Goal: Task Accomplishment & Management: Manage account settings

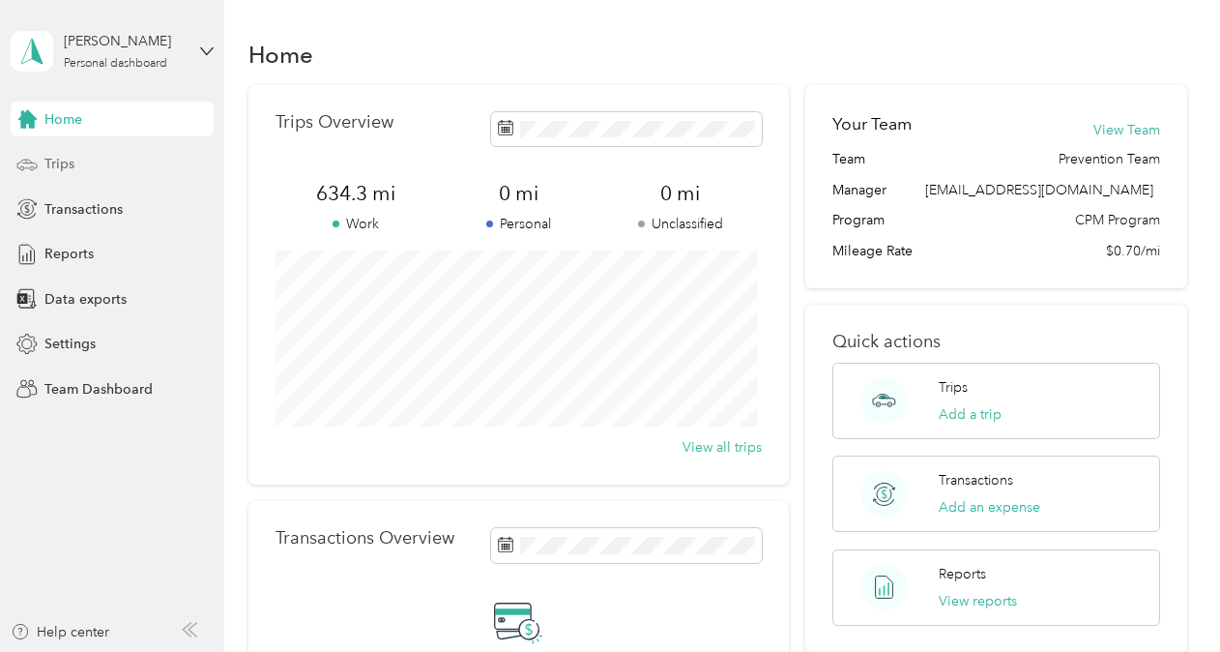
click at [79, 170] on div "Trips" at bounding box center [112, 164] width 203 height 35
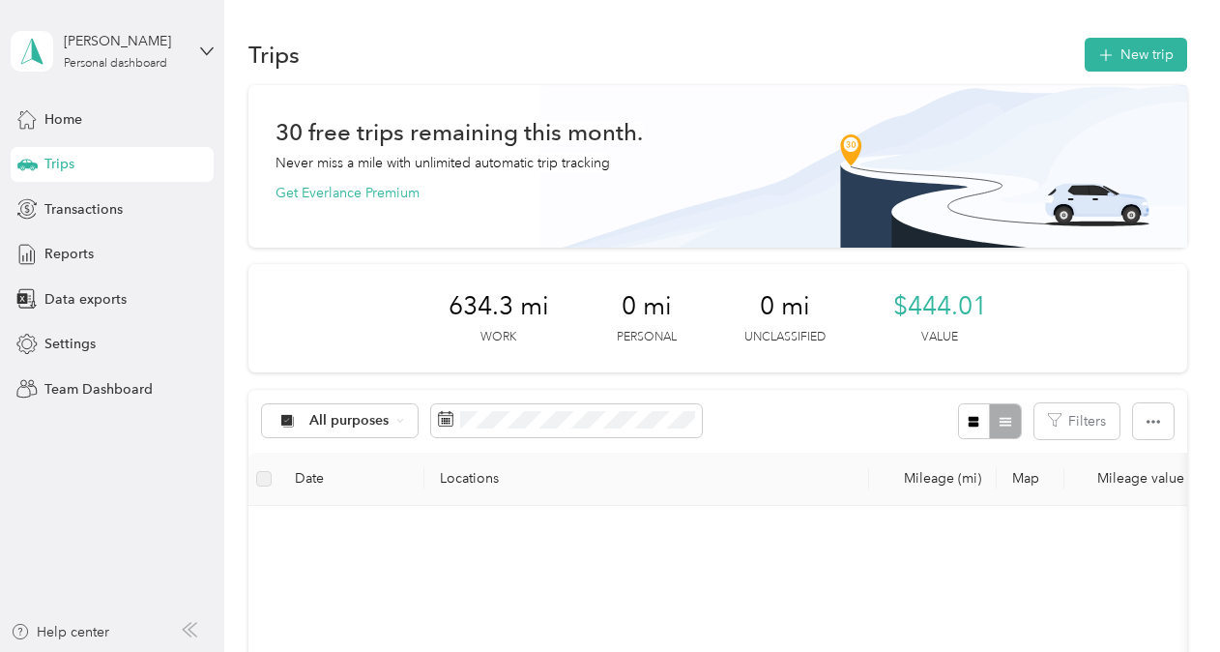
click at [114, 73] on div "[PERSON_NAME] Personal dashboard" at bounding box center [112, 51] width 203 height 68
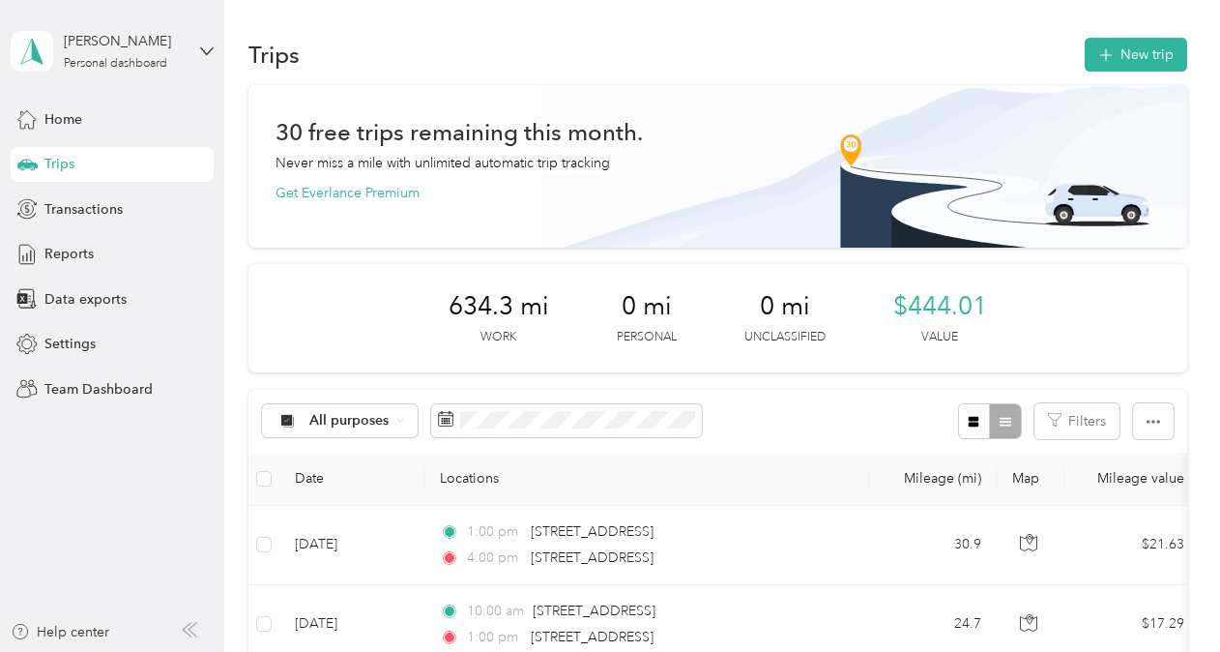
click at [91, 154] on div "Team dashboard" at bounding box center [79, 157] width 103 height 20
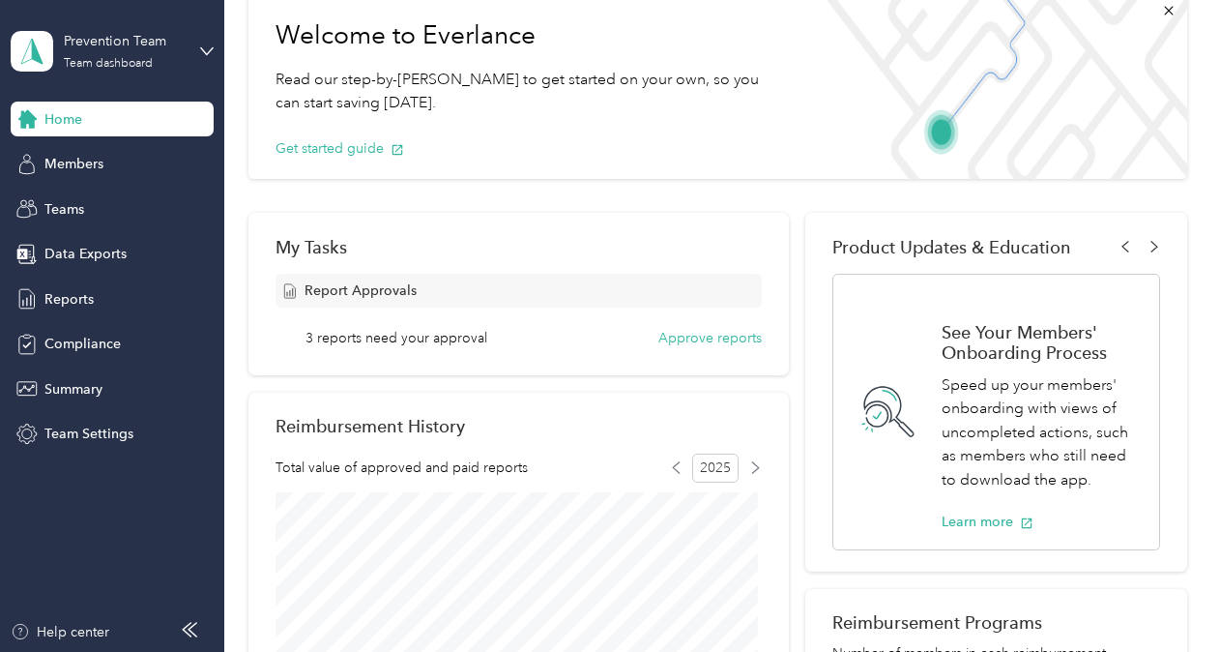
scroll to position [106, 0]
click at [671, 343] on button "Approve reports" at bounding box center [709, 337] width 103 height 20
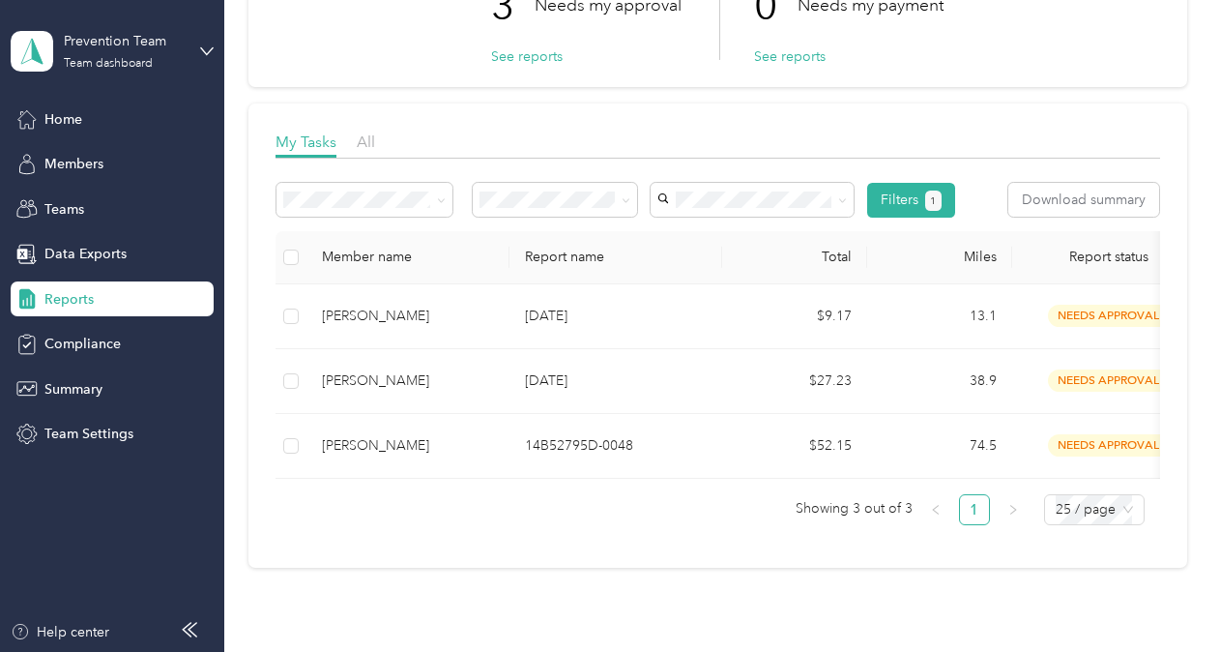
scroll to position [178, 0]
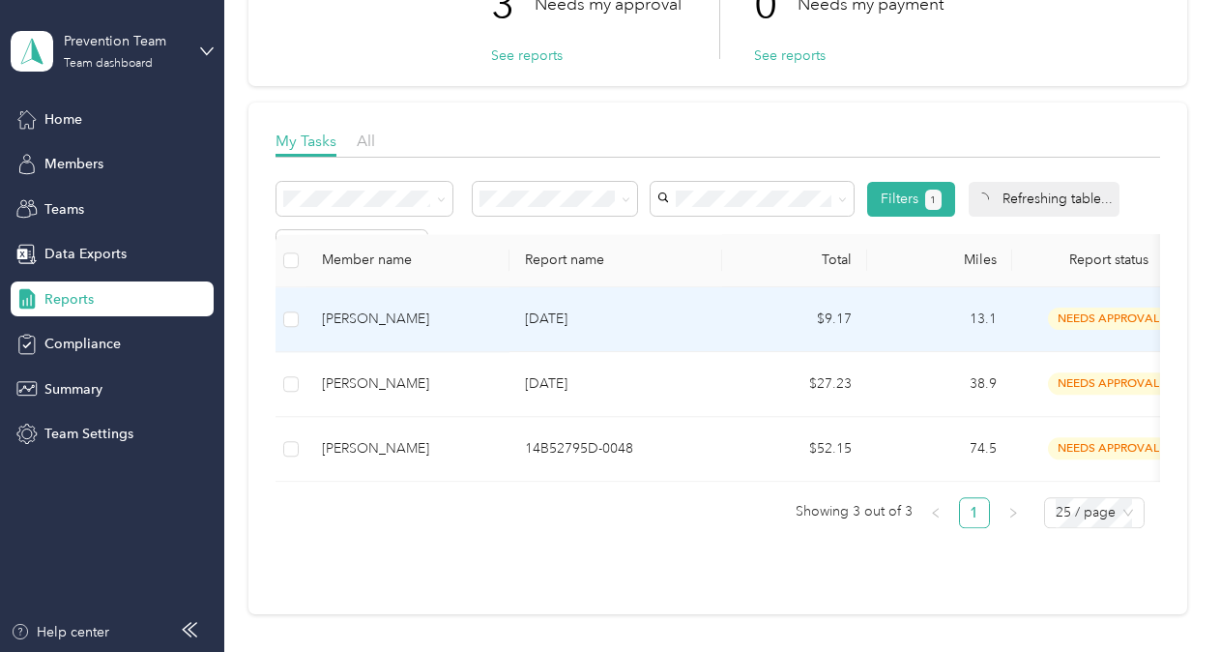
click at [441, 317] on td "[PERSON_NAME]" at bounding box center [407, 319] width 203 height 65
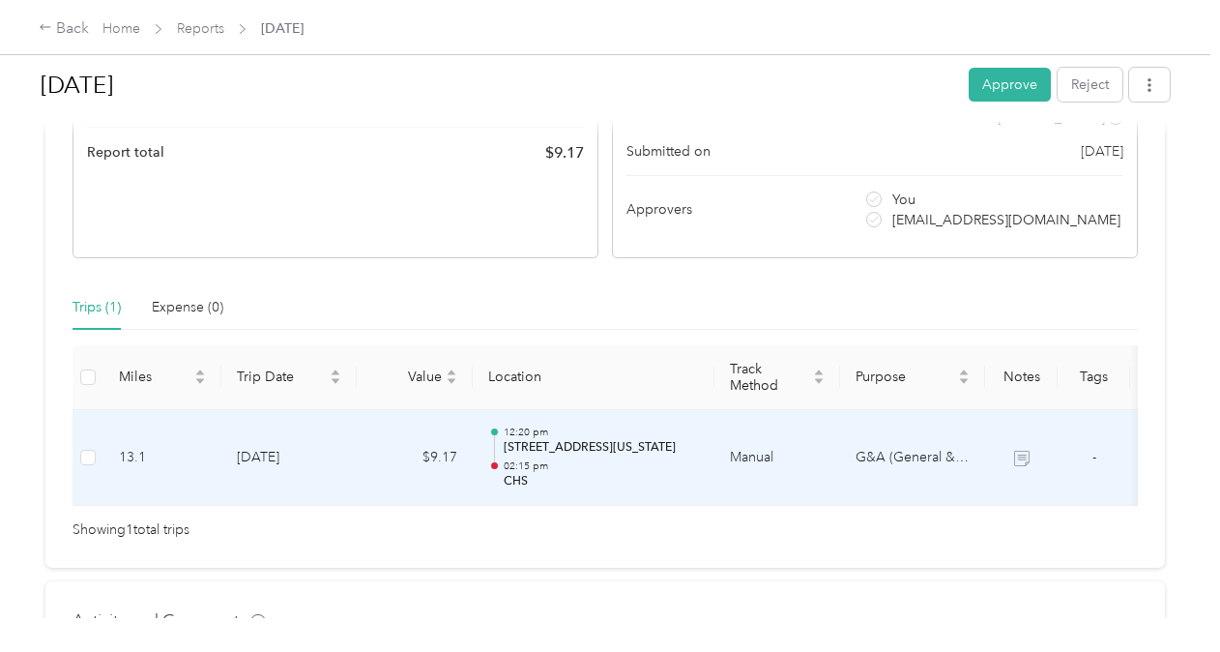
scroll to position [0, 70]
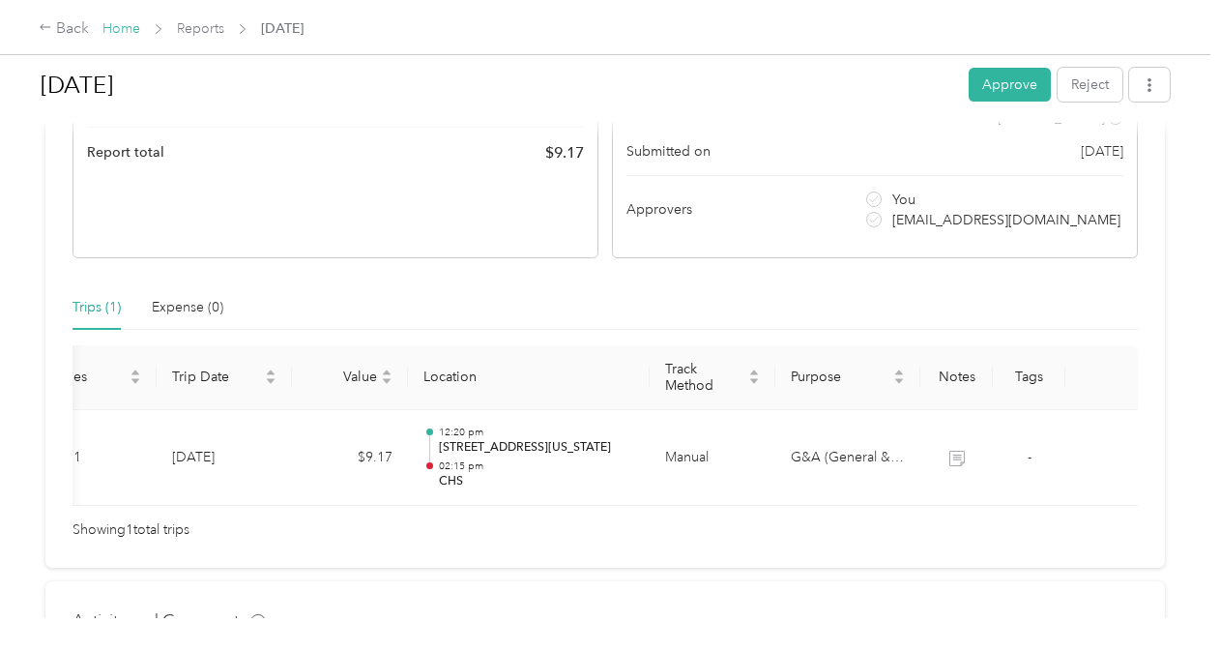
click at [127, 27] on link "Home" at bounding box center [121, 28] width 38 height 16
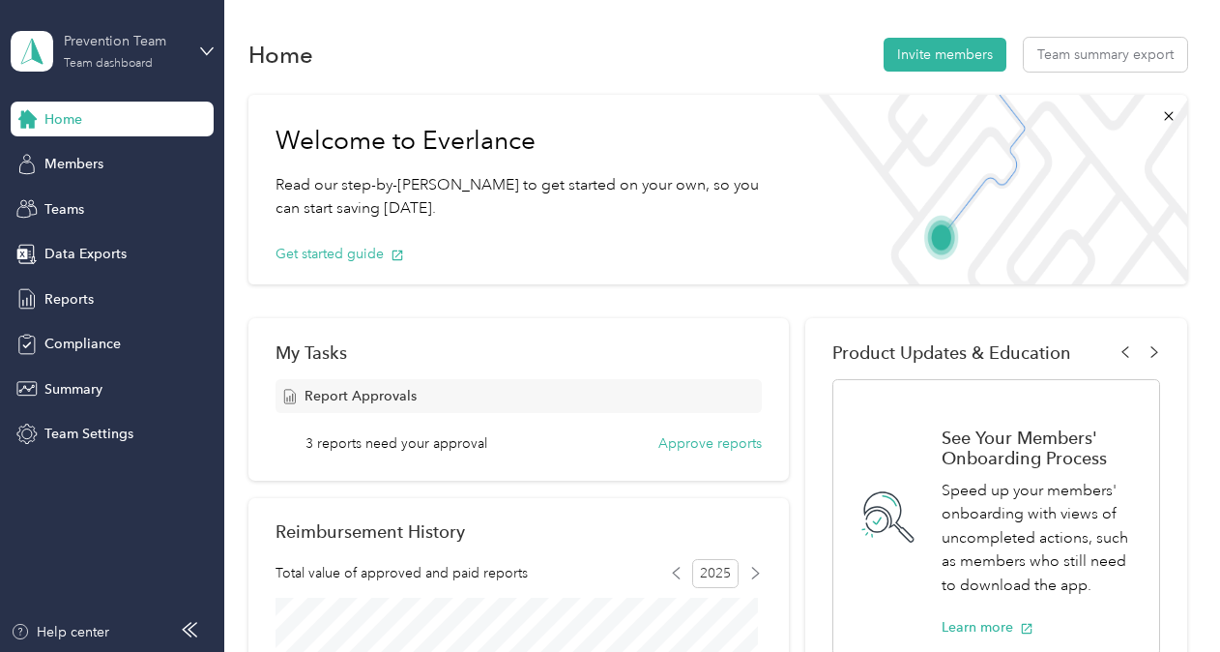
click at [143, 62] on div "Team dashboard" at bounding box center [108, 64] width 89 height 12
click at [97, 198] on div "Personal dashboard" at bounding box center [89, 192] width 122 height 20
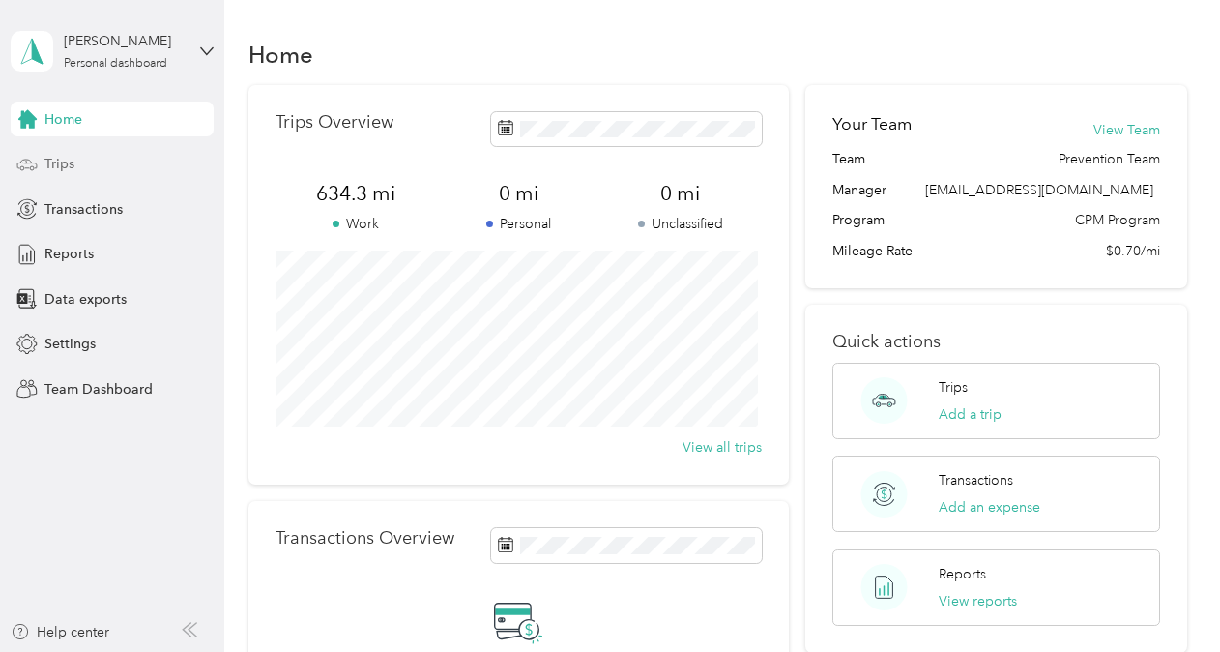
click at [66, 157] on span "Trips" at bounding box center [59, 164] width 30 height 20
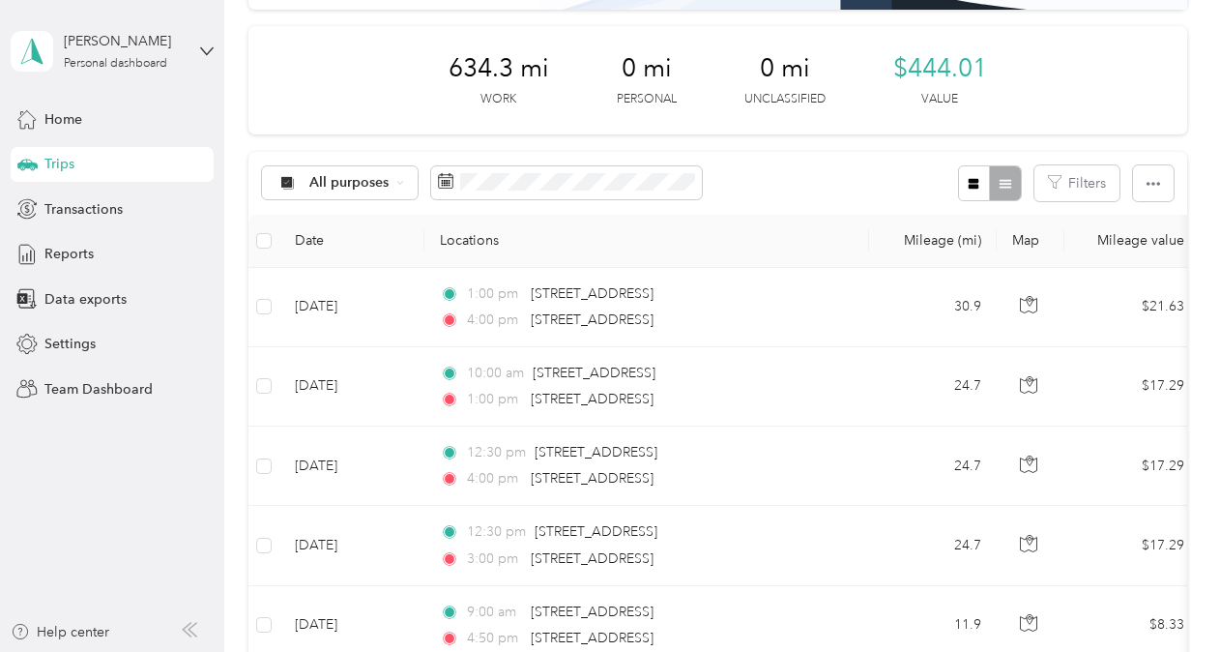
scroll to position [241, 0]
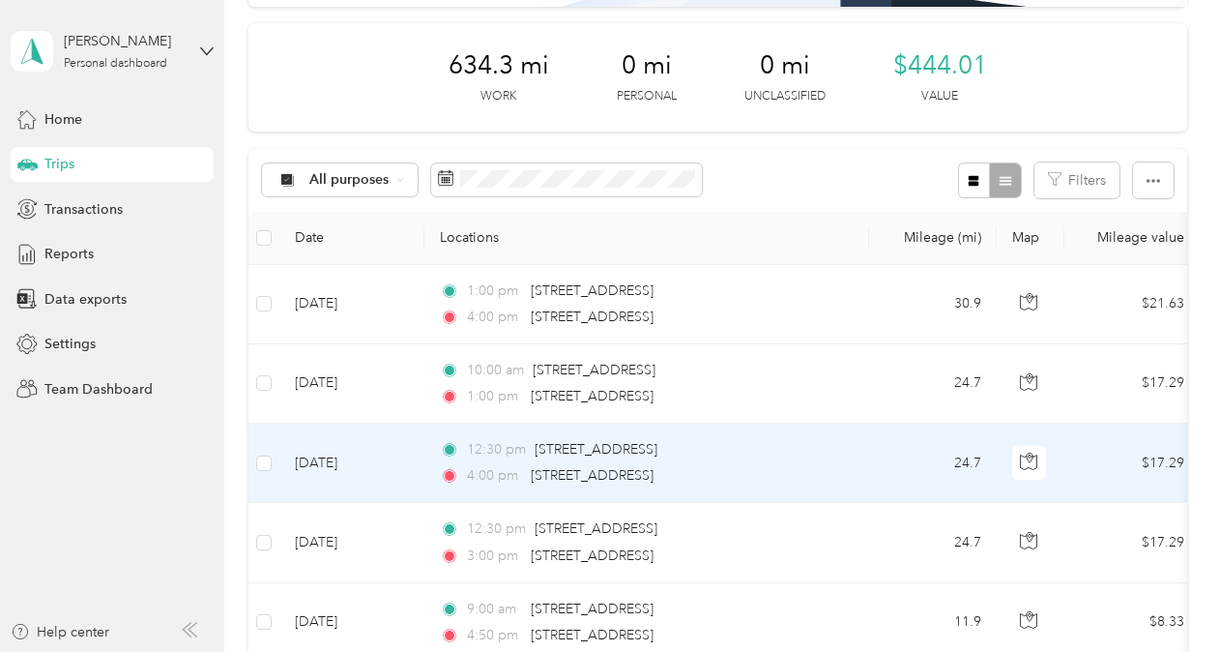
click at [395, 450] on td "[DATE]" at bounding box center [351, 462] width 145 height 79
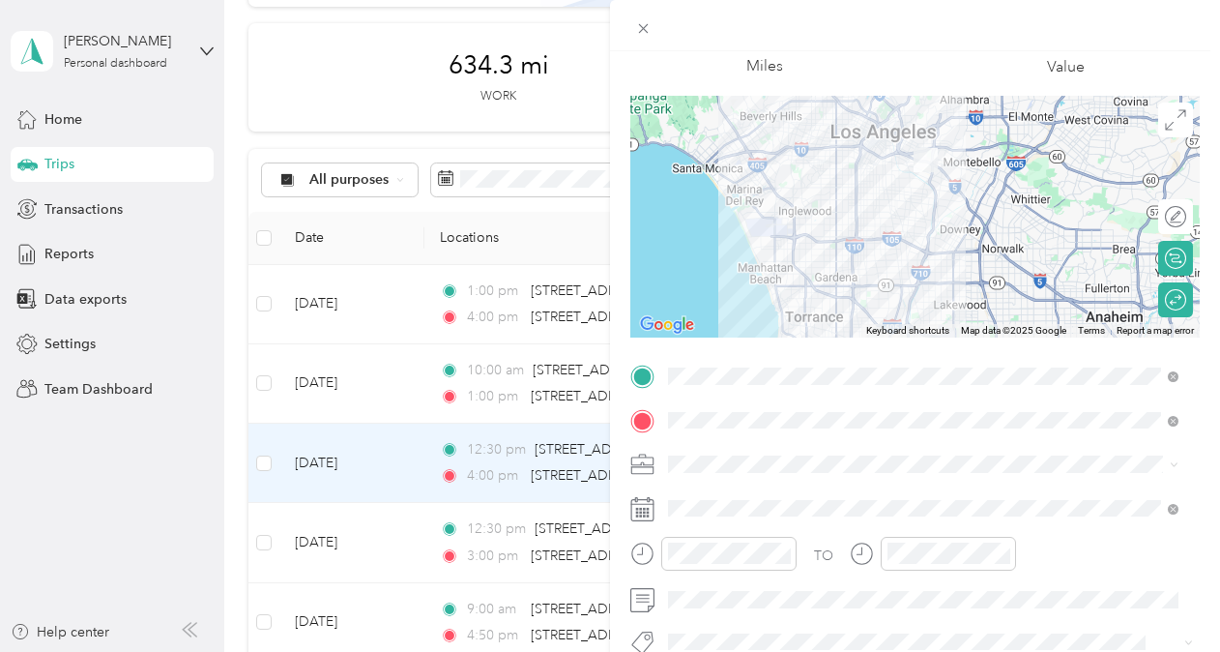
scroll to position [102, 0]
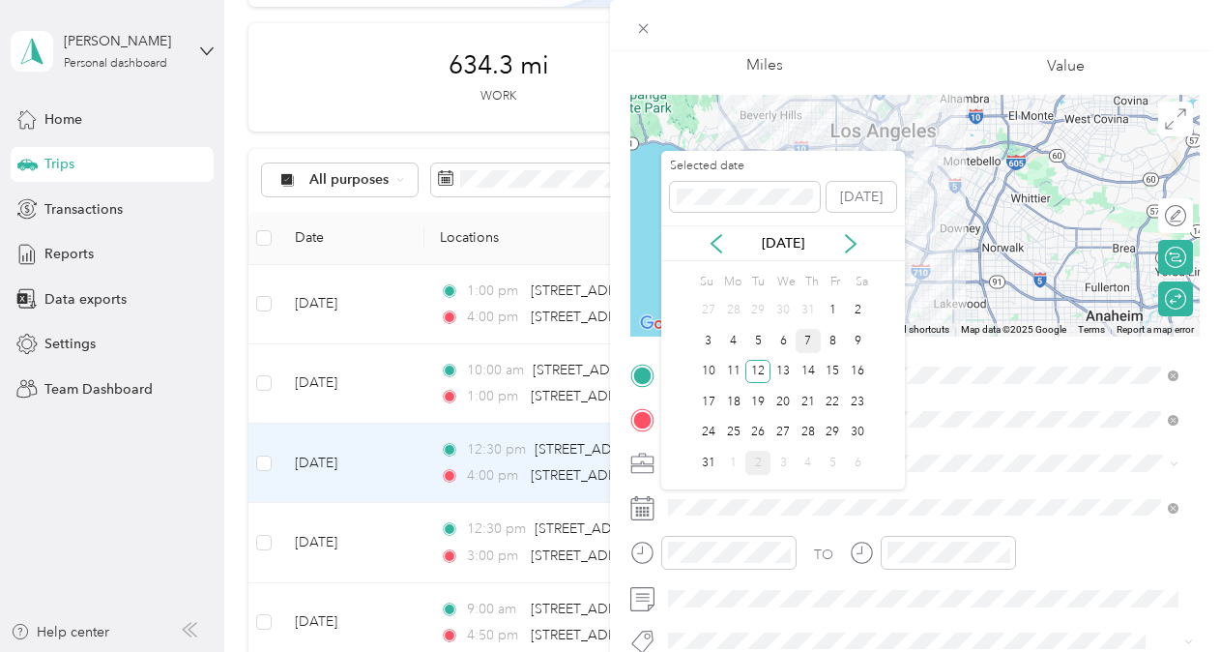
click at [804, 342] on div "7" at bounding box center [808, 341] width 25 height 24
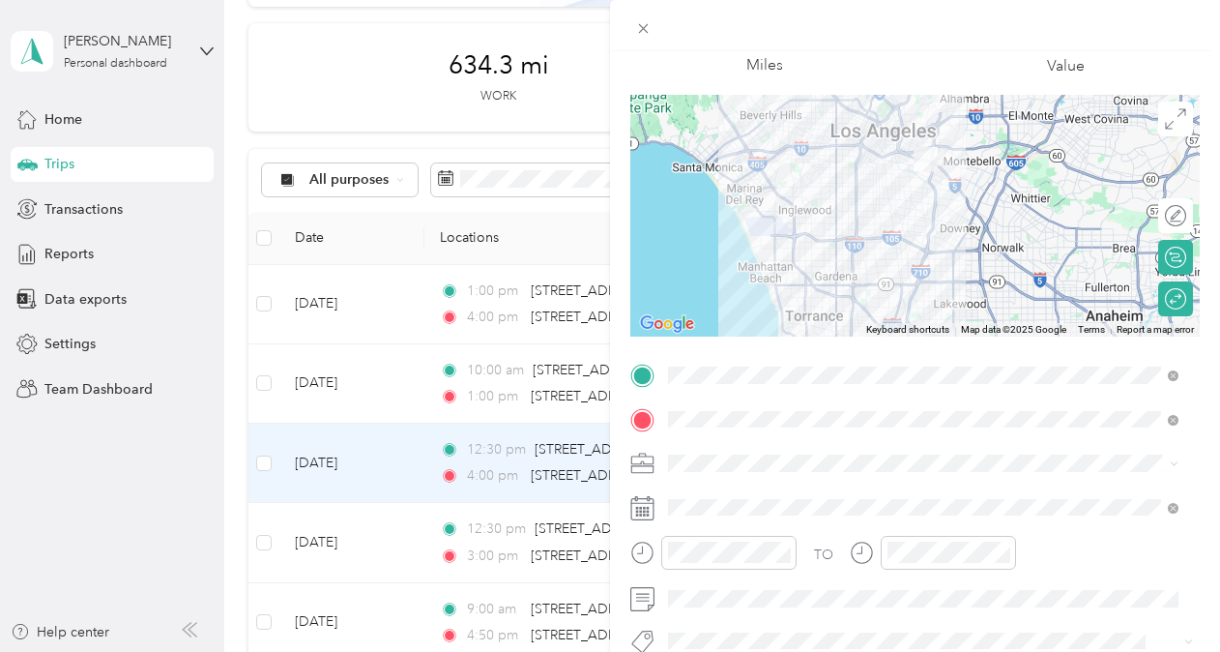
scroll to position [0, 0]
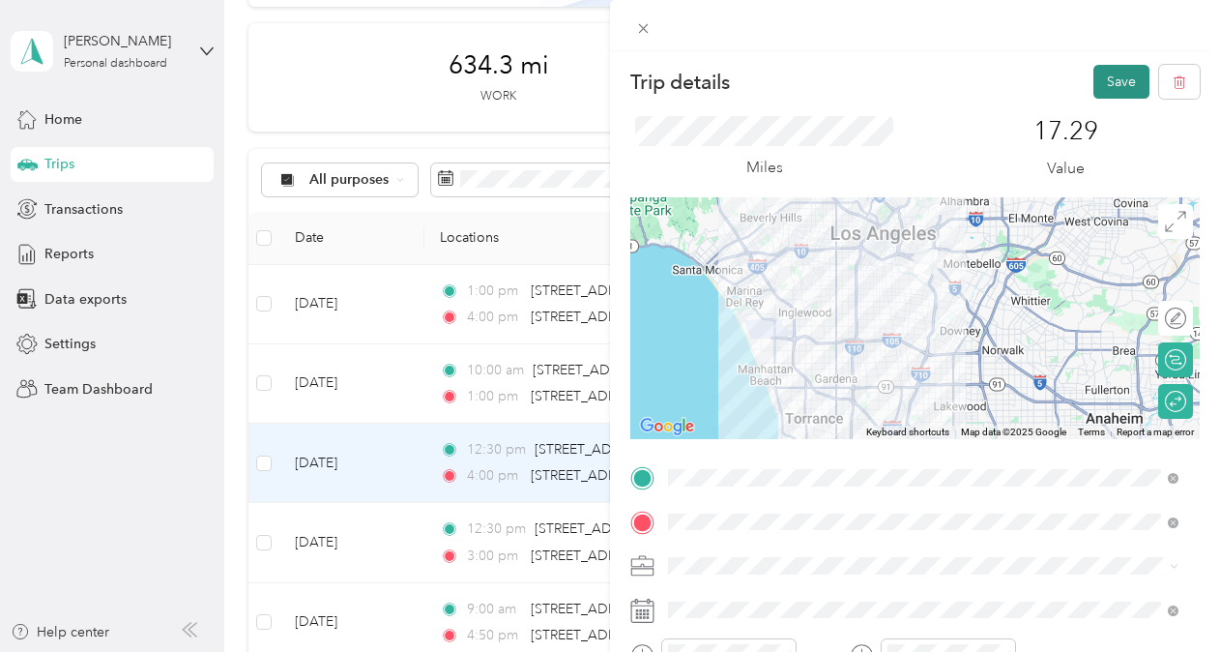
click at [1093, 80] on button "Save" at bounding box center [1121, 82] width 56 height 34
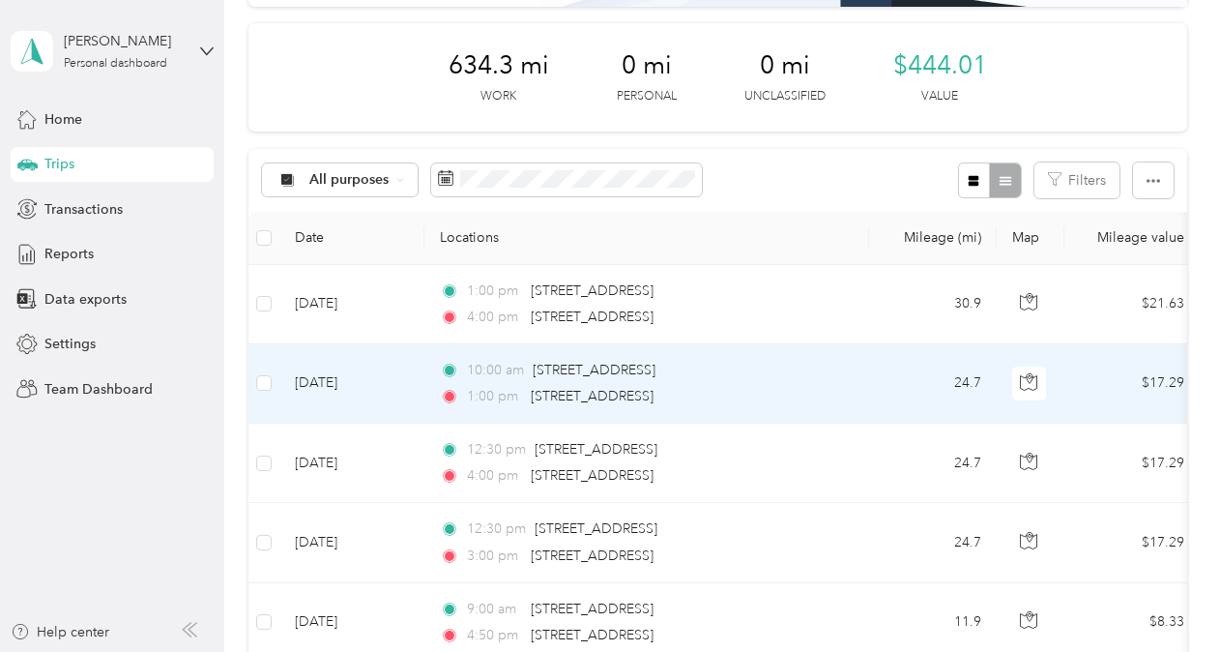
click at [344, 370] on td "[DATE]" at bounding box center [351, 383] width 145 height 79
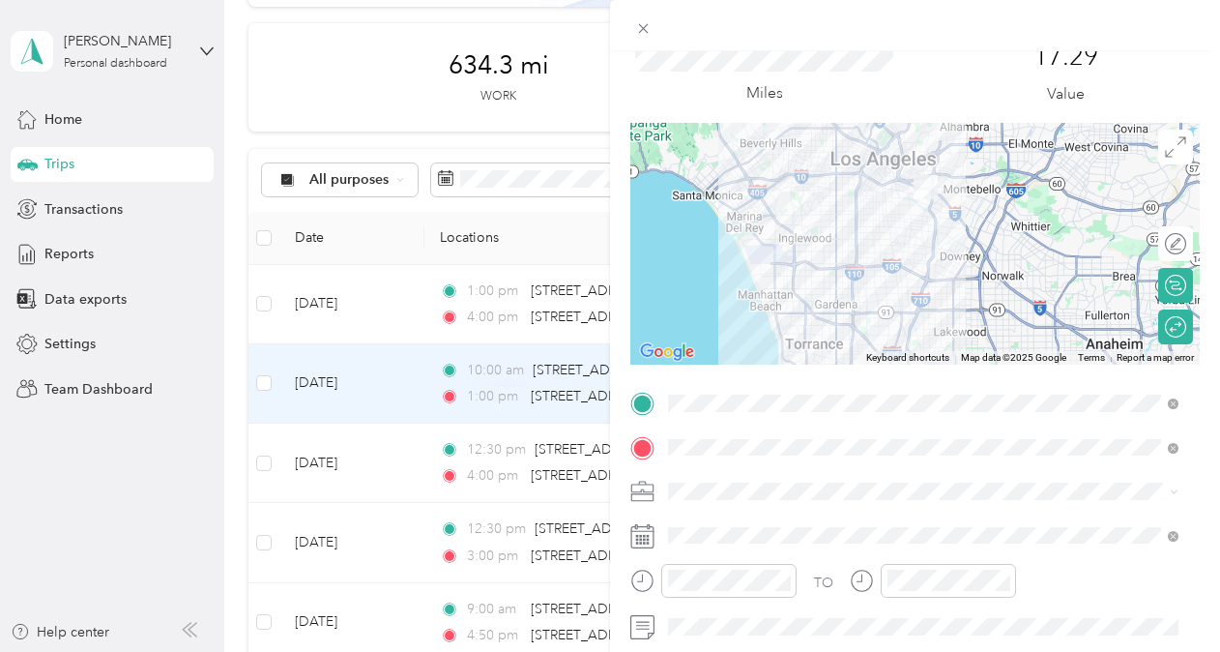
scroll to position [85, 0]
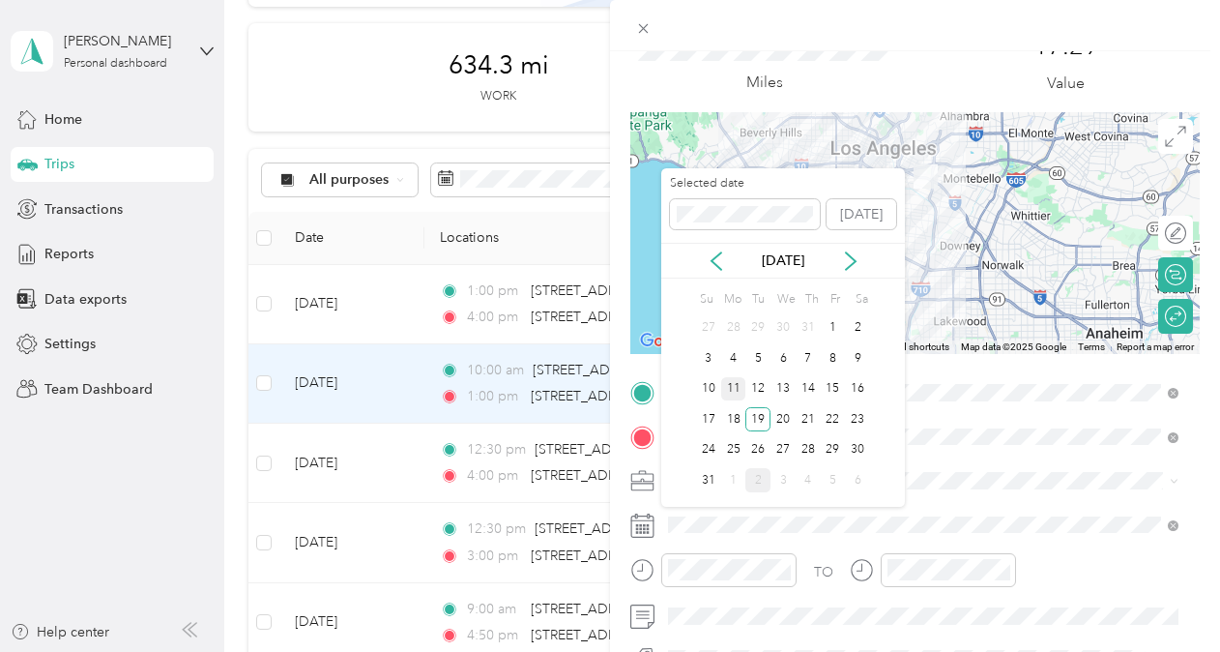
click at [739, 389] on div "11" at bounding box center [733, 389] width 25 height 24
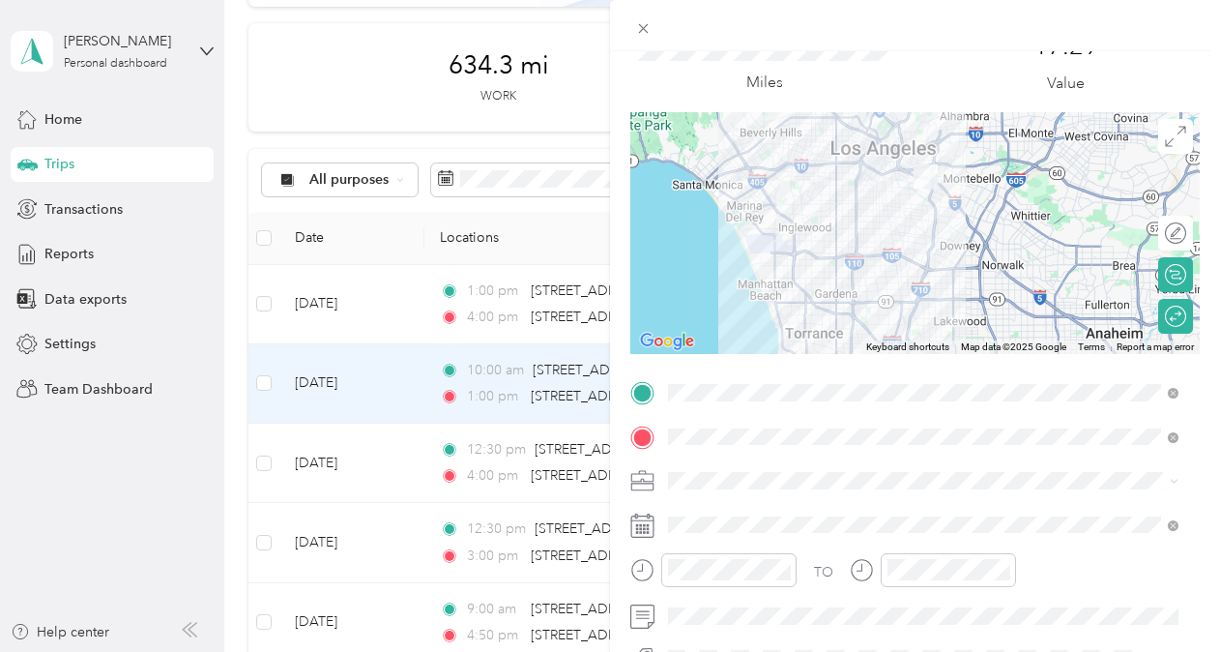
scroll to position [0, 0]
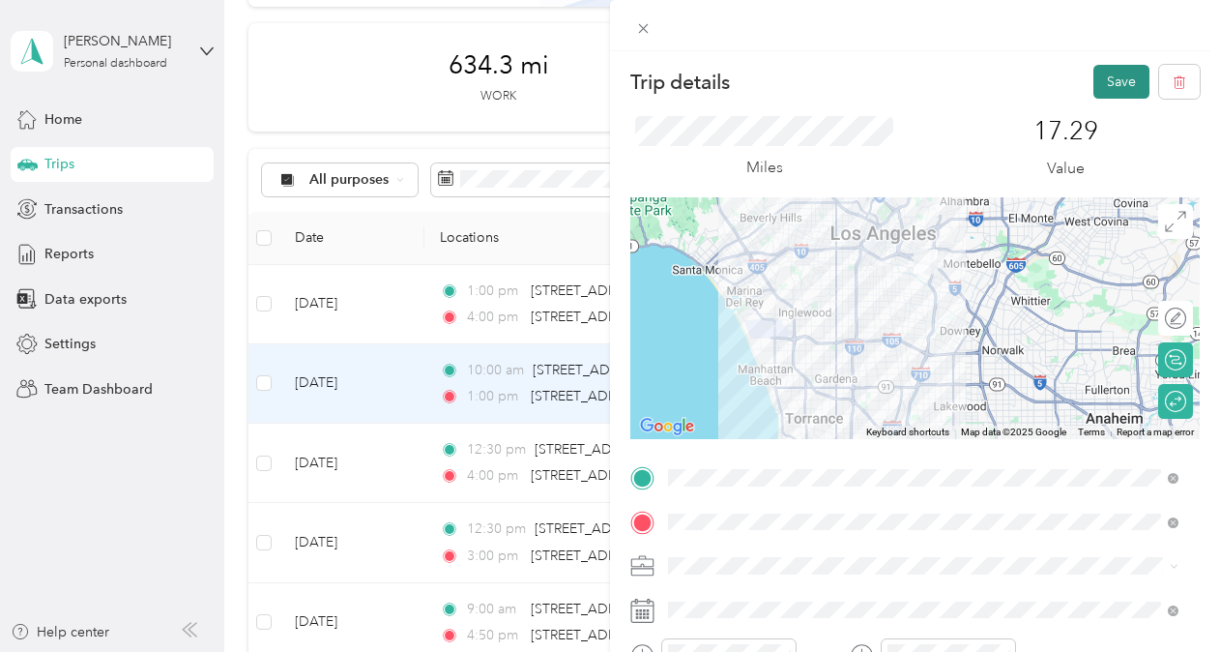
click at [1094, 77] on button "Save" at bounding box center [1121, 82] width 56 height 34
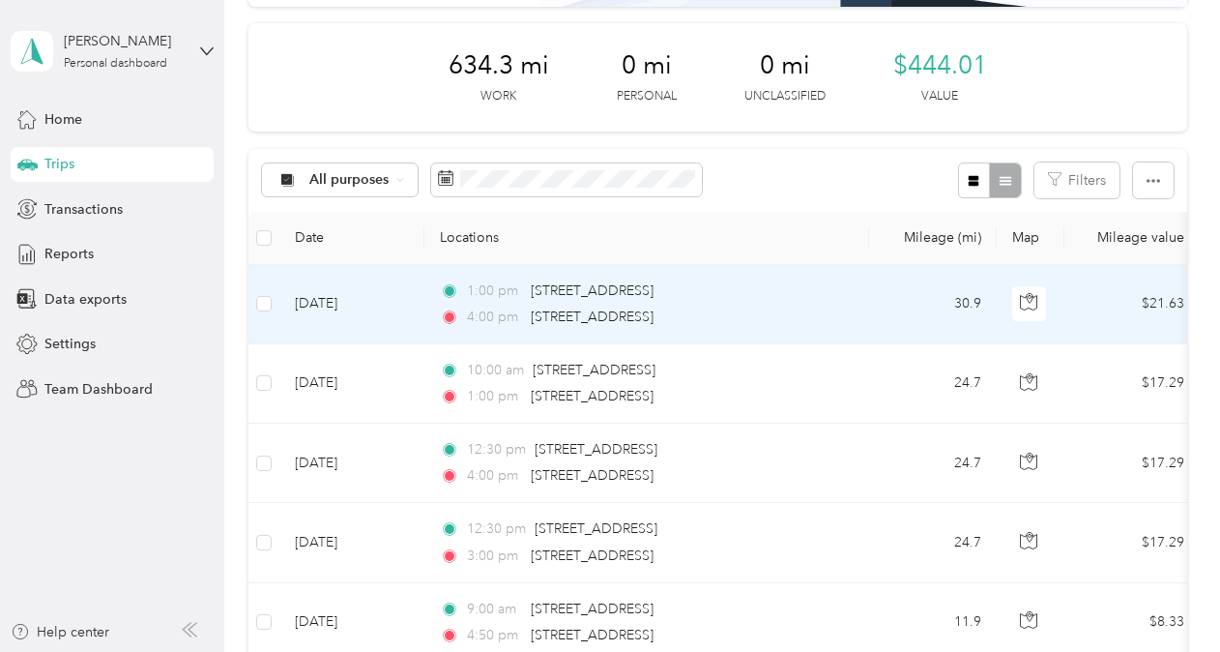
click at [339, 304] on td "[DATE]" at bounding box center [351, 304] width 145 height 79
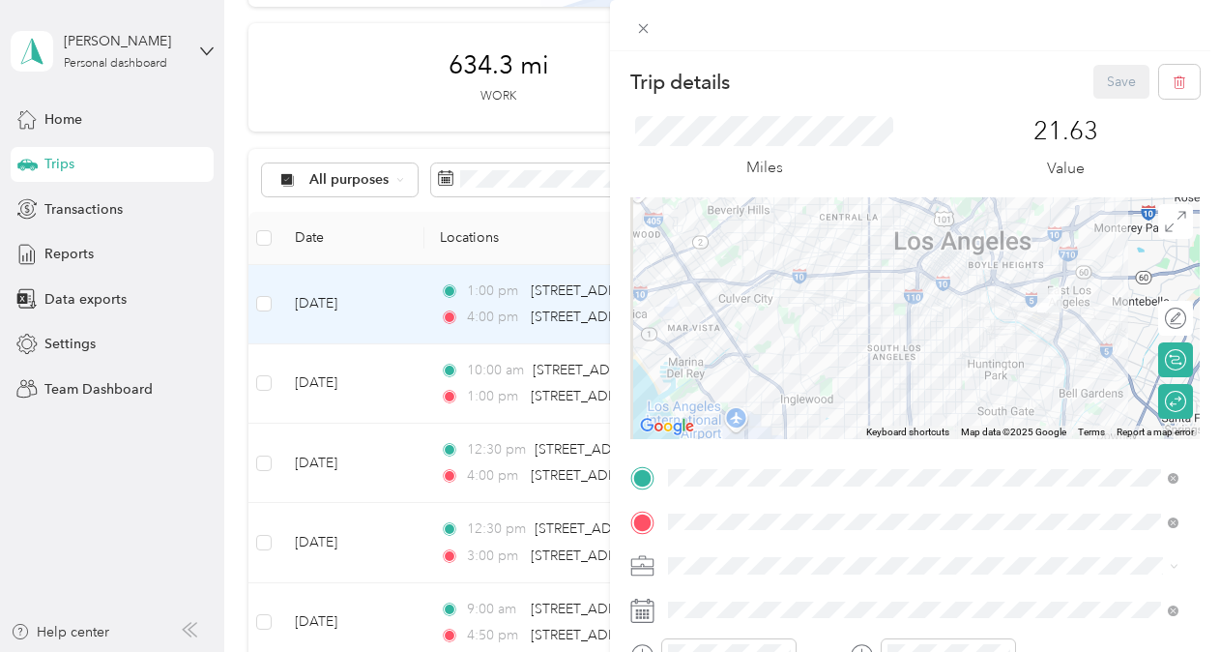
scroll to position [39, 0]
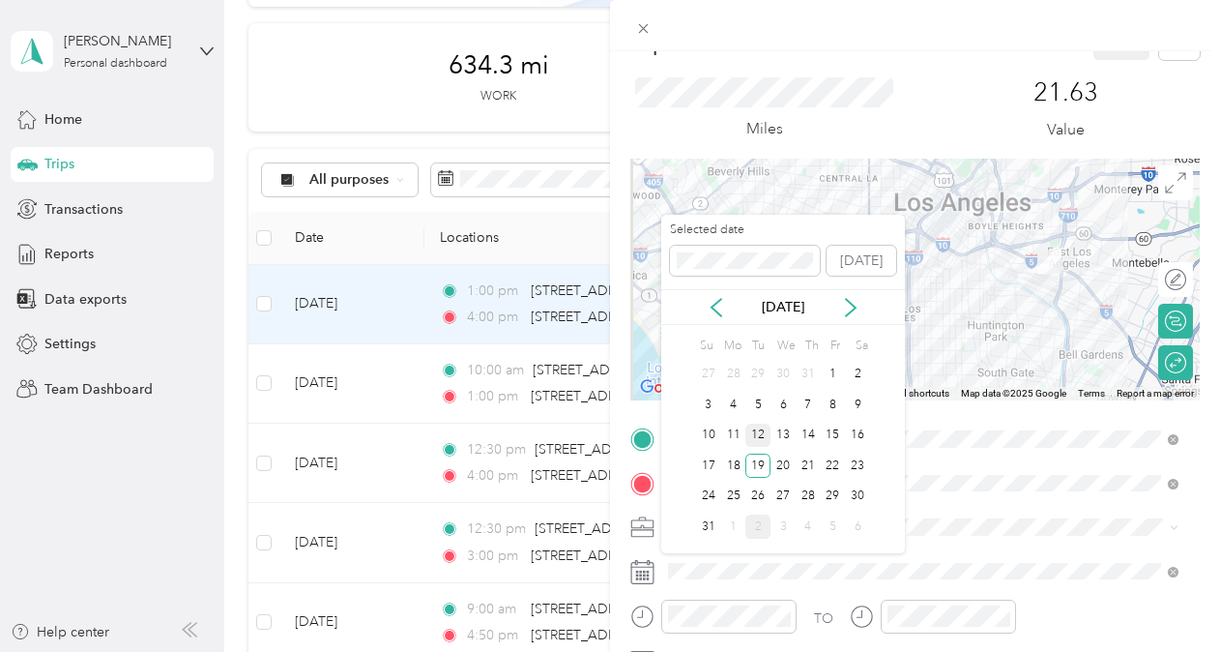
click at [760, 428] on div "12" at bounding box center [757, 435] width 25 height 24
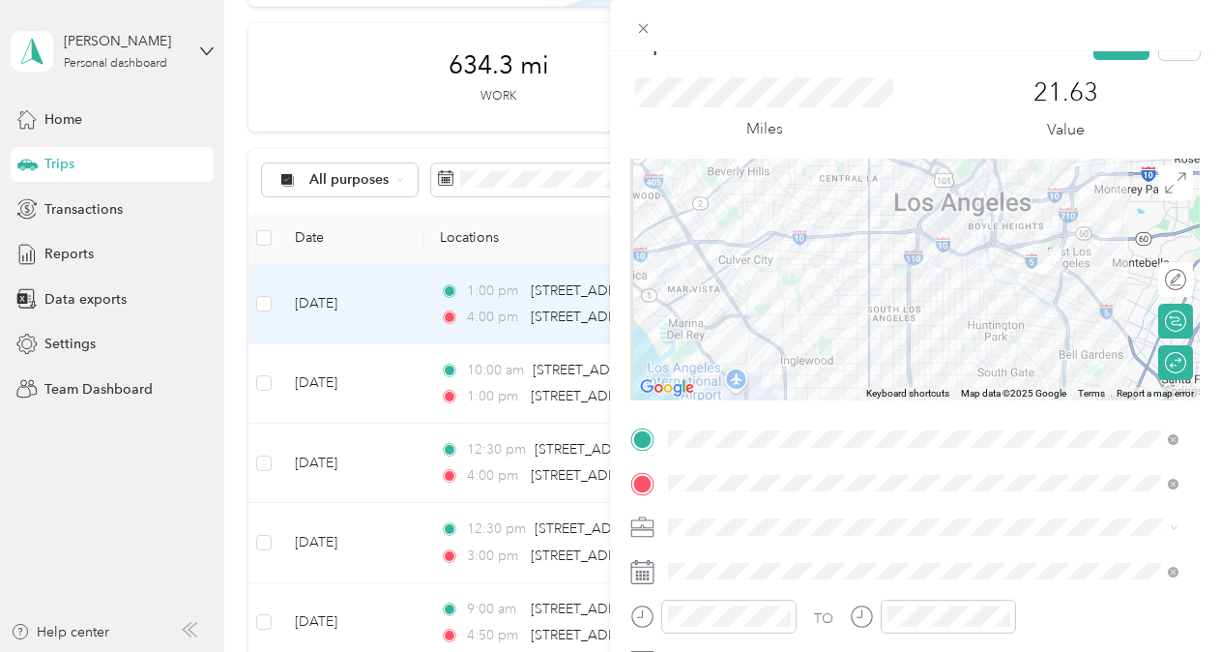
scroll to position [0, 0]
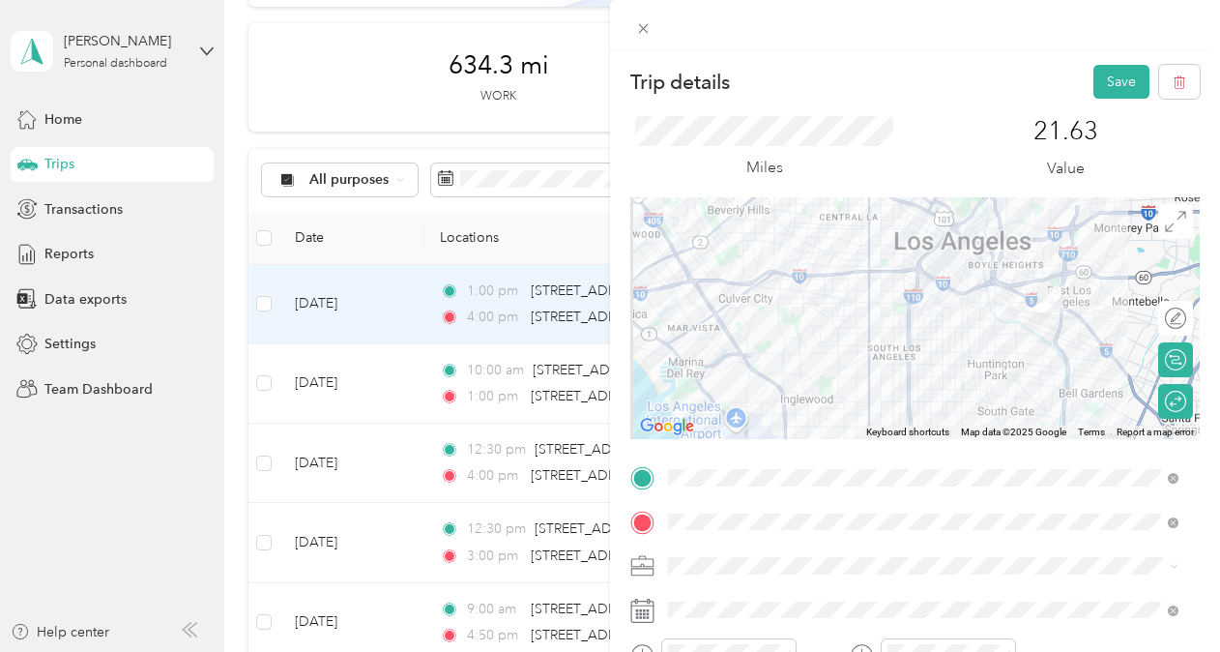
click at [1106, 80] on button "Save" at bounding box center [1121, 82] width 56 height 34
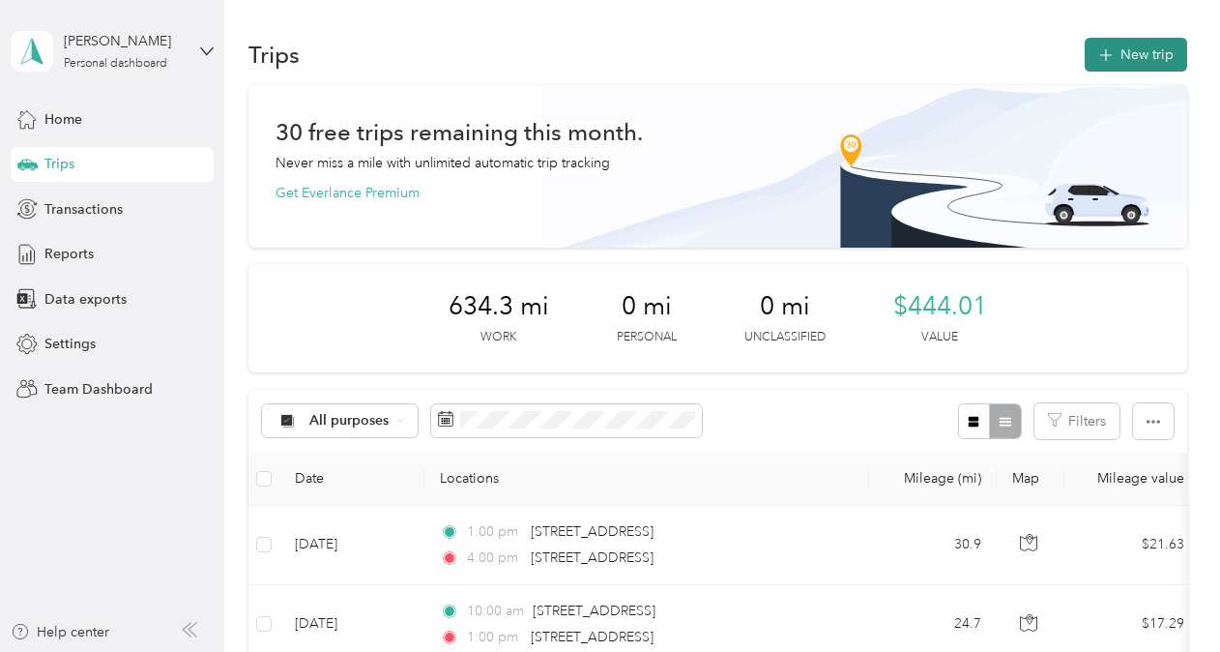
click at [1131, 46] on button "New trip" at bounding box center [1136, 55] width 102 height 34
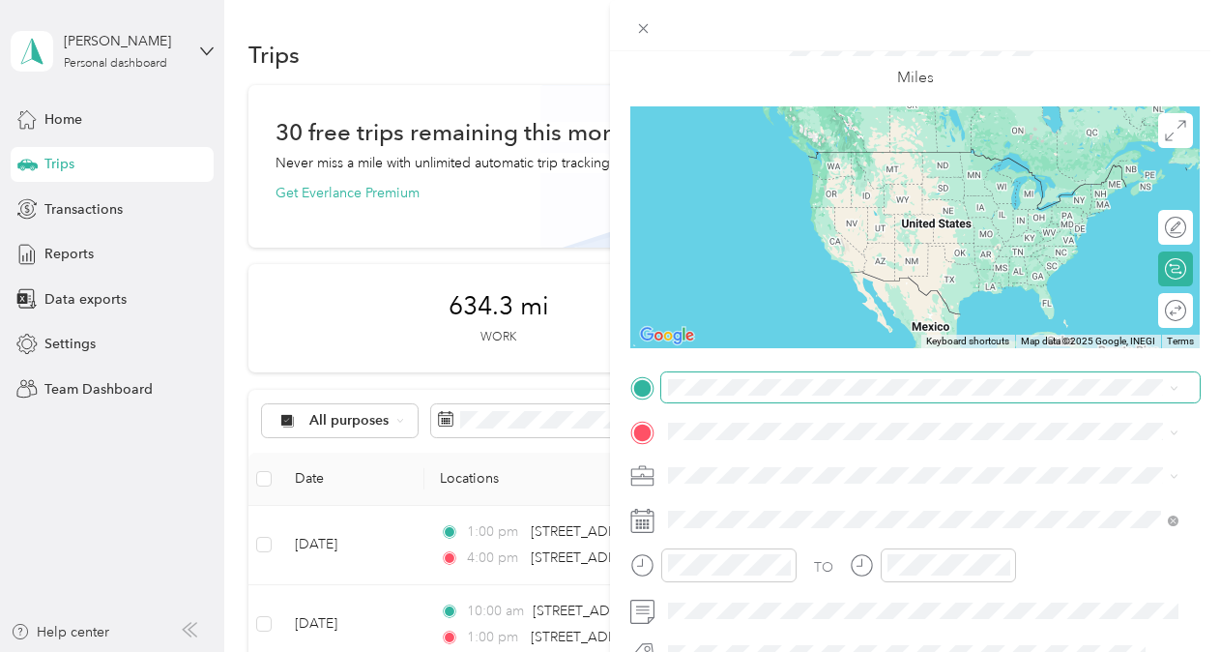
scroll to position [91, 0]
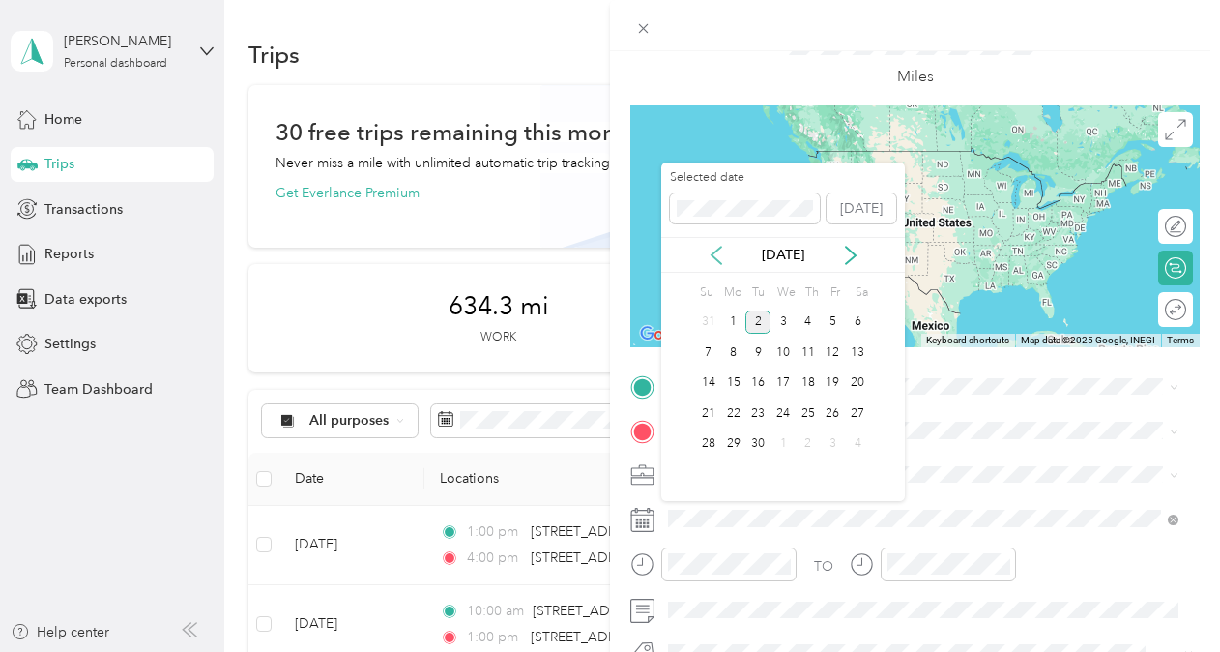
click at [719, 259] on icon at bounding box center [716, 255] width 19 height 19
click at [810, 410] on div "21" at bounding box center [808, 413] width 25 height 24
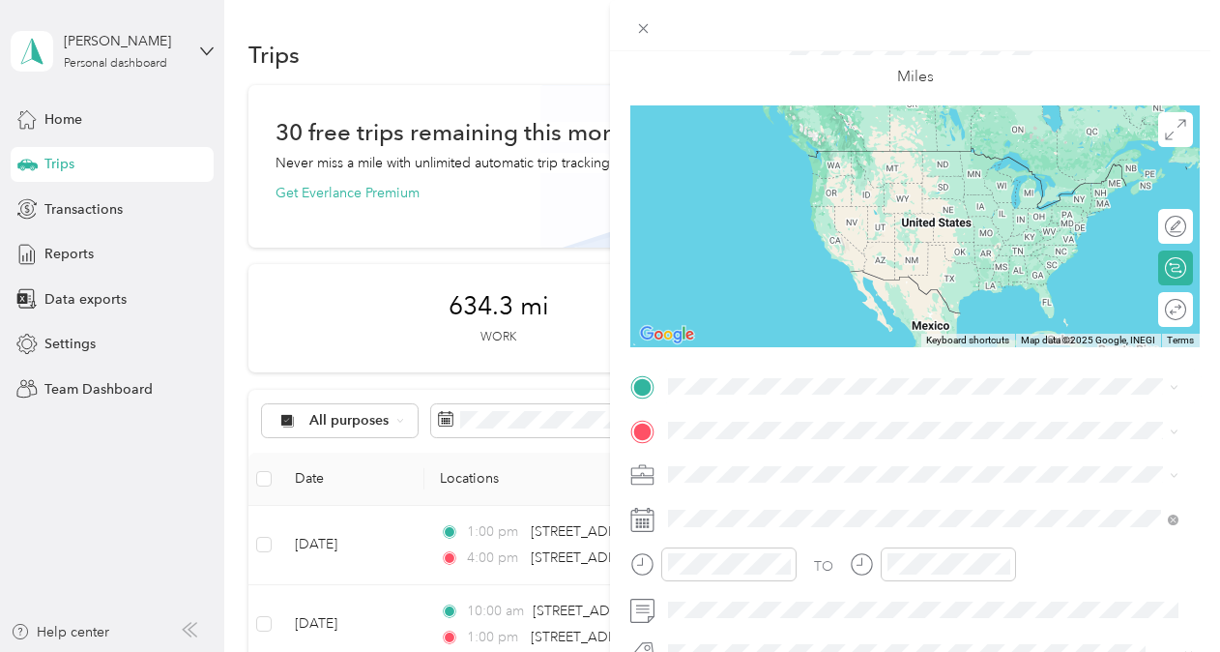
click at [762, 175] on span "[STREET_ADDRESS][US_STATE]" at bounding box center [801, 168] width 193 height 17
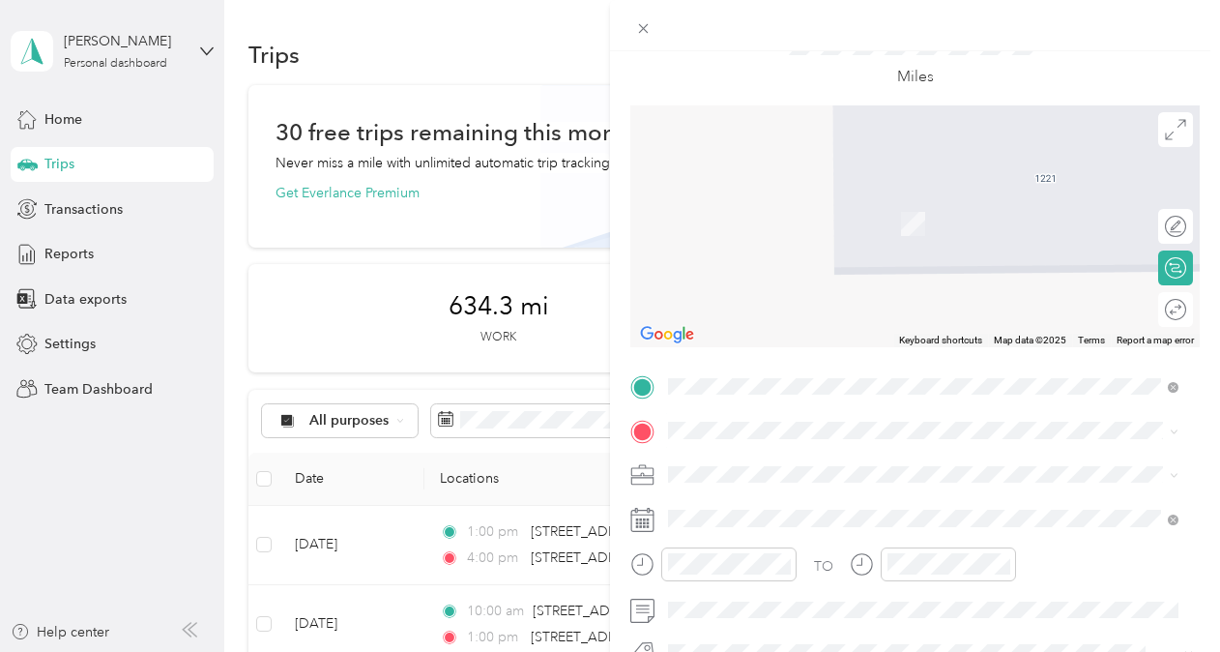
click at [851, 222] on span "[STREET_ADDRESS][PERSON_NAME][US_STATE]" at bounding box center [855, 213] width 301 height 17
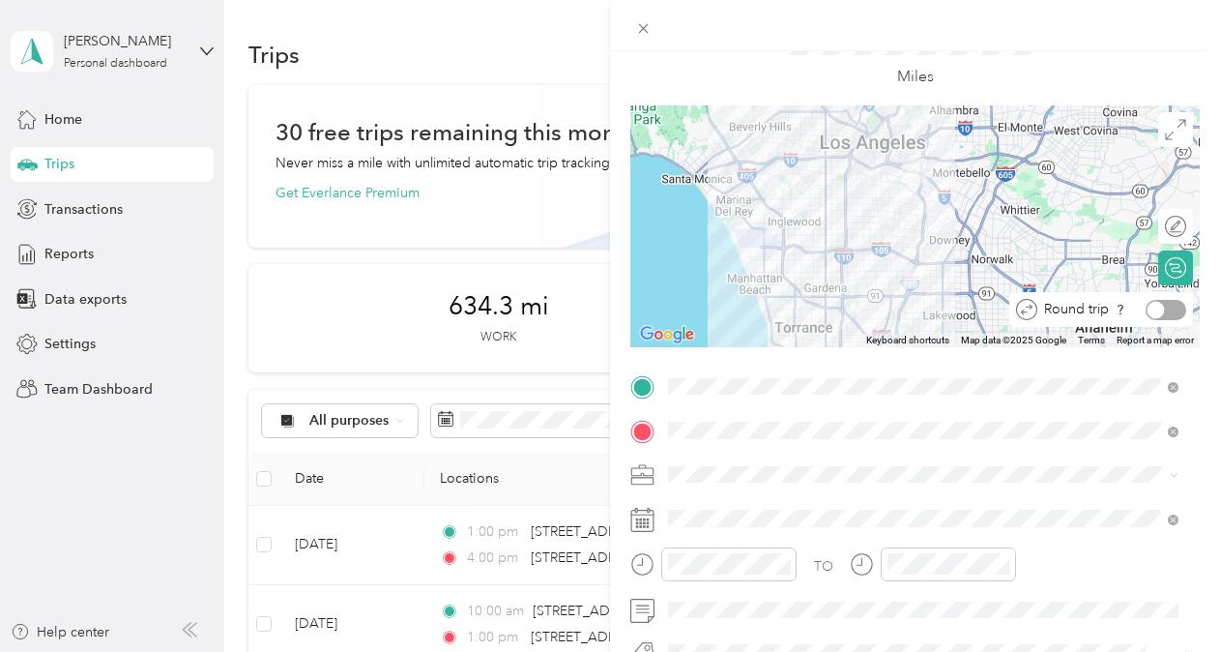
click at [1158, 323] on div "Round trip" at bounding box center [1101, 309] width 184 height 35
click at [1147, 307] on div at bounding box center [1155, 309] width 17 height 17
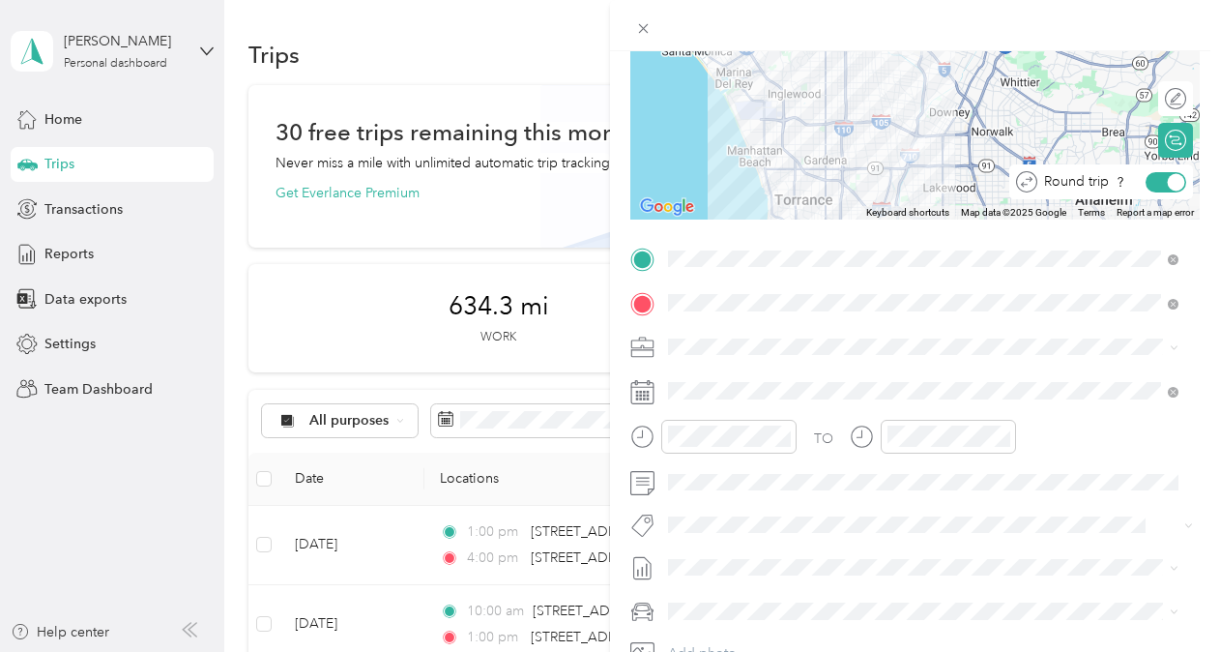
scroll to position [227, 0]
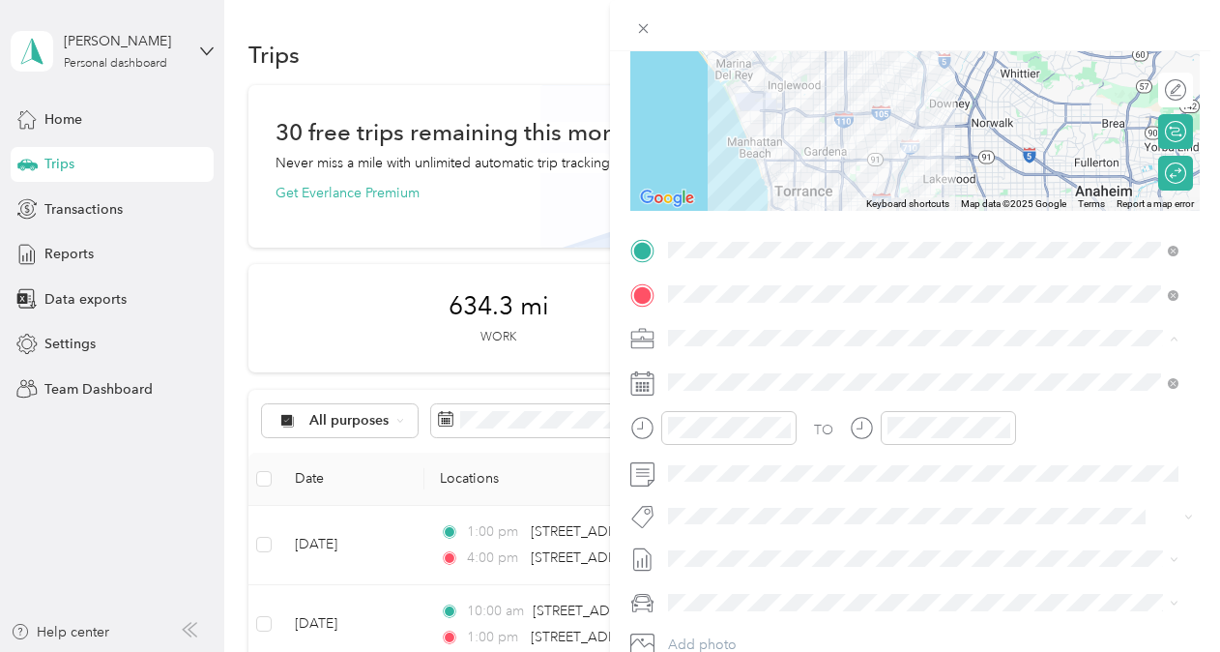
click at [717, 539] on div "CCF - R2R" at bounding box center [923, 541] width 497 height 20
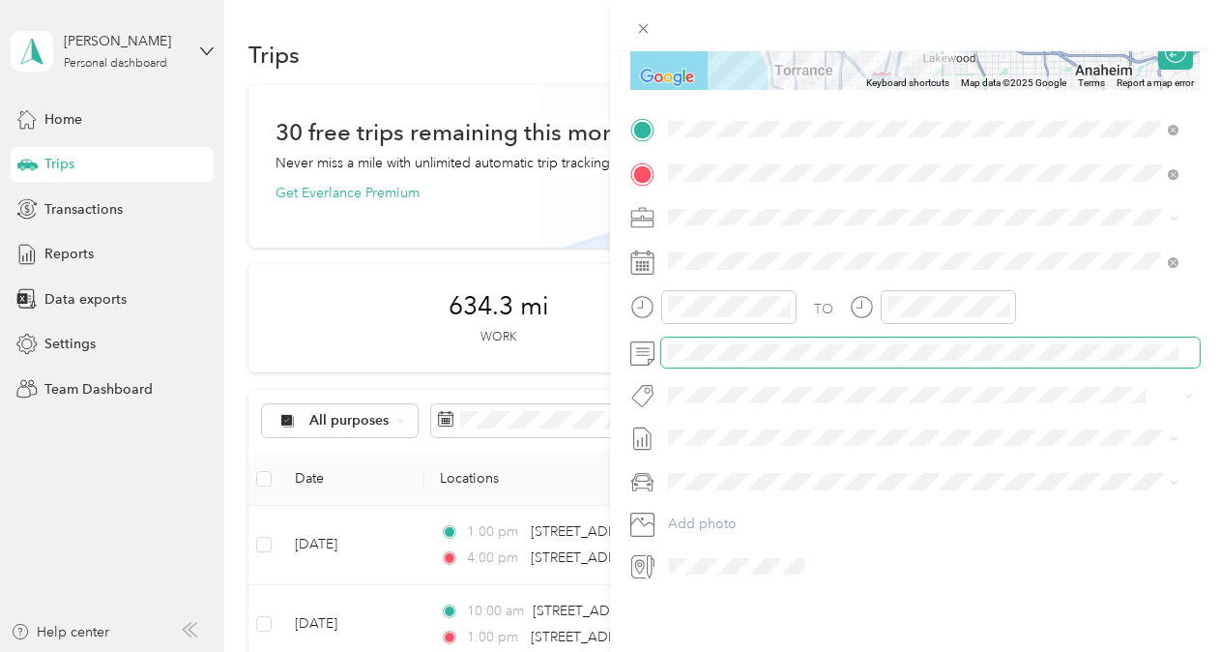
scroll to position [358, 0]
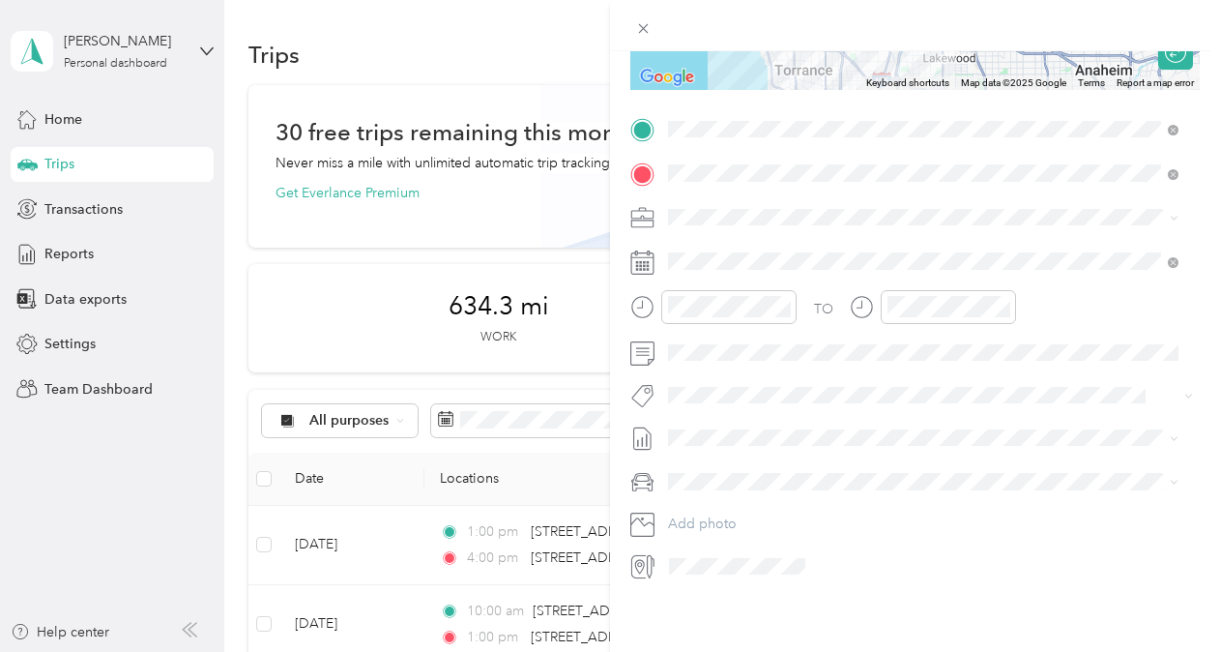
click at [719, 509] on li "KIA FORTE" at bounding box center [923, 495] width 524 height 34
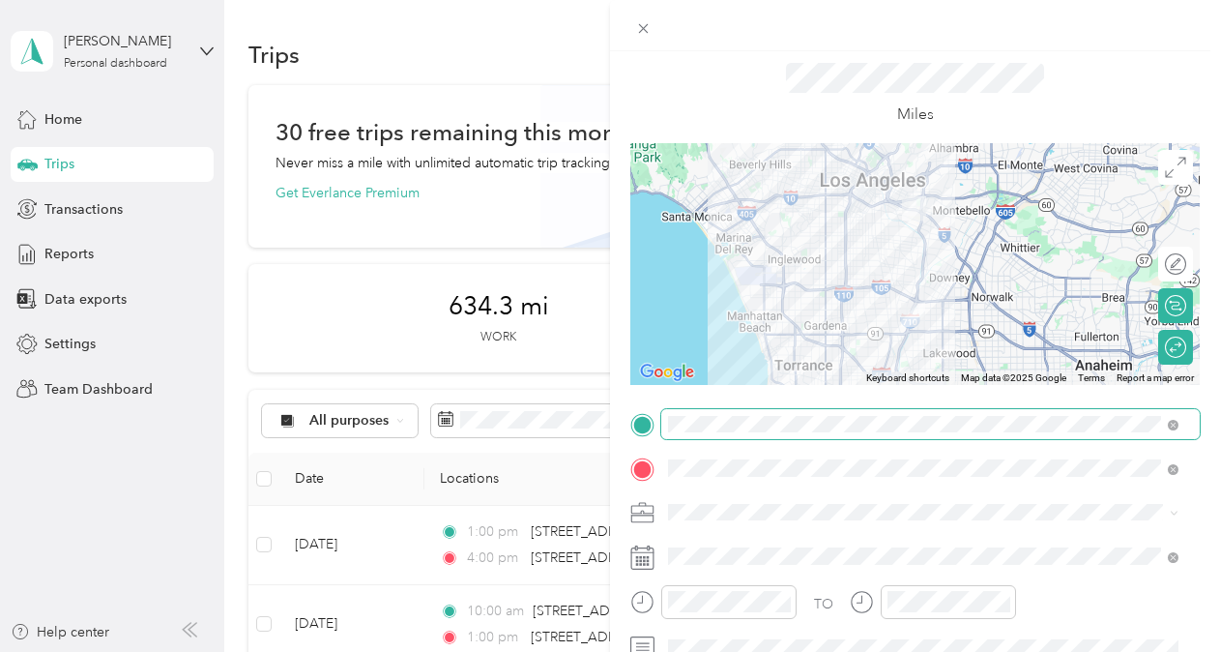
scroll to position [0, 0]
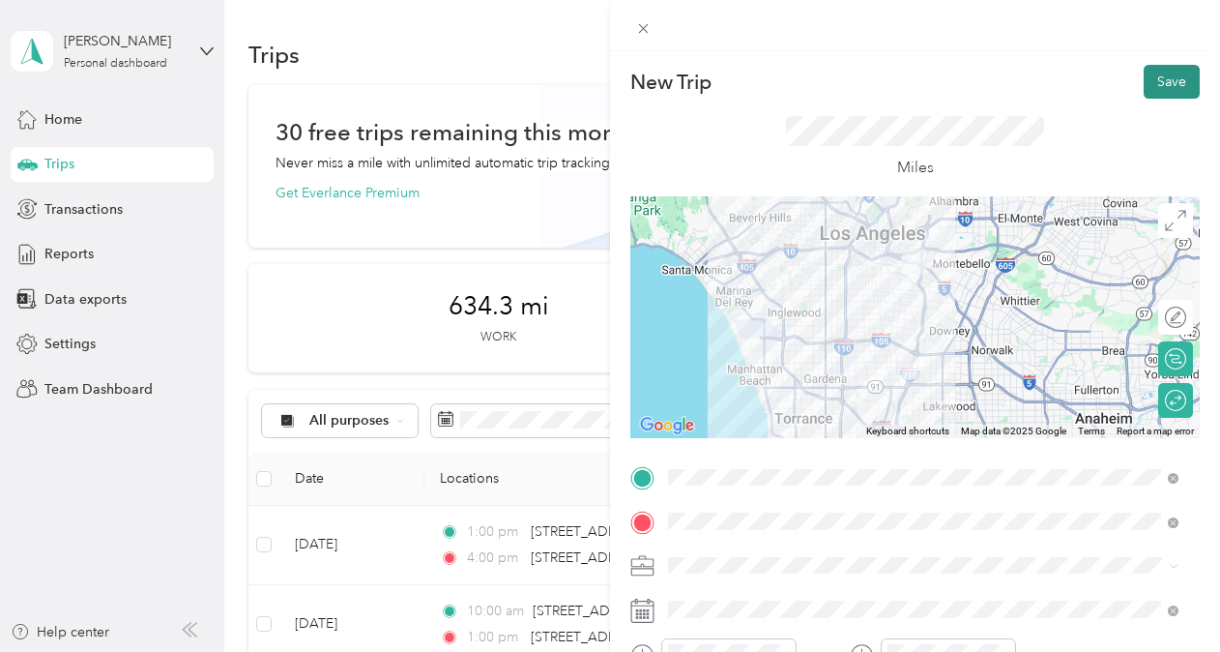
click at [1156, 86] on button "Save" at bounding box center [1172, 82] width 56 height 34
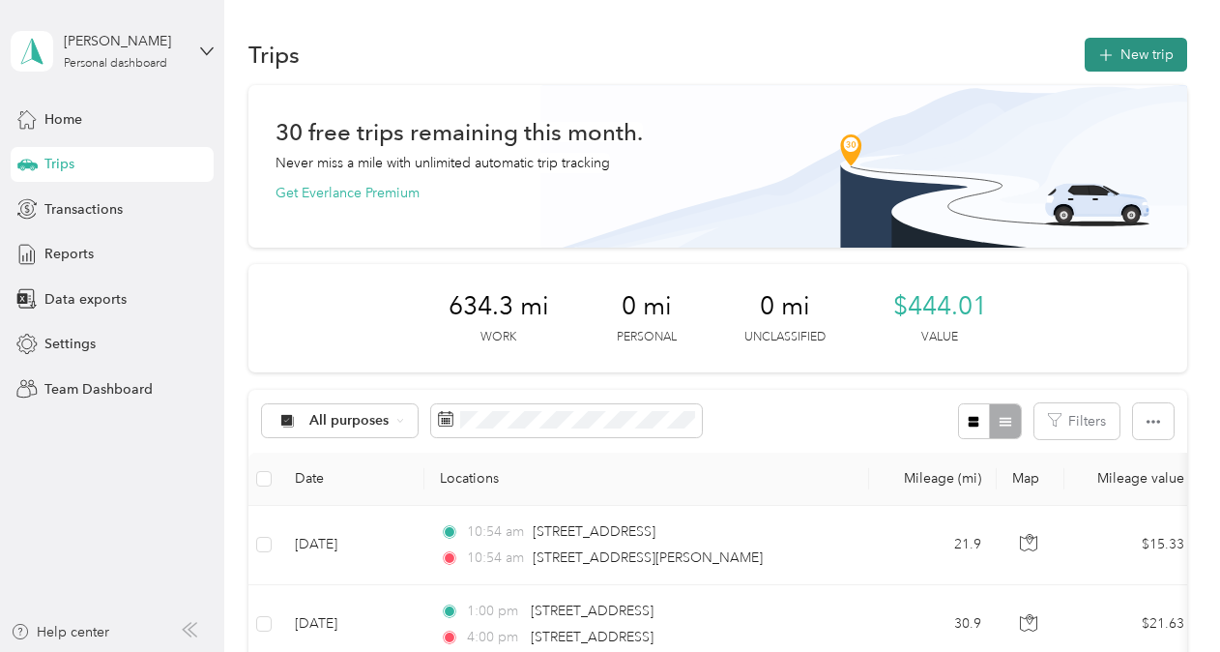
click at [1114, 56] on button "New trip" at bounding box center [1136, 55] width 102 height 34
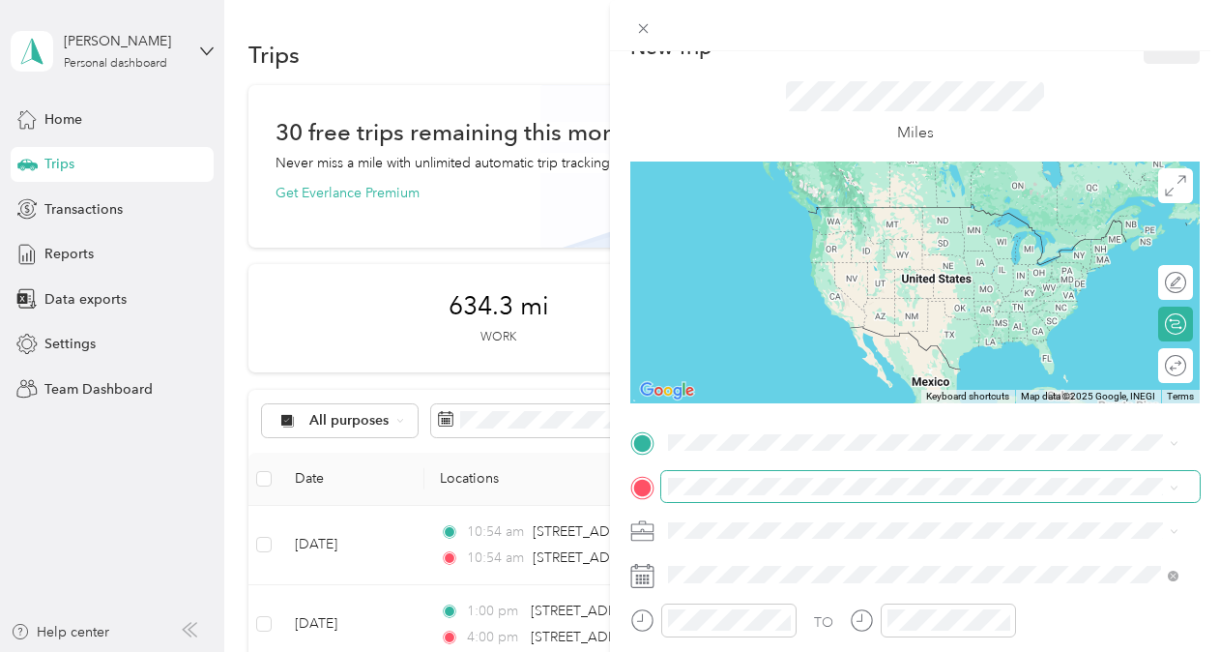
scroll to position [36, 0]
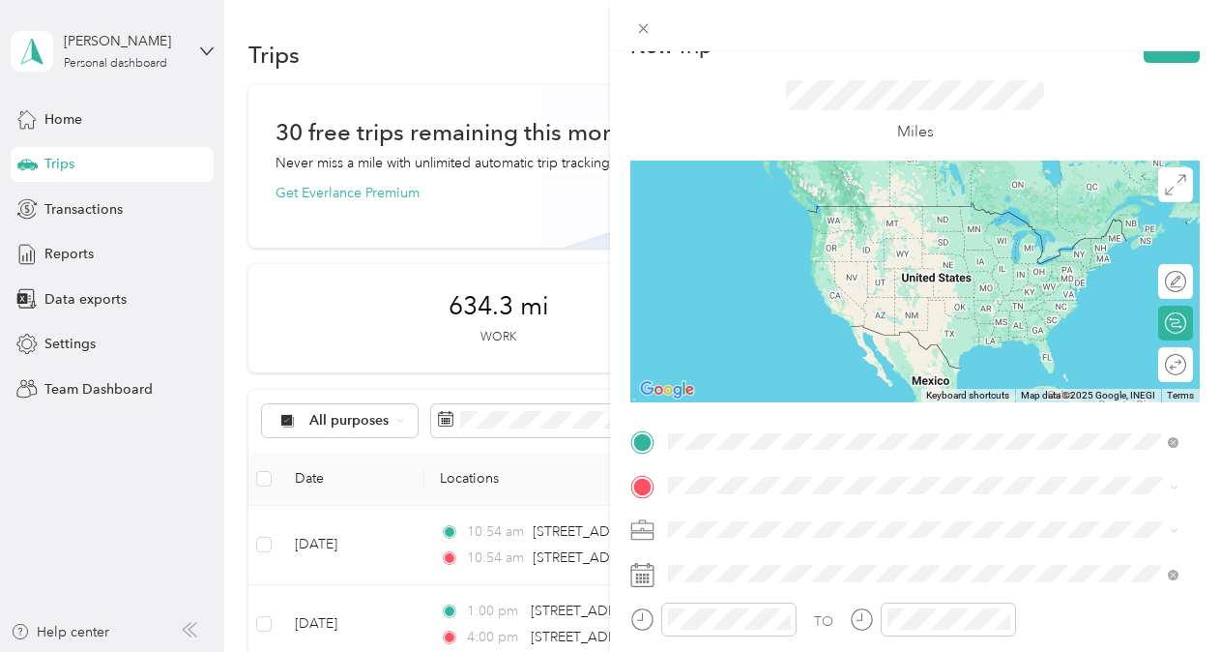
click at [813, 220] on span "[STREET_ADDRESS][US_STATE]" at bounding box center [801, 226] width 193 height 17
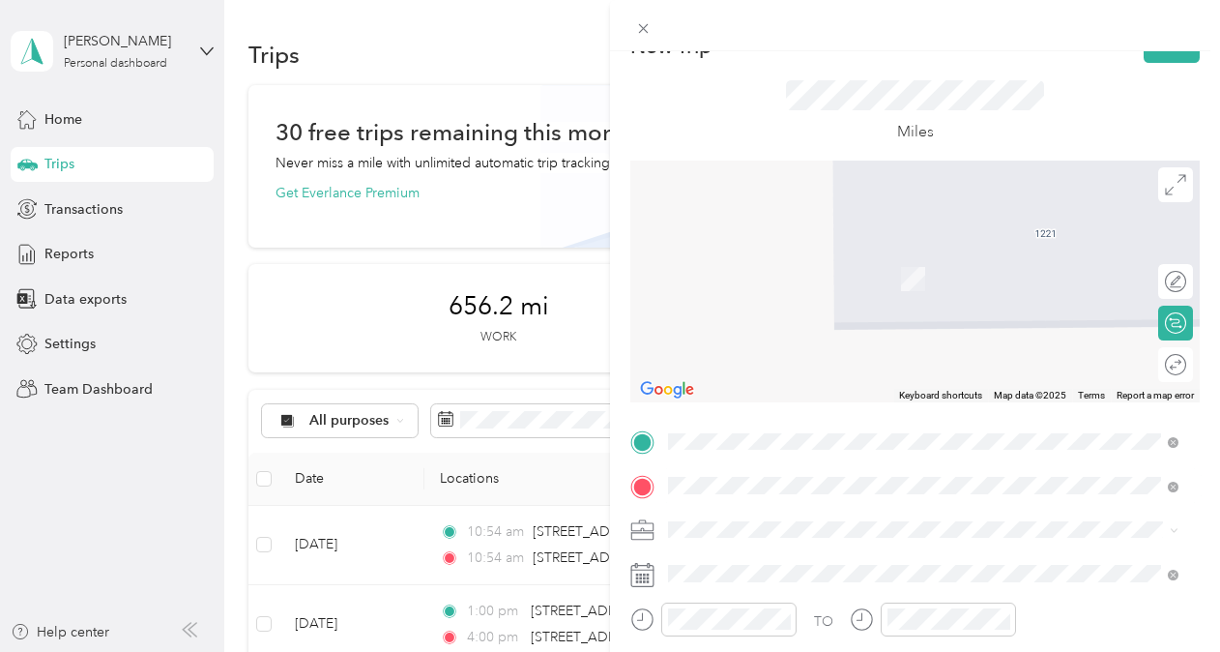
click at [770, 278] on span "[STREET_ADDRESS][US_STATE]" at bounding box center [801, 269] width 193 height 17
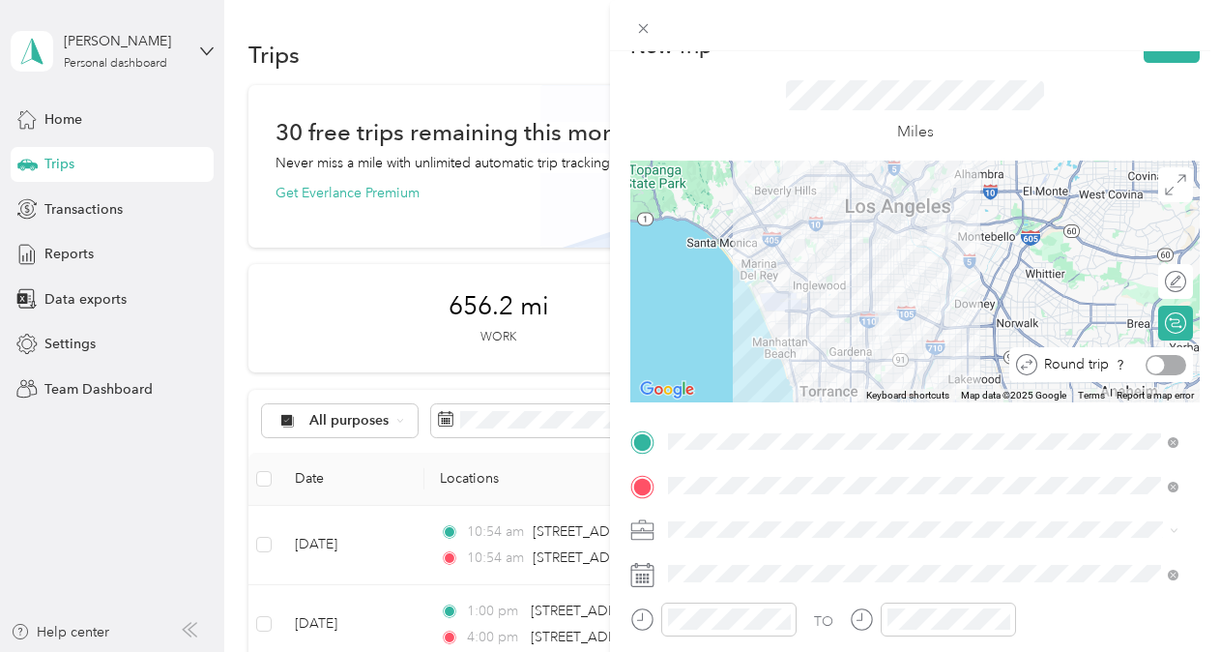
click at [1154, 366] on div "Round trip" at bounding box center [1111, 365] width 149 height 20
click at [1154, 366] on div at bounding box center [1166, 365] width 41 height 20
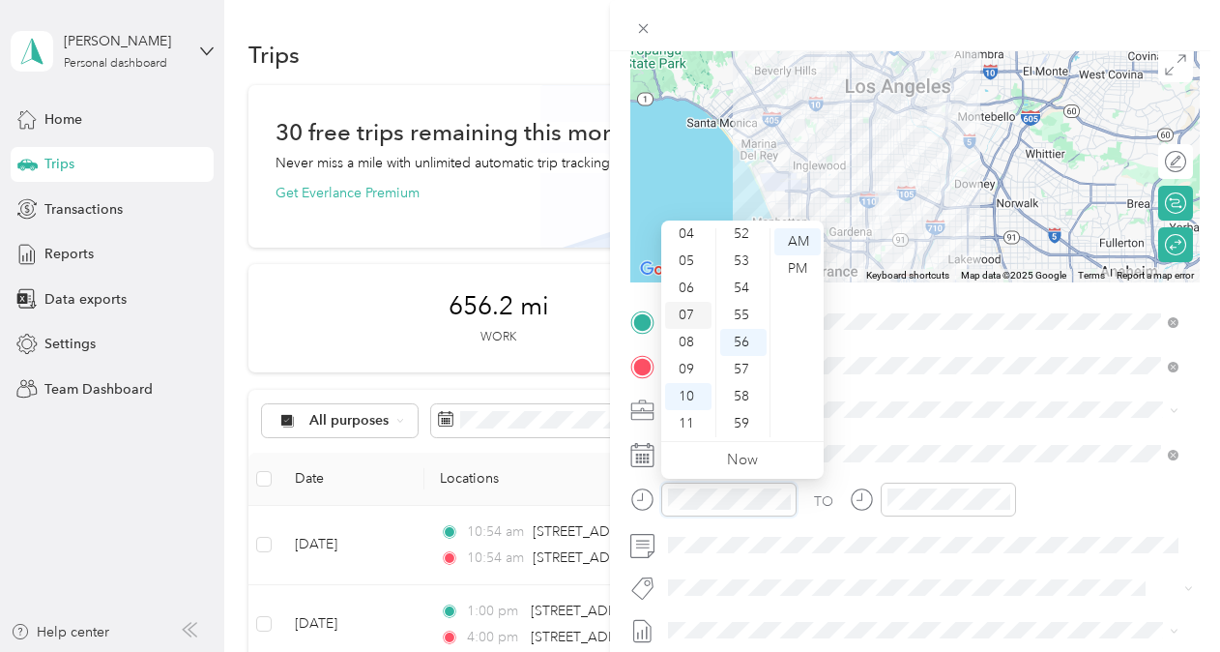
scroll to position [0, 0]
click at [686, 269] on div "01" at bounding box center [688, 268] width 46 height 27
click at [728, 241] on div "00" at bounding box center [743, 241] width 46 height 27
click at [783, 264] on div "PM" at bounding box center [797, 268] width 46 height 27
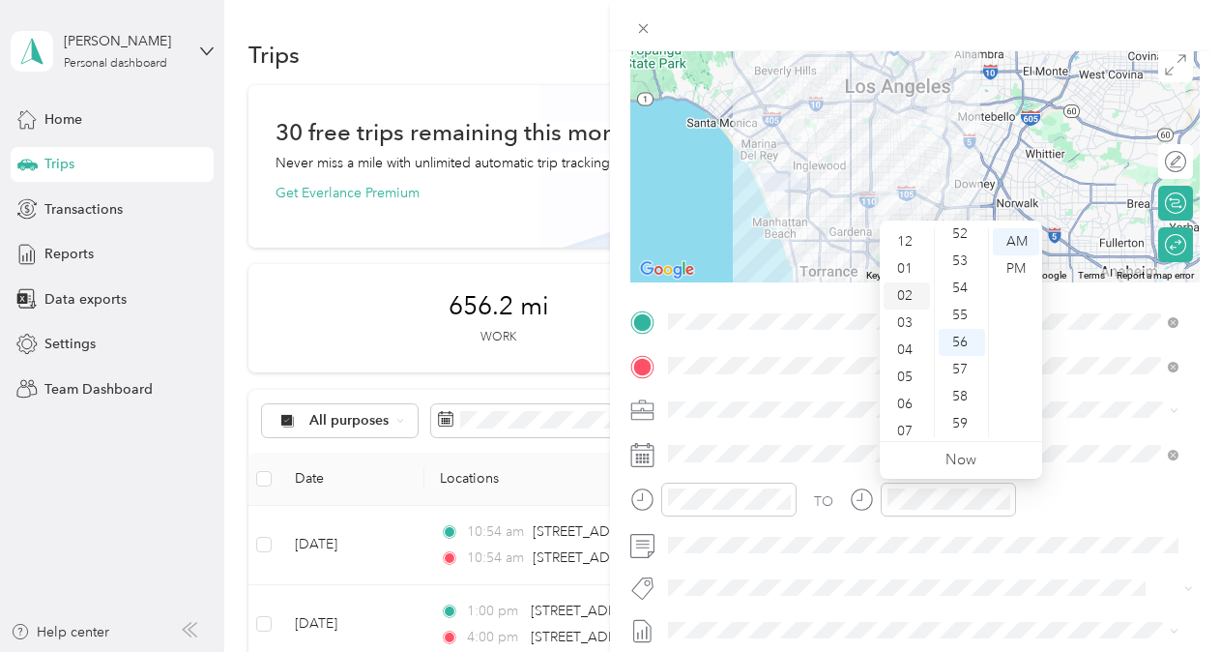
click at [905, 288] on div "02" at bounding box center [907, 295] width 46 height 27
click at [961, 257] on div "30" at bounding box center [962, 259] width 46 height 27
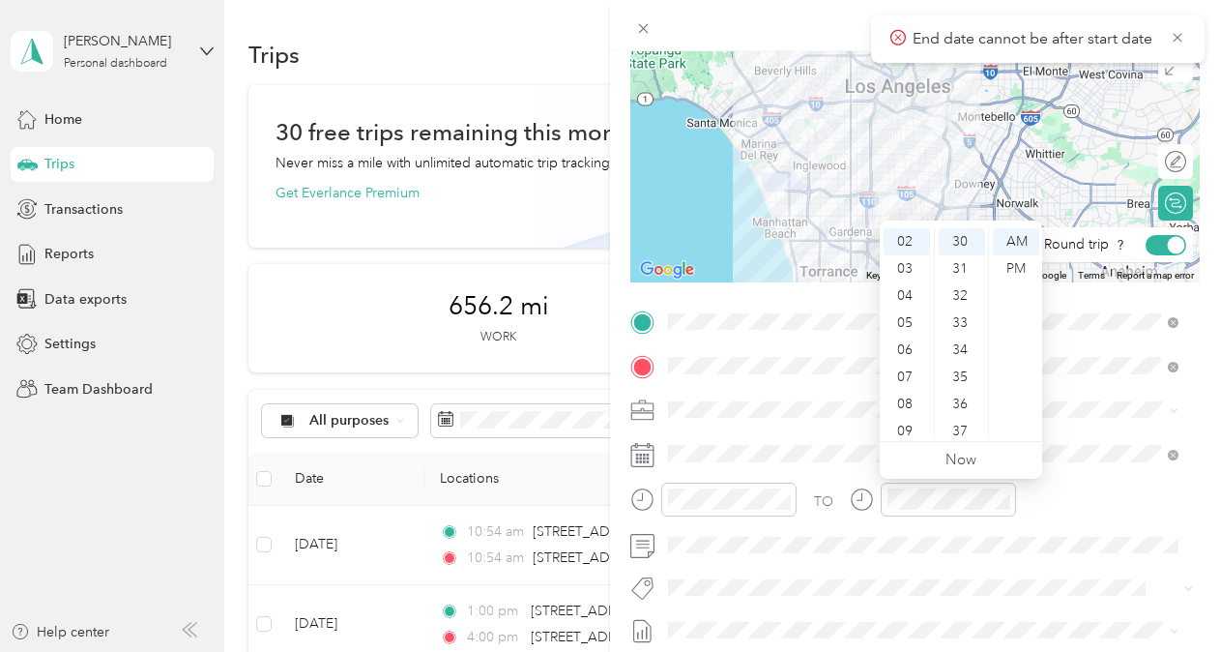
click at [1163, 233] on div "Round trip" at bounding box center [1101, 244] width 184 height 35
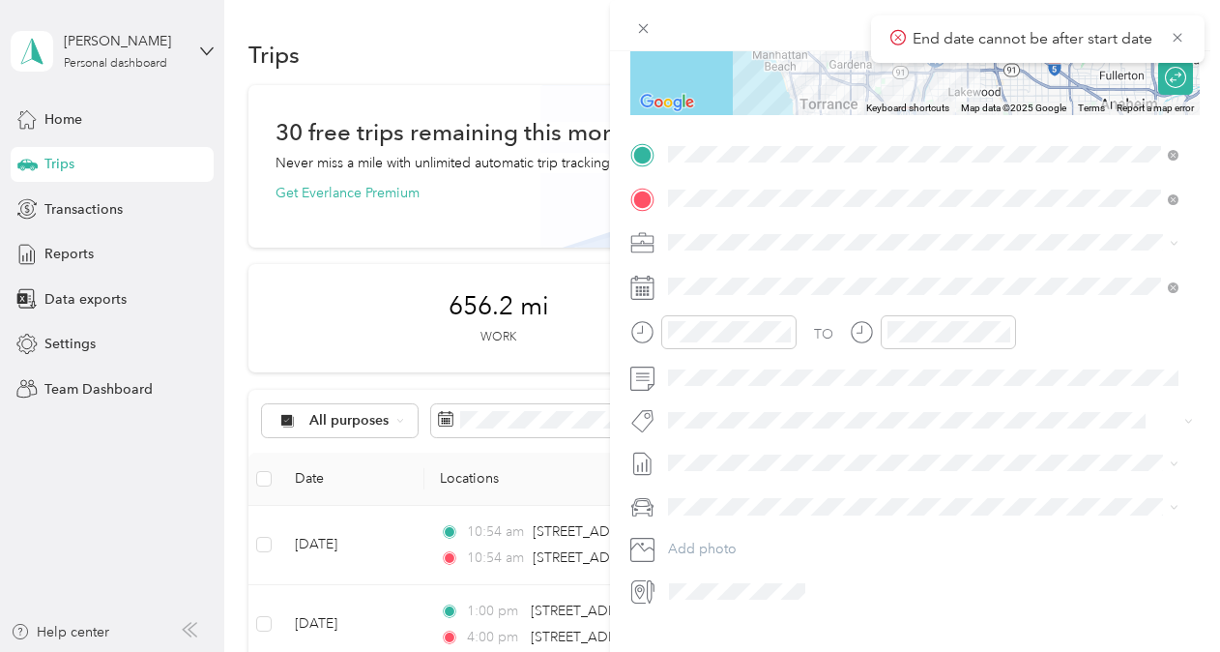
scroll to position [324, 0]
click at [710, 538] on li "KIA FORTE" at bounding box center [923, 529] width 524 height 34
click at [703, 509] on li "[DATE] Draft" at bounding box center [923, 519] width 524 height 31
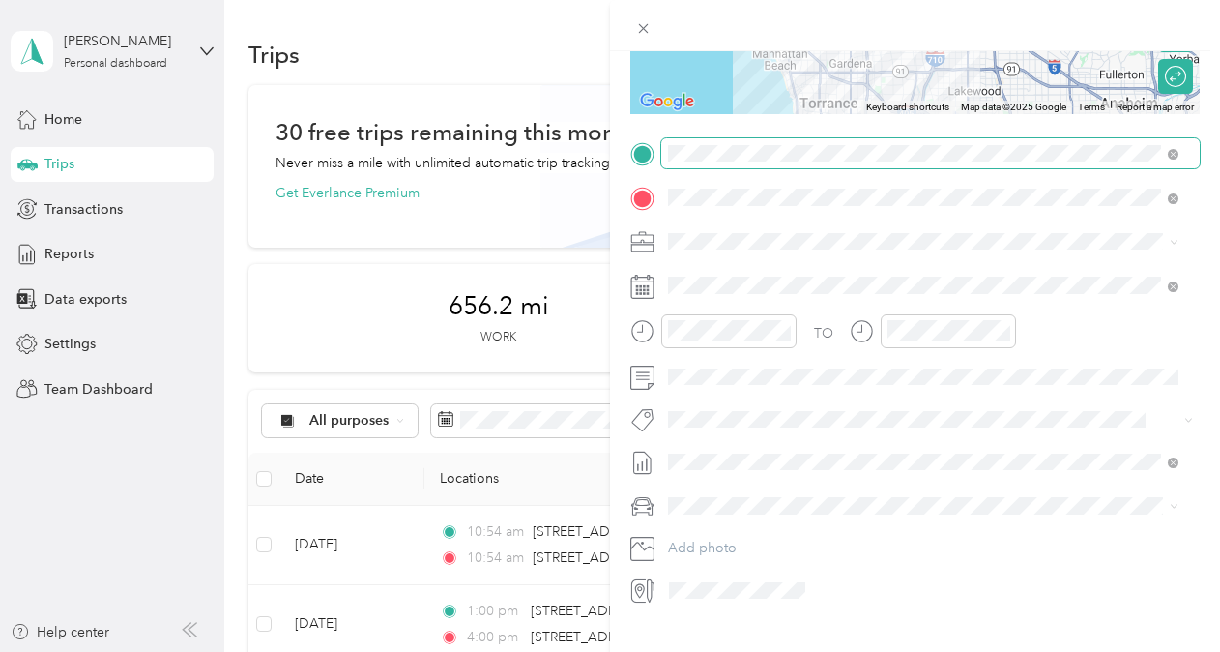
scroll to position [0, 0]
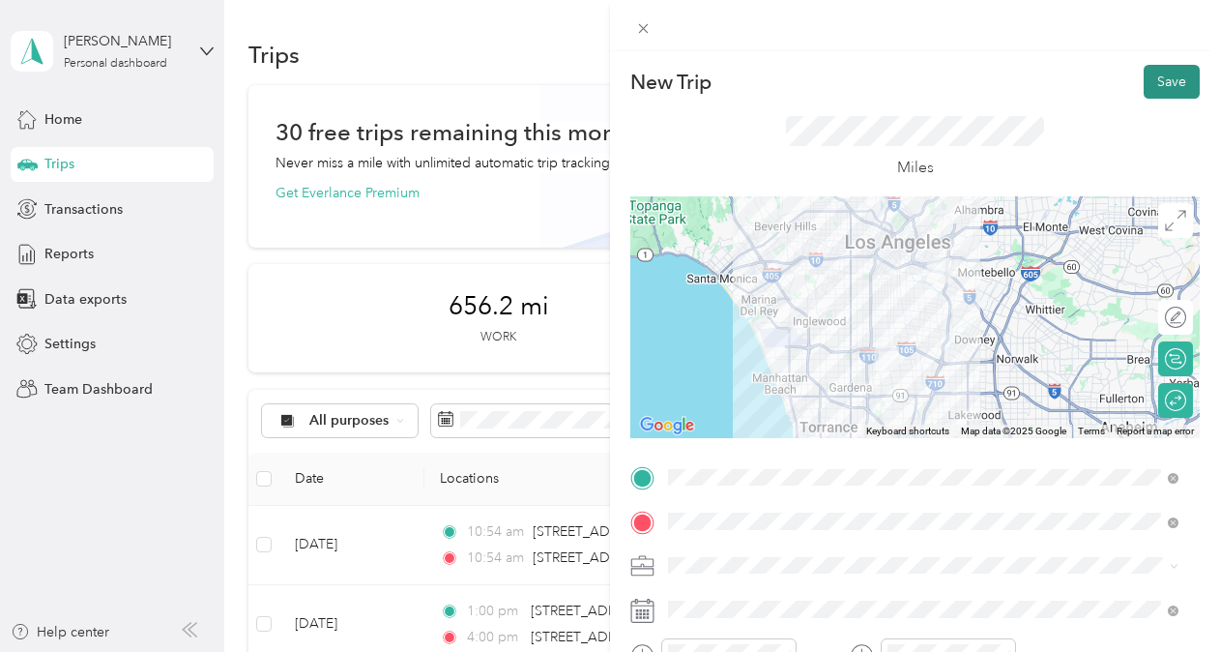
click at [1144, 85] on button "Save" at bounding box center [1172, 82] width 56 height 34
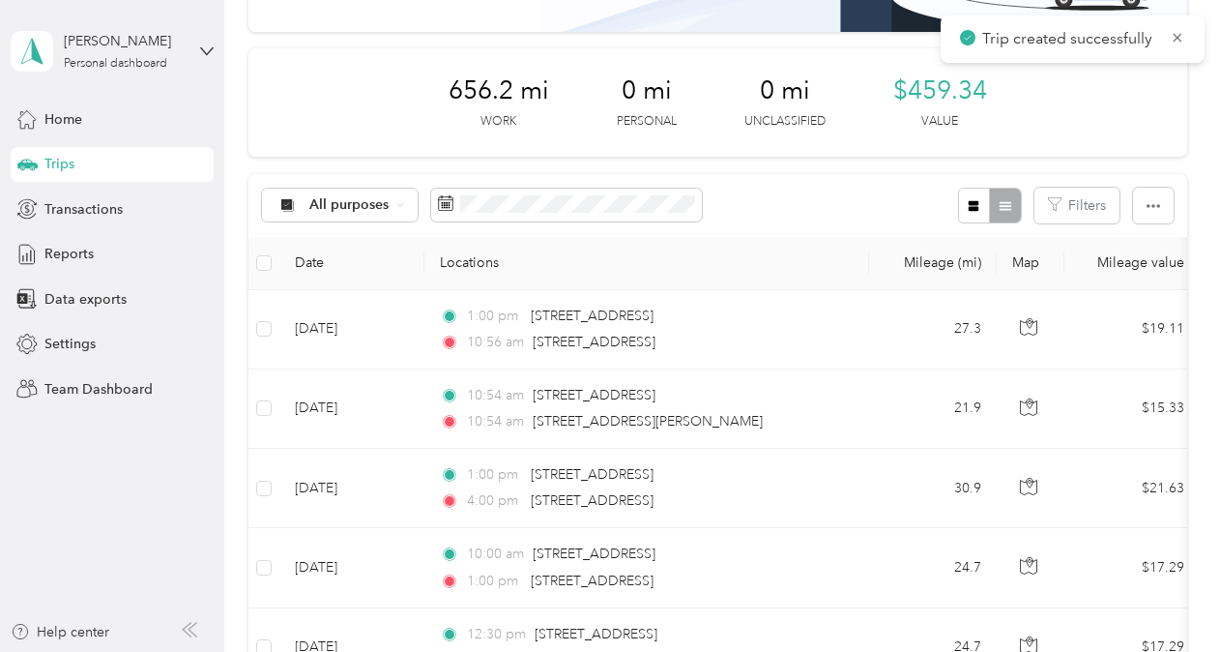
scroll to position [240, 0]
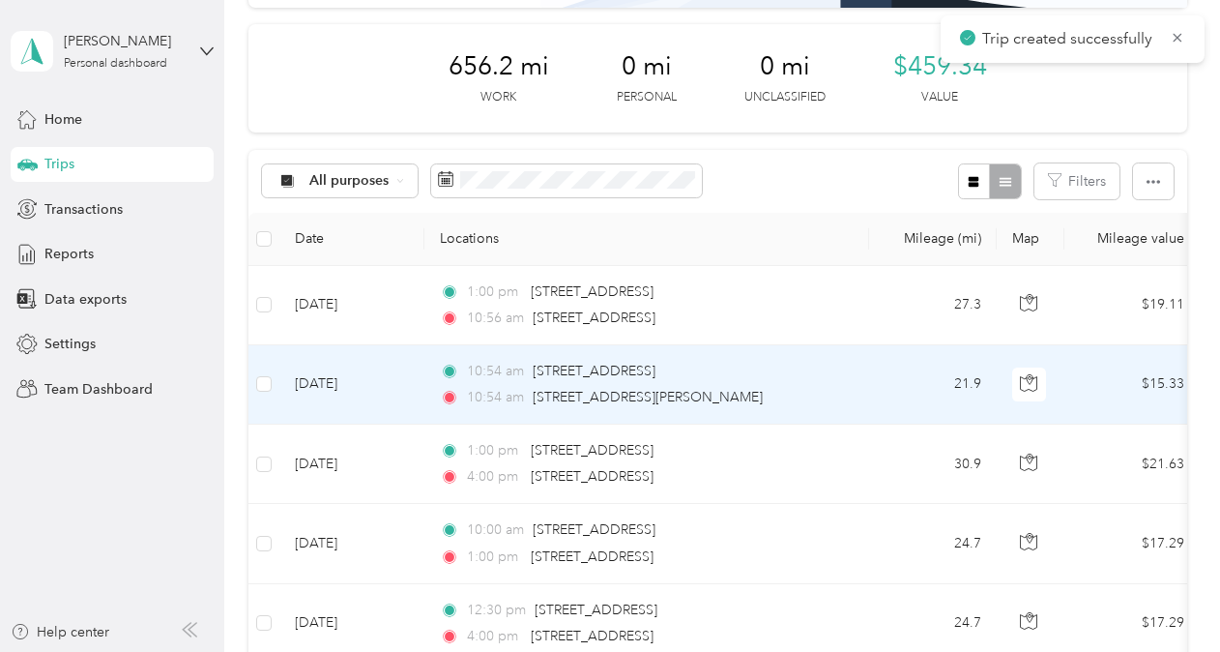
click at [385, 394] on td "[DATE]" at bounding box center [351, 384] width 145 height 79
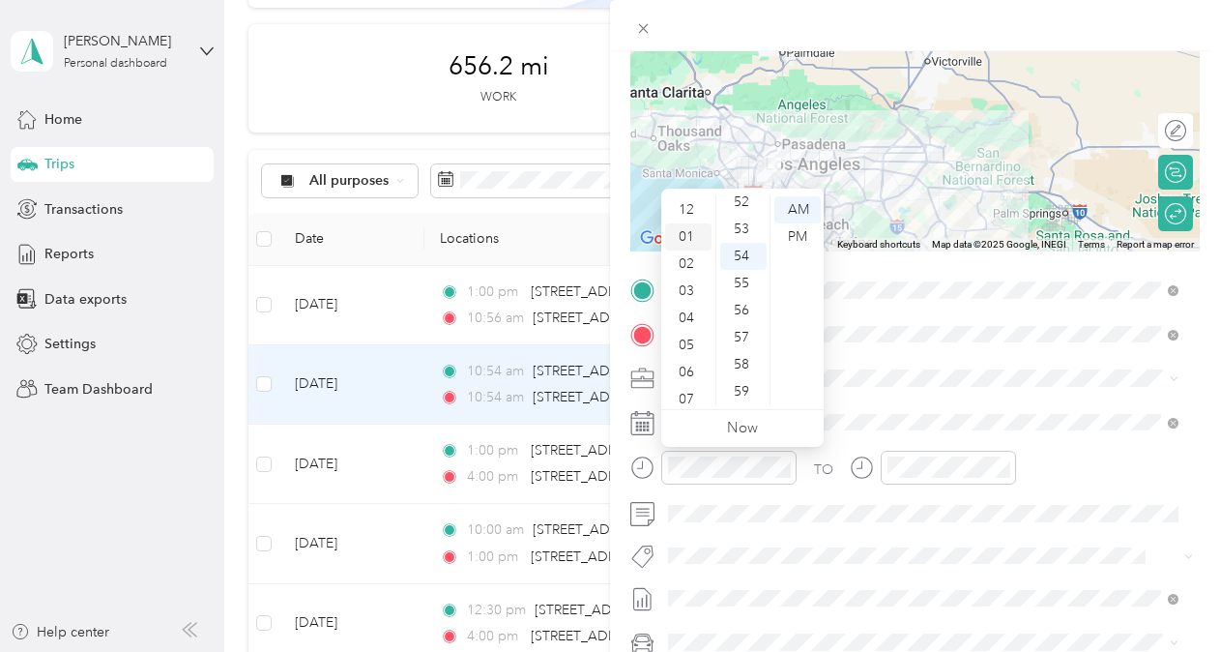
click at [681, 227] on div "01" at bounding box center [688, 236] width 46 height 27
click at [736, 228] on div "34" at bounding box center [743, 229] width 46 height 27
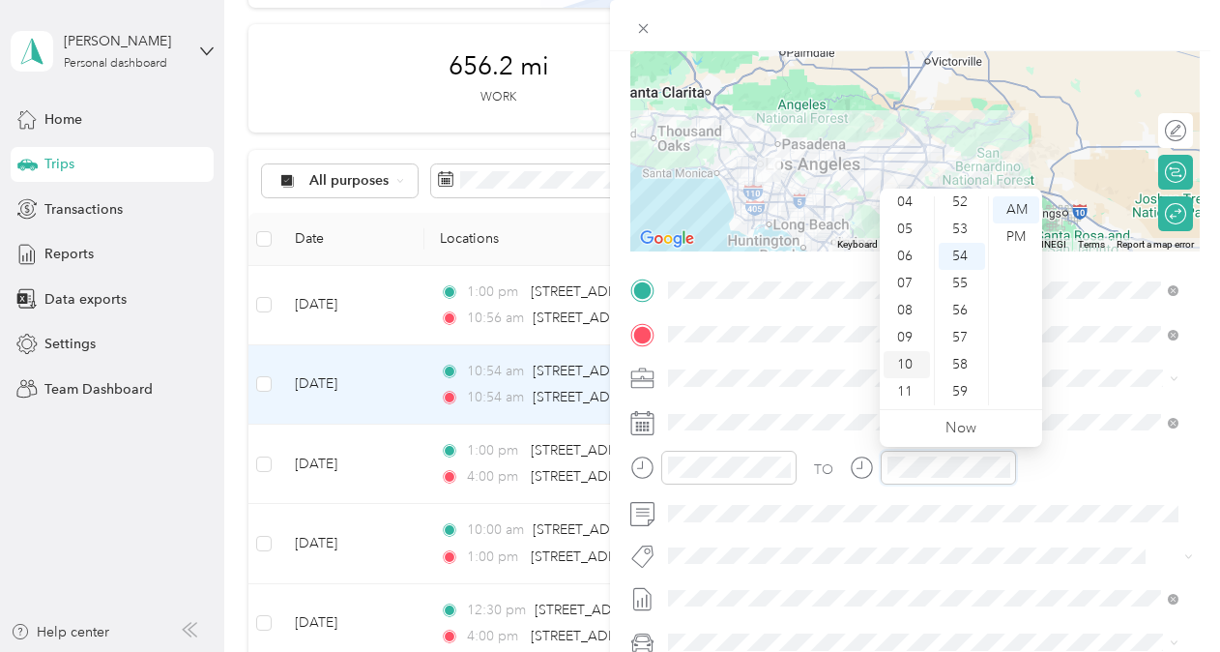
scroll to position [0, 0]
click at [900, 286] on div "03" at bounding box center [907, 290] width 46 height 27
click at [960, 244] on div "20" at bounding box center [962, 248] width 46 height 27
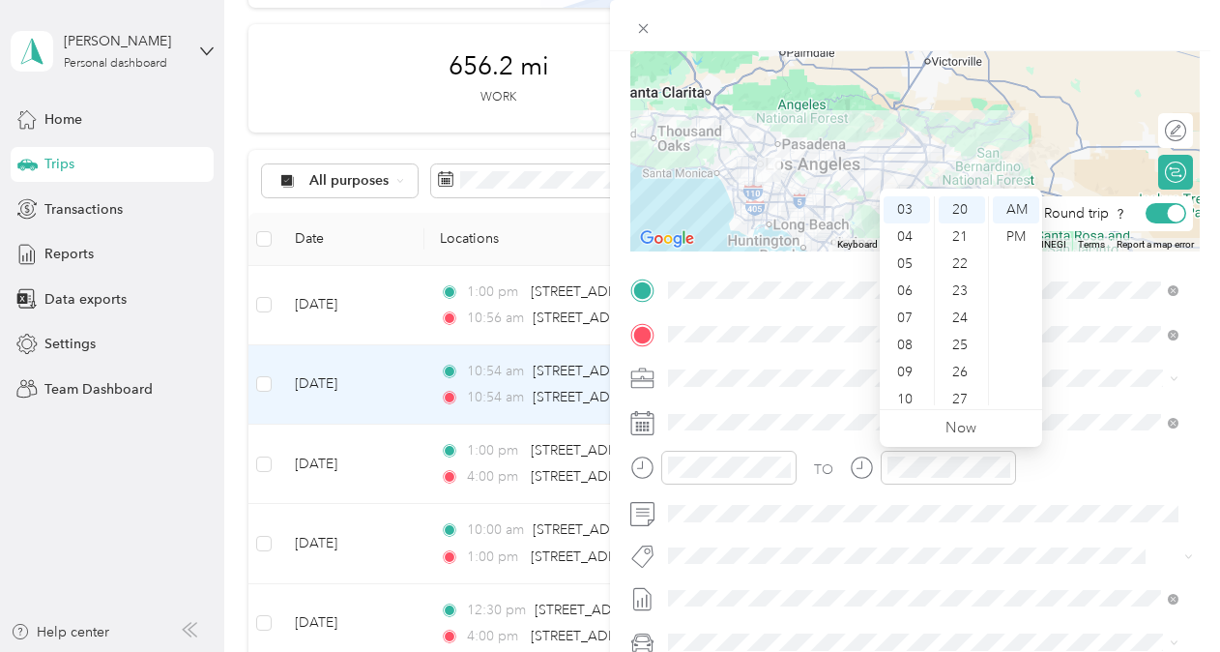
click at [1143, 219] on div "Round trip" at bounding box center [1111, 213] width 149 height 20
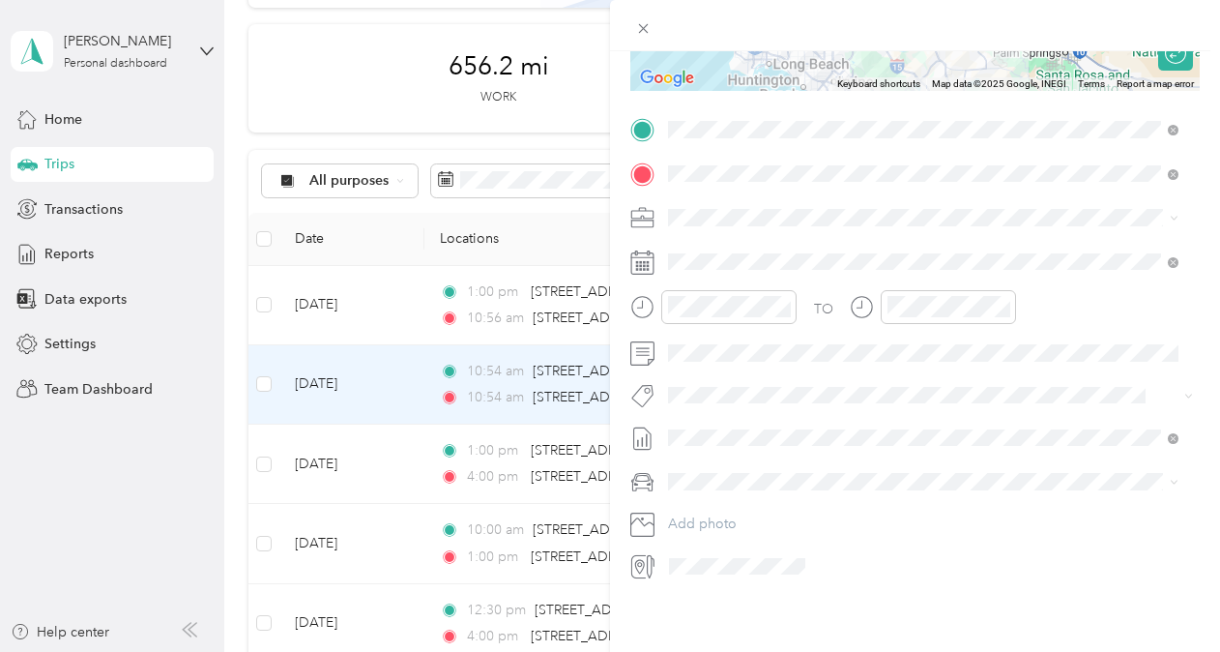
scroll to position [0, 0]
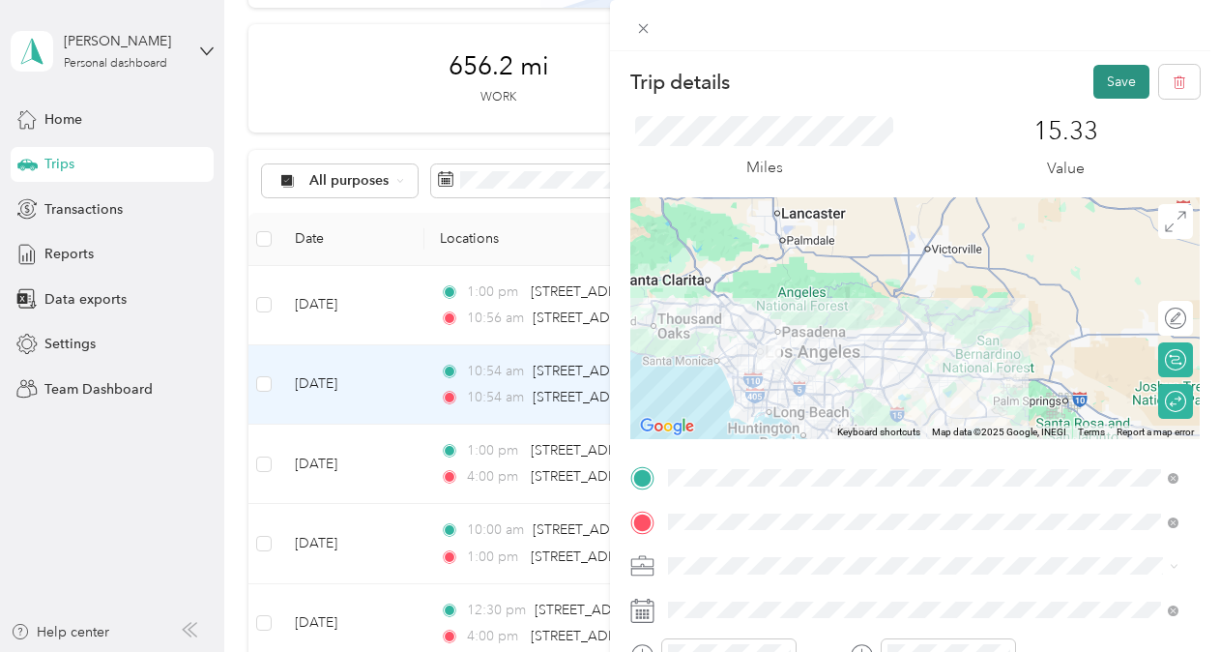
click at [1097, 72] on button "Save" at bounding box center [1121, 82] width 56 height 34
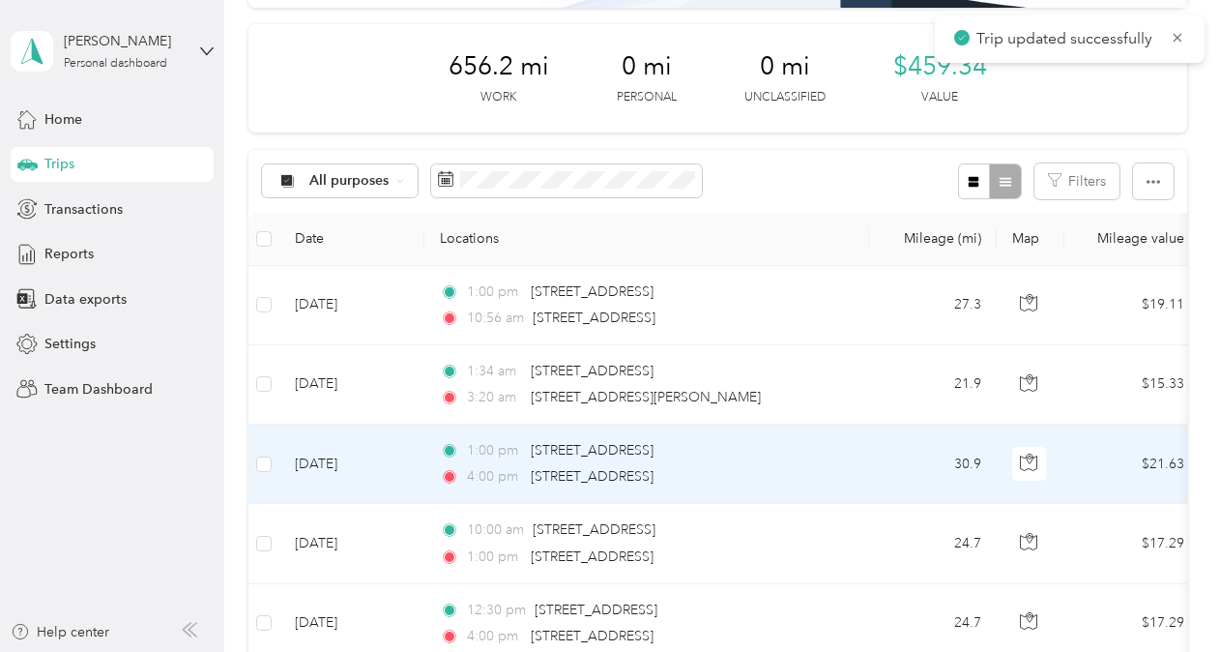
click at [358, 472] on td "[DATE]" at bounding box center [351, 463] width 145 height 79
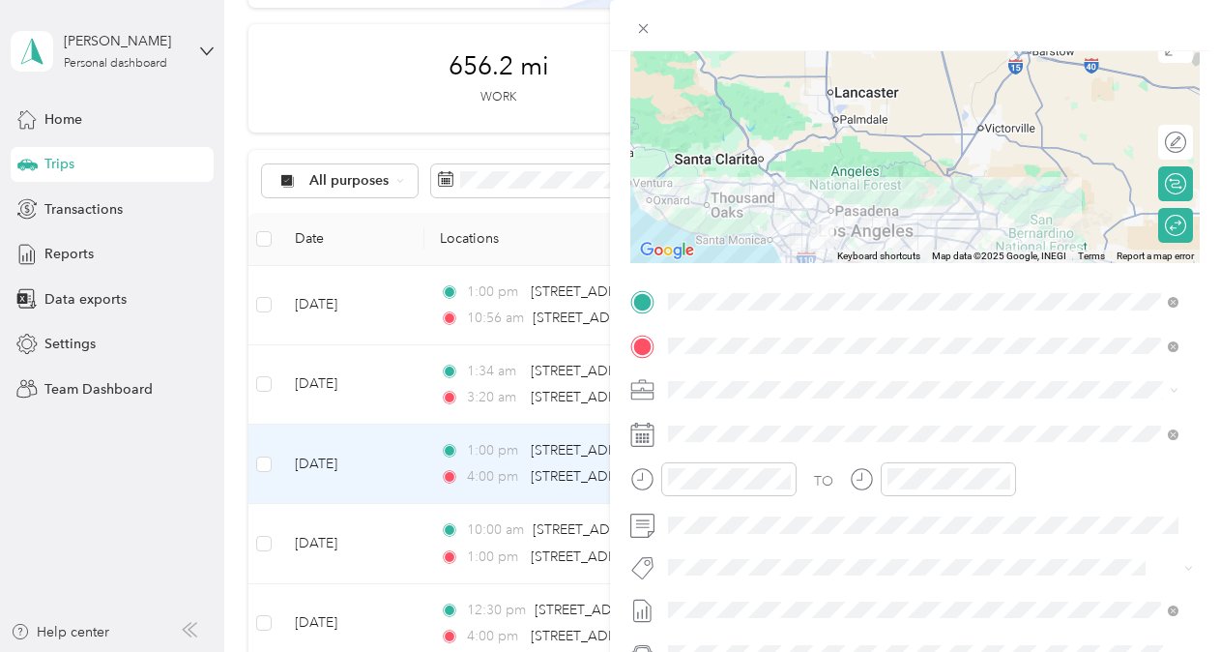
scroll to position [154, 0]
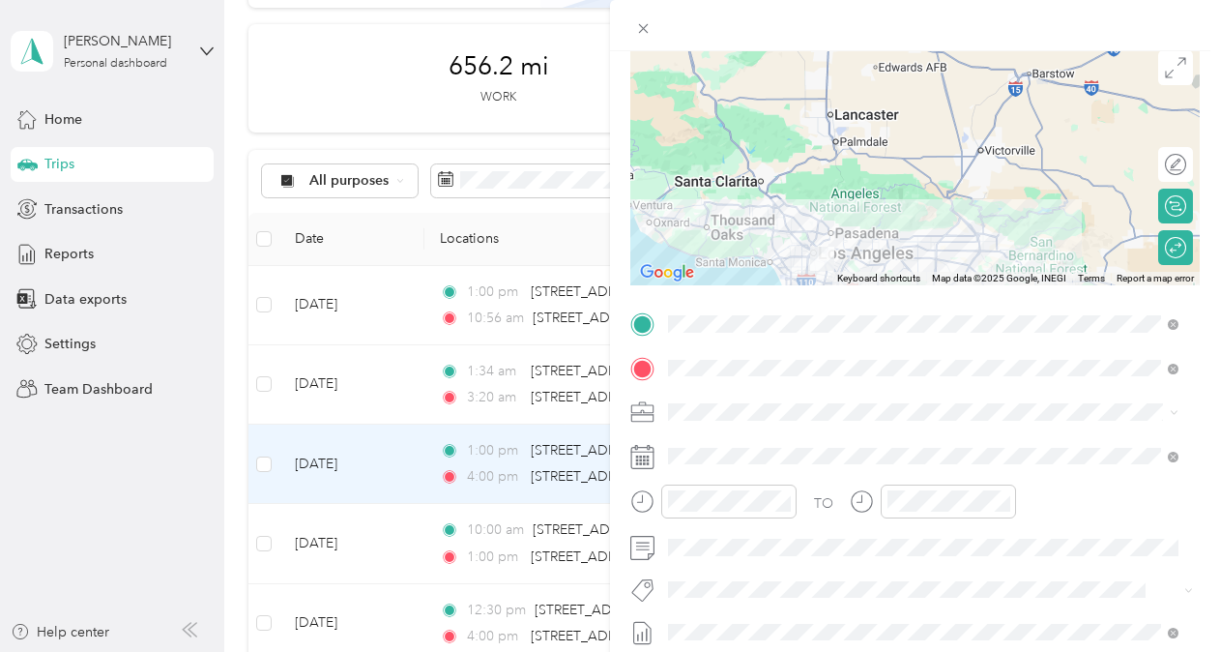
drag, startPoint x: 1032, startPoint y: 170, endPoint x: 1046, endPoint y: 123, distance: 49.3
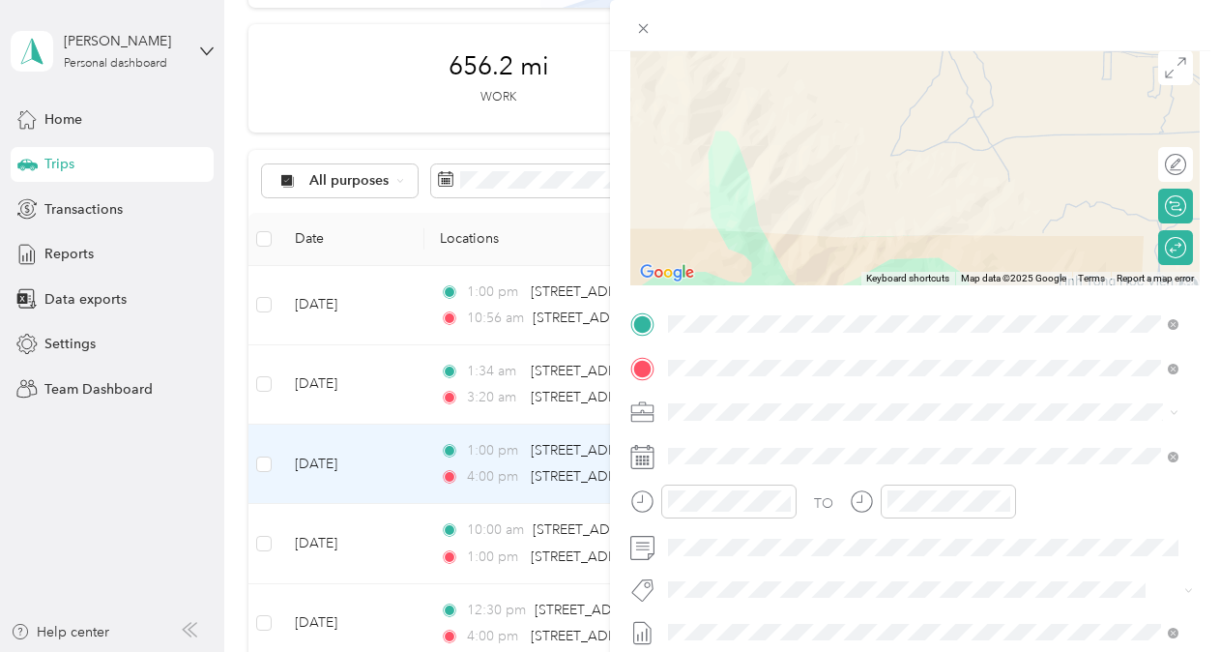
click at [1010, 246] on div at bounding box center [914, 165] width 569 height 242
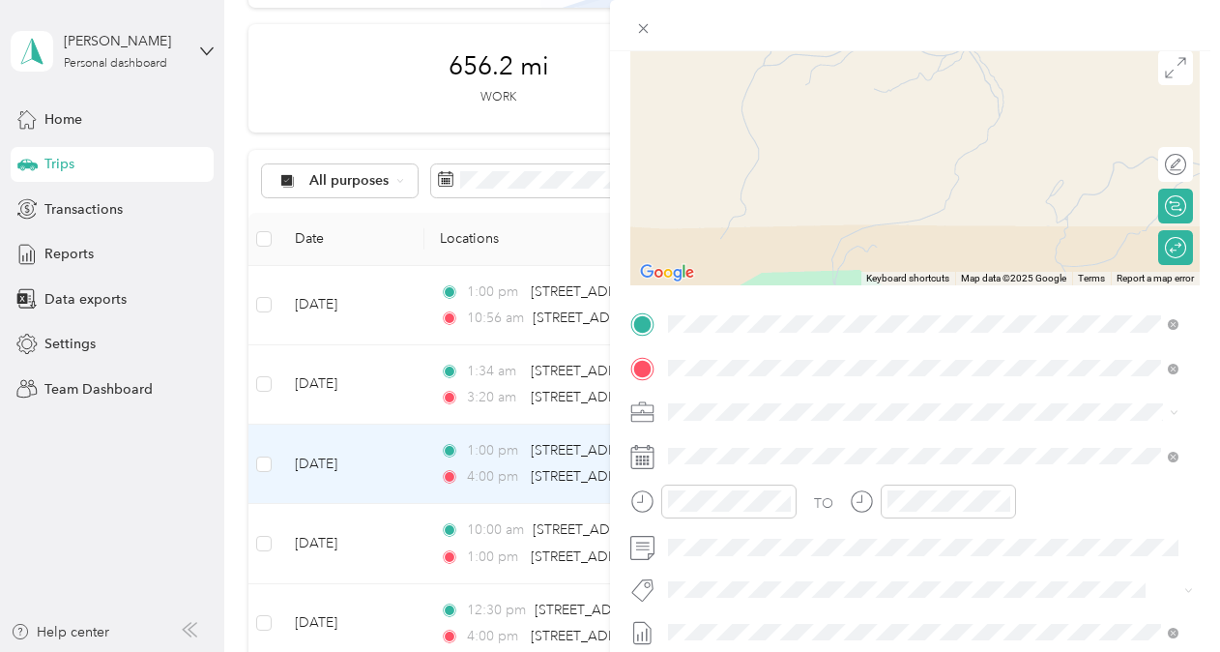
drag, startPoint x: 1023, startPoint y: 432, endPoint x: 1142, endPoint y: 21, distance: 427.7
click at [1142, 21] on div at bounding box center [915, 25] width 610 height 51
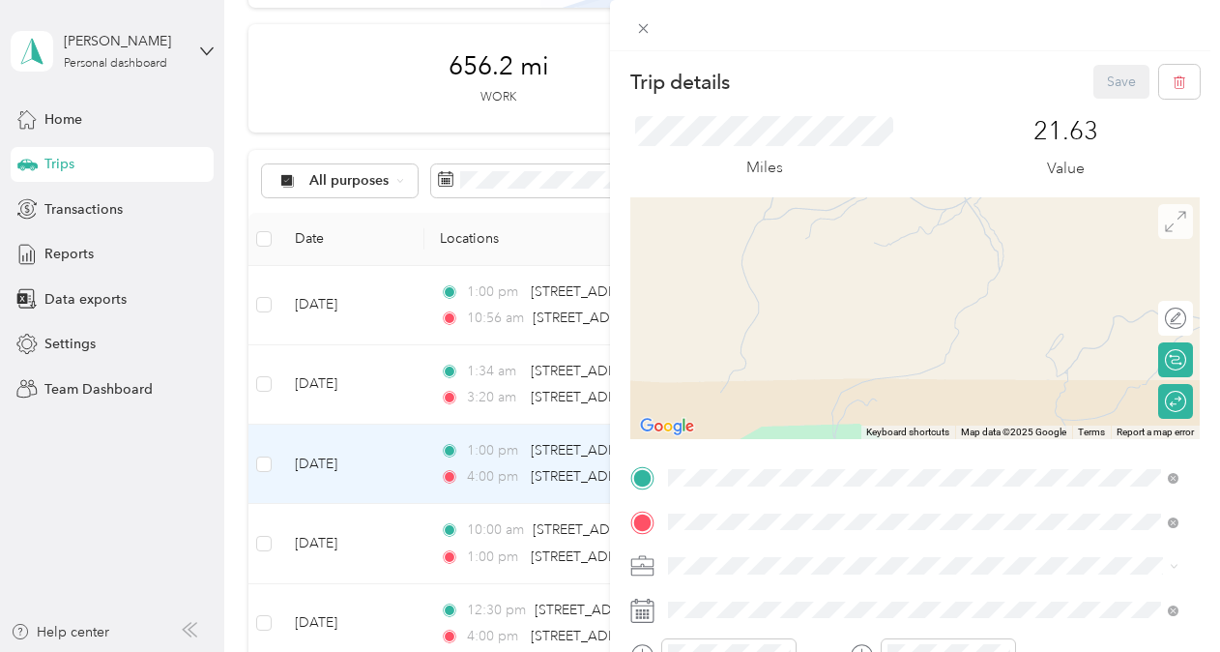
click at [1158, 232] on span at bounding box center [1175, 221] width 35 height 35
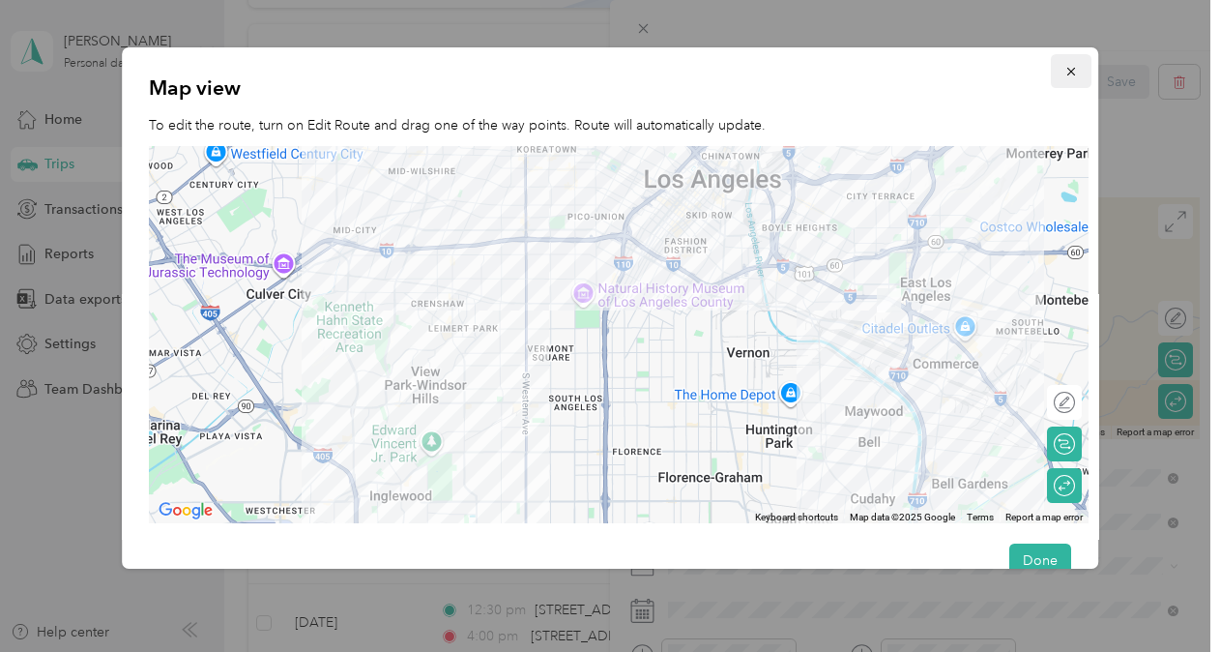
click at [1069, 63] on button "button" at bounding box center [1071, 71] width 41 height 34
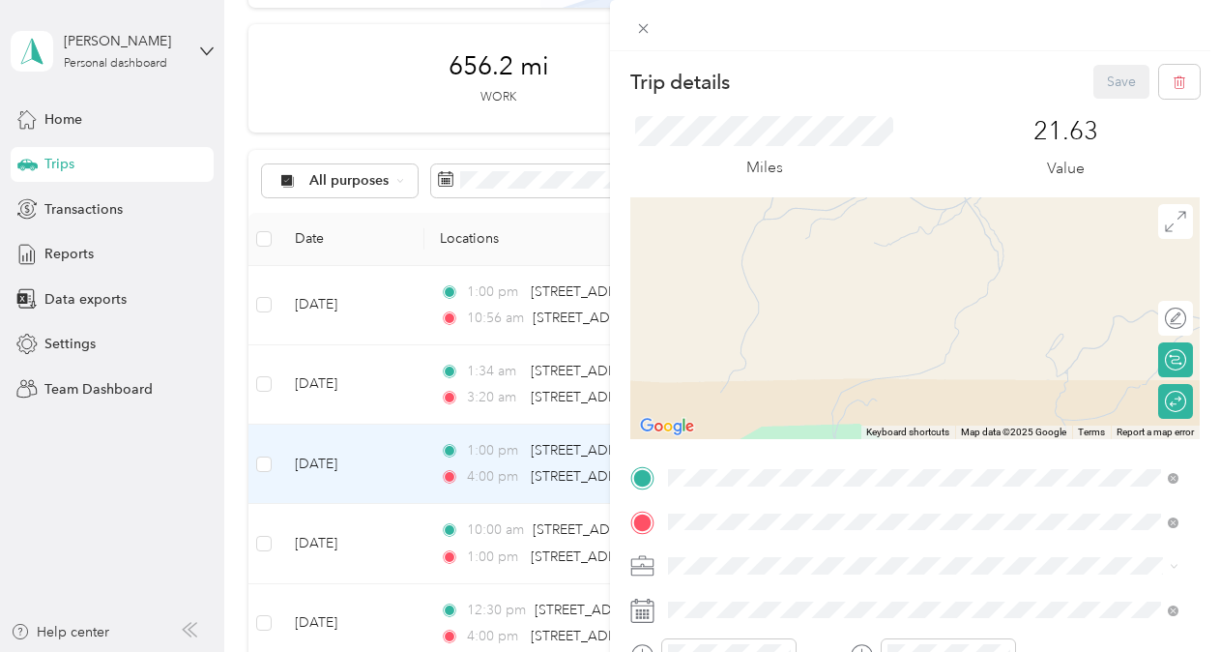
drag, startPoint x: 910, startPoint y: 574, endPoint x: 793, endPoint y: 85, distance: 502.9
click at [793, 85] on div "Trip details Save" at bounding box center [914, 82] width 569 height 34
click at [734, 466] on li "CCF - R2R" at bounding box center [923, 462] width 524 height 34
click at [1093, 91] on button "Save" at bounding box center [1121, 82] width 56 height 34
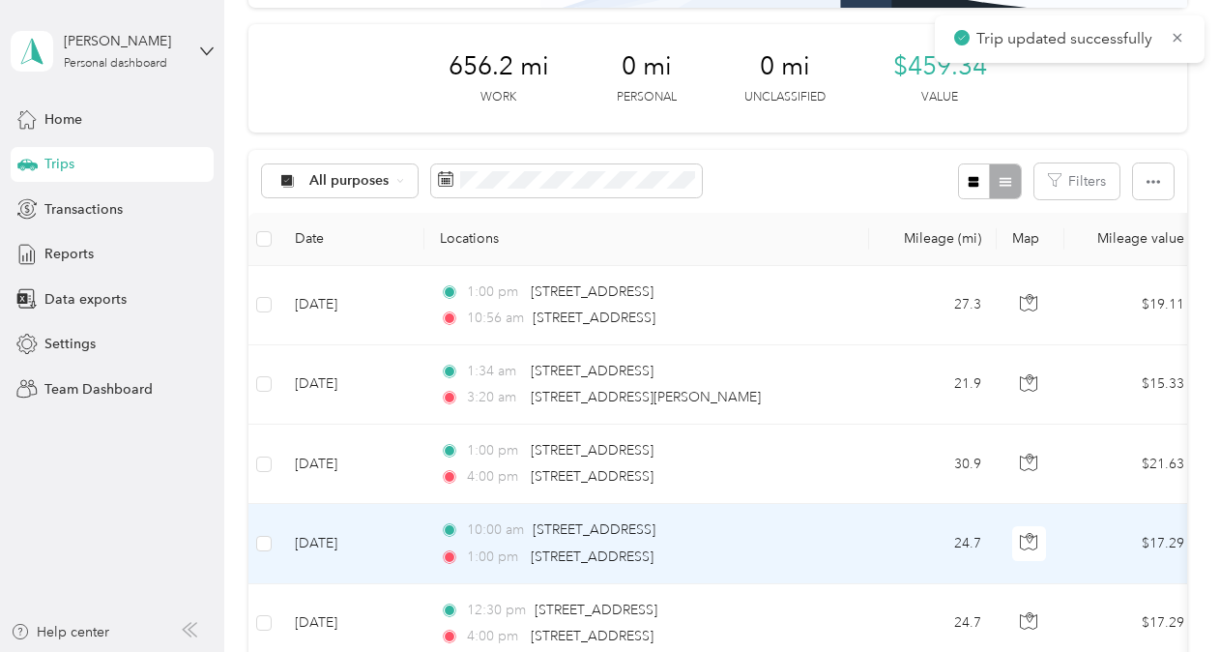
click at [344, 553] on td "[DATE]" at bounding box center [351, 543] width 145 height 79
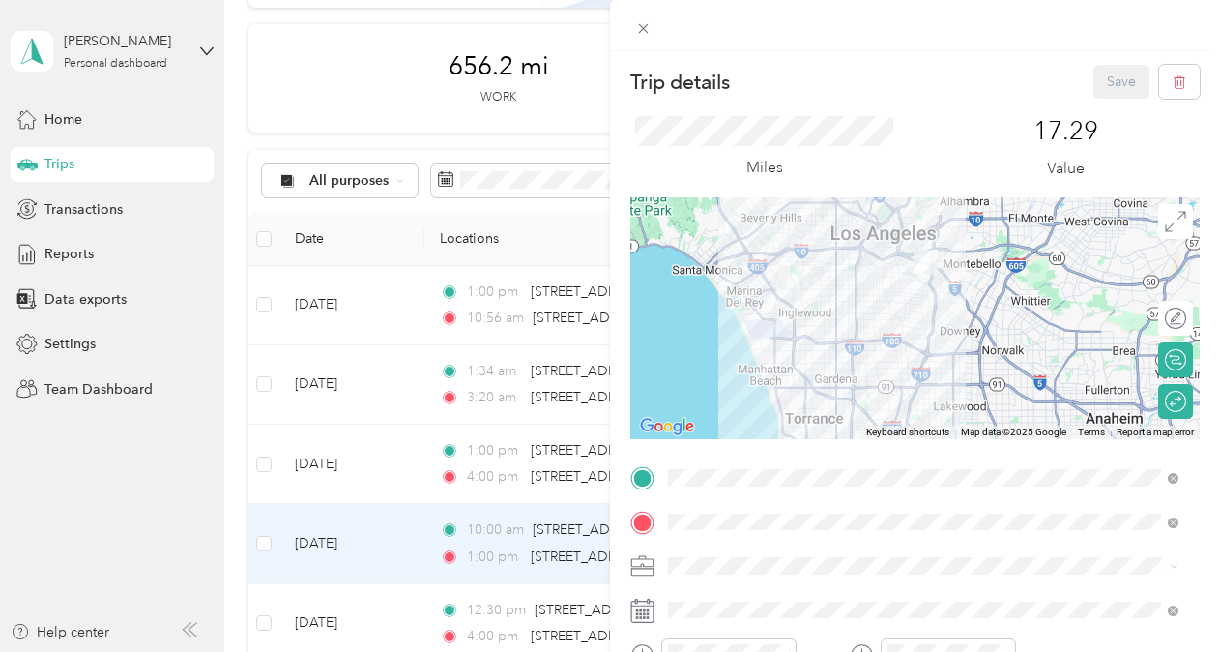
click at [724, 459] on span "CCF - R2R" at bounding box center [706, 453] width 62 height 16
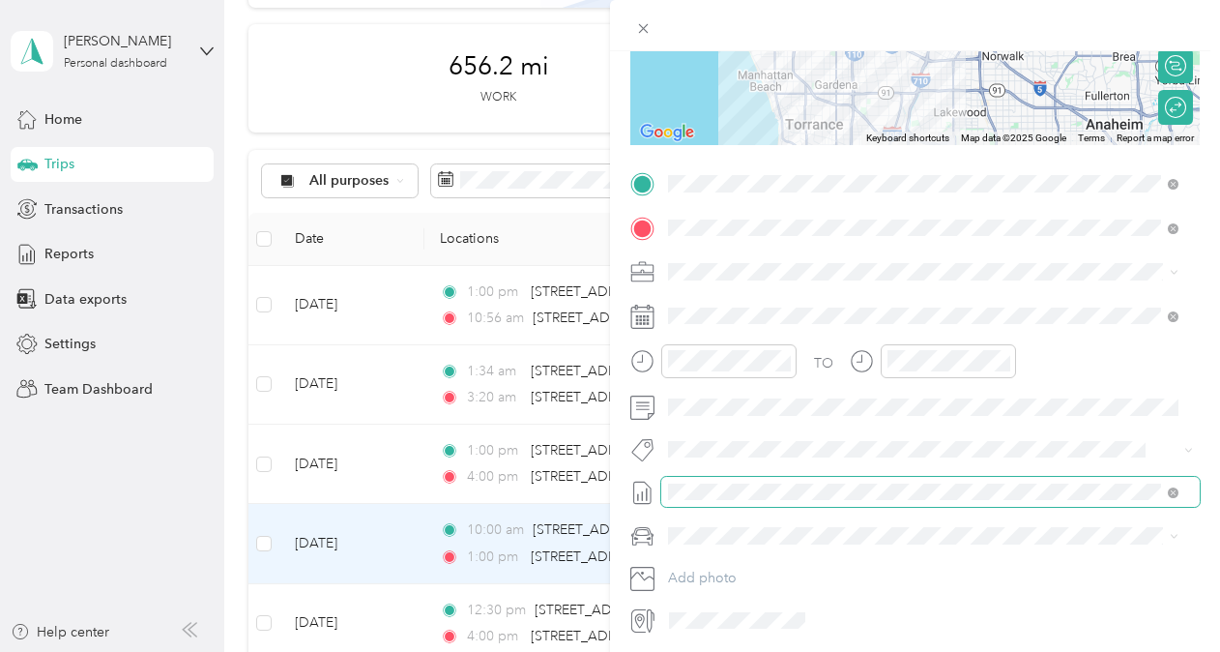
scroll to position [297, 0]
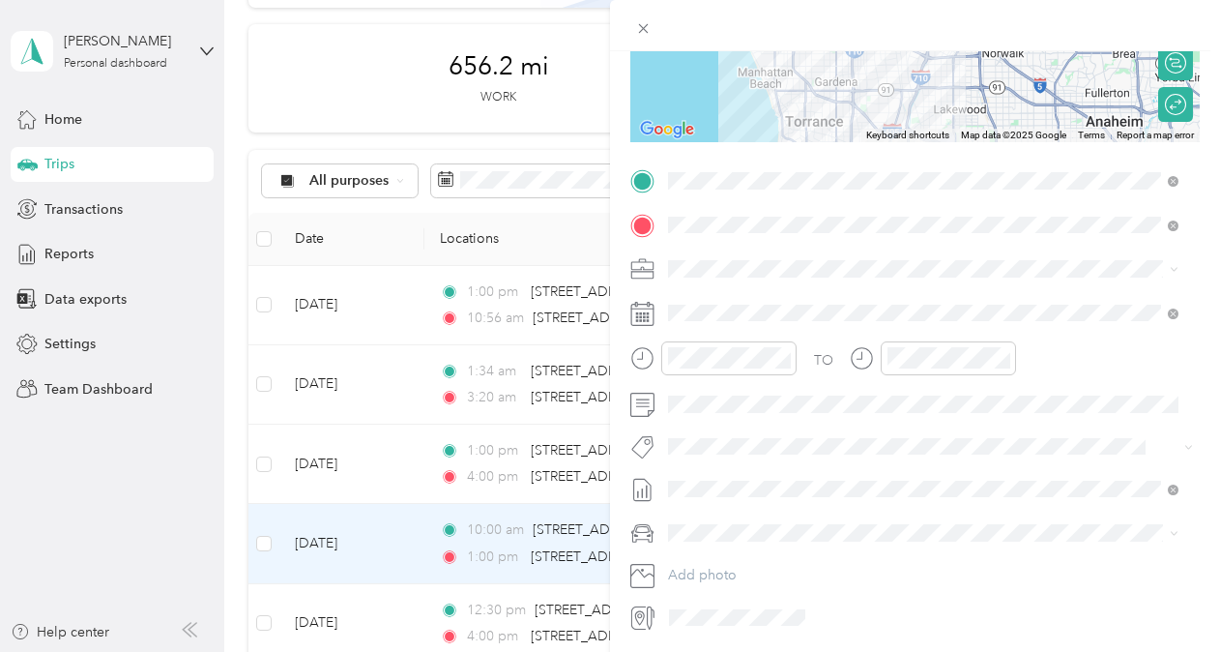
click at [713, 557] on div "KIA FORTE" at bounding box center [912, 565] width 474 height 20
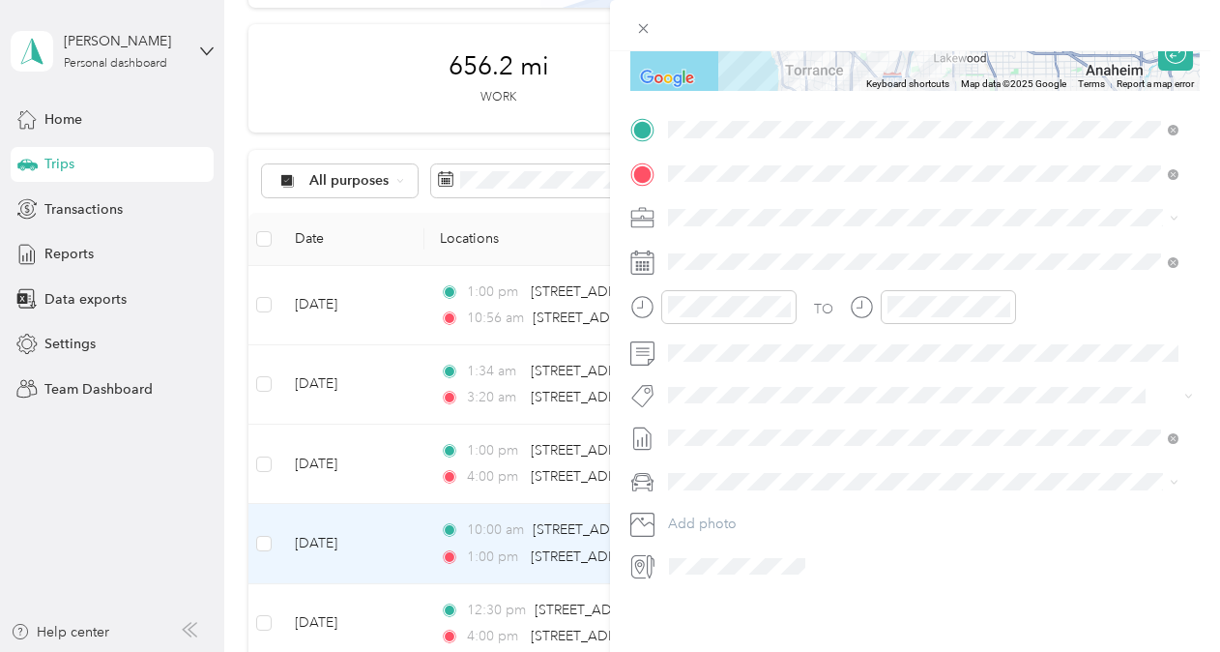
scroll to position [0, 0]
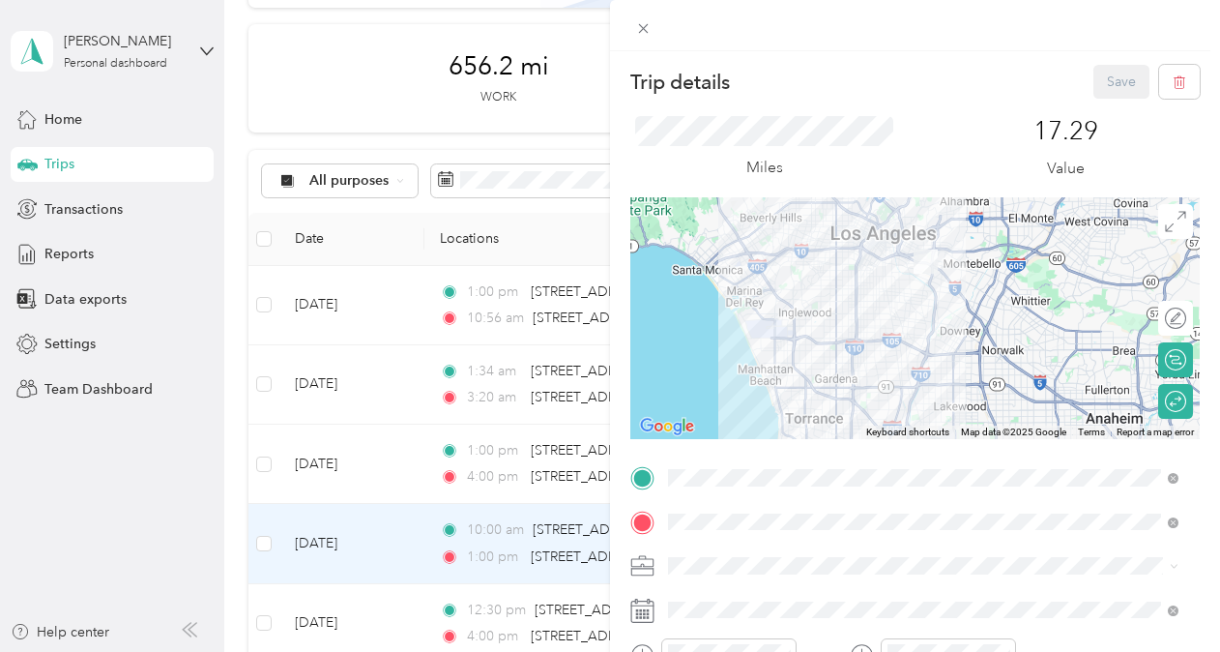
click at [646, 12] on div at bounding box center [915, 25] width 610 height 51
click at [646, 30] on icon at bounding box center [644, 29] width 10 height 10
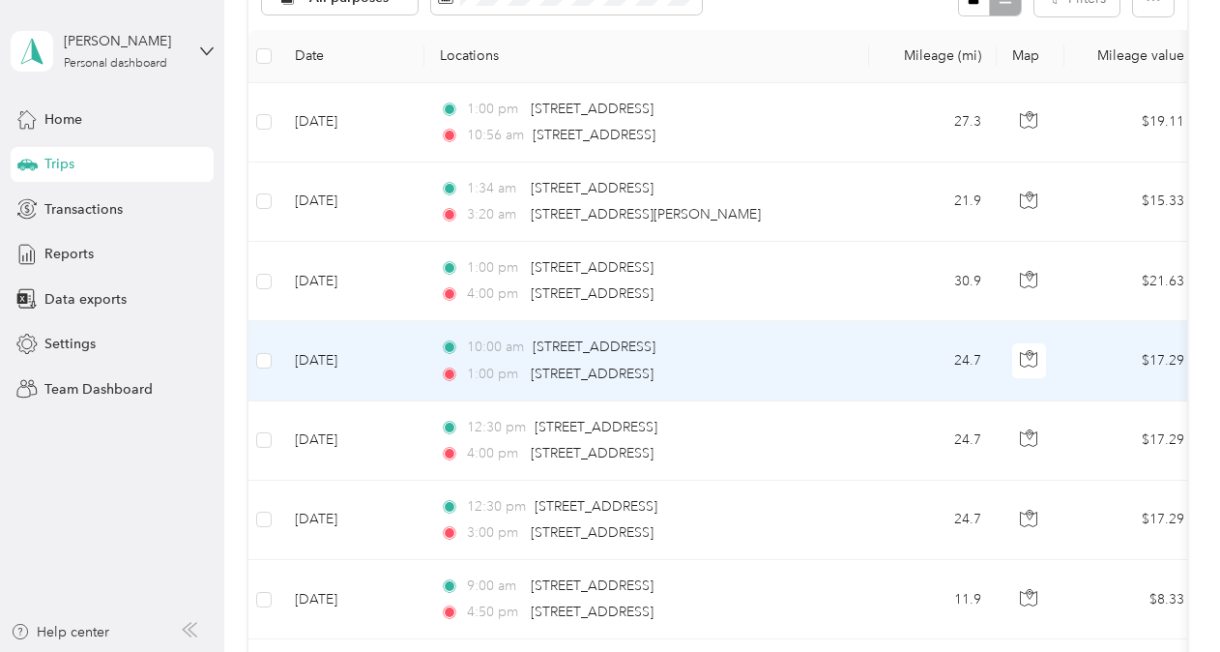
scroll to position [433, 0]
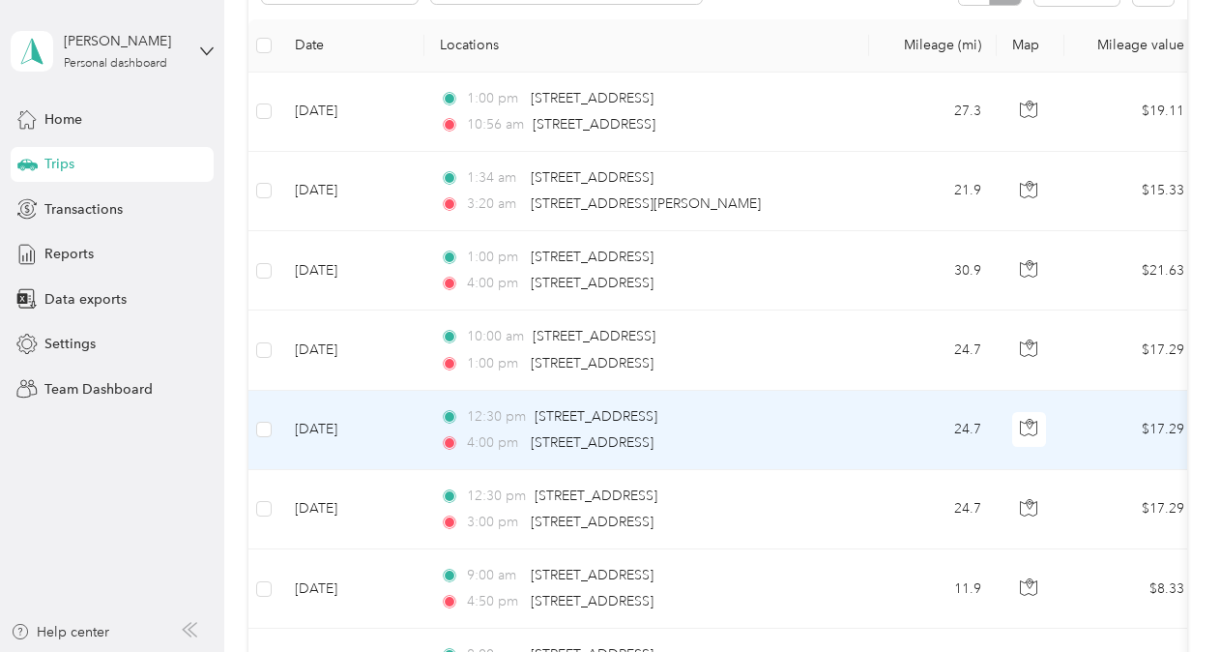
click at [379, 421] on td "[DATE]" at bounding box center [351, 430] width 145 height 79
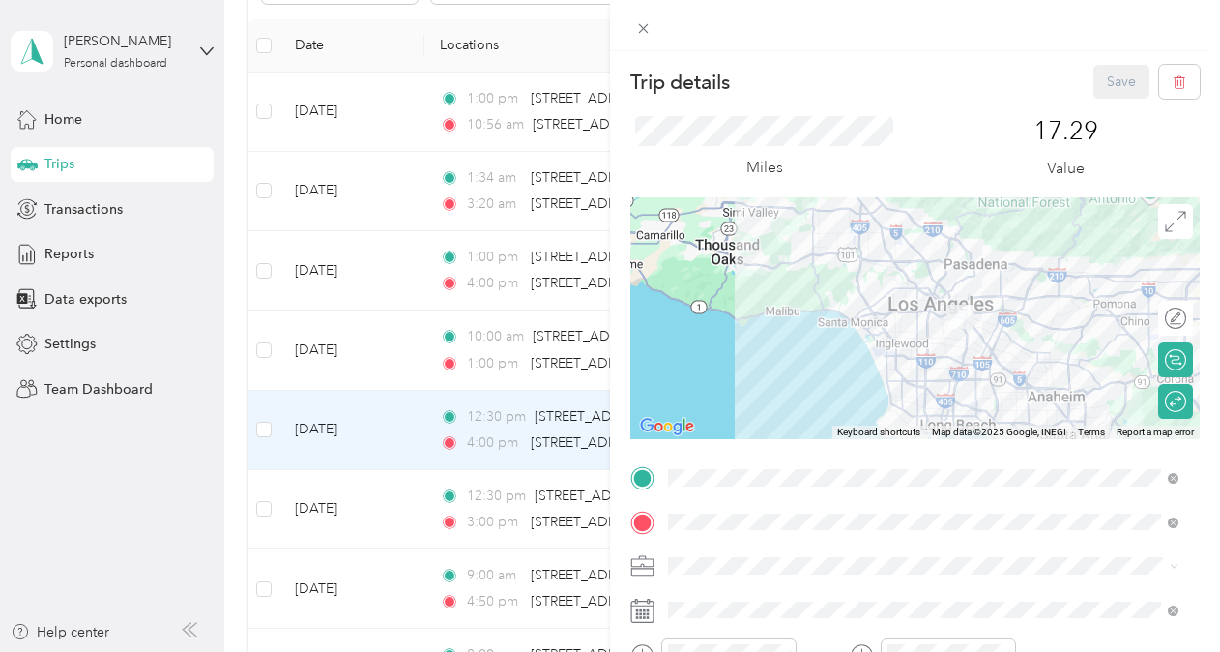
click at [358, 519] on div "Trip details Save This trip cannot be edited because it is either under review,…" at bounding box center [610, 326] width 1220 height 652
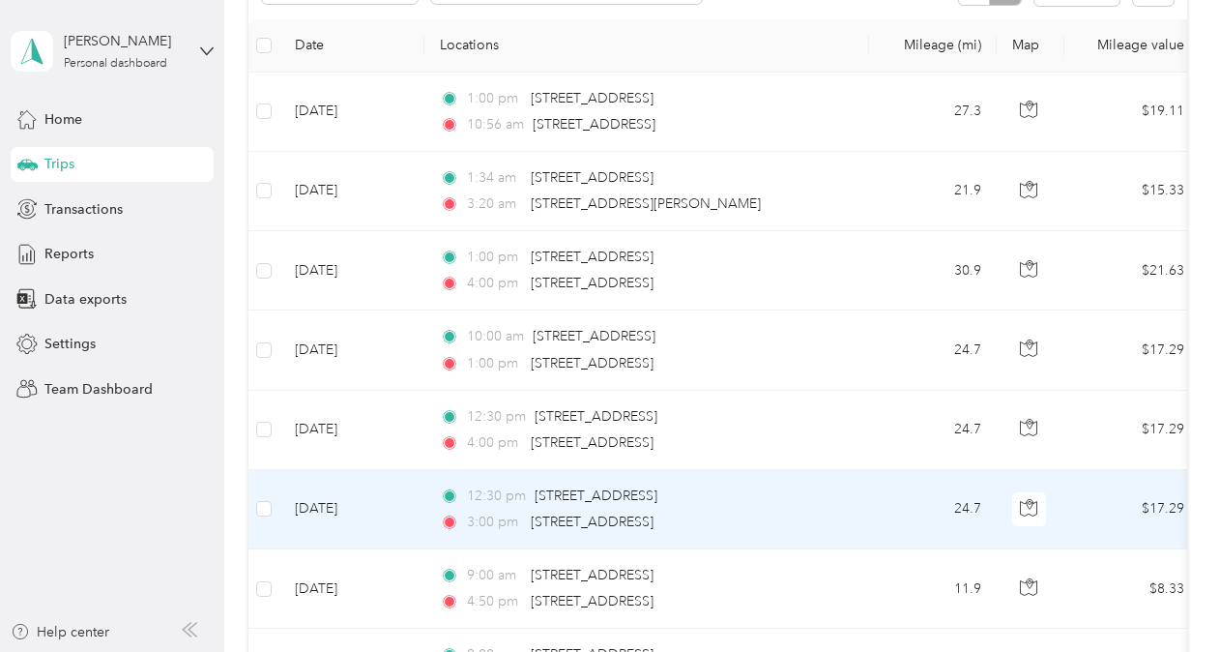
click at [288, 534] on td "[DATE]" at bounding box center [351, 509] width 145 height 79
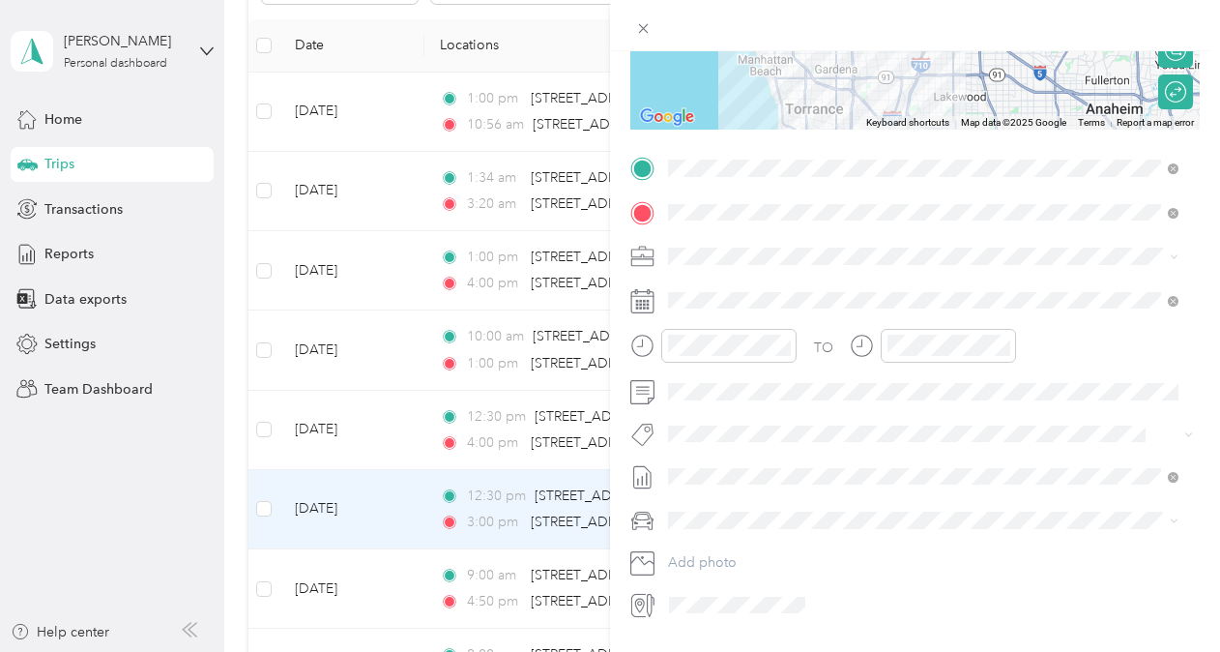
scroll to position [363, 0]
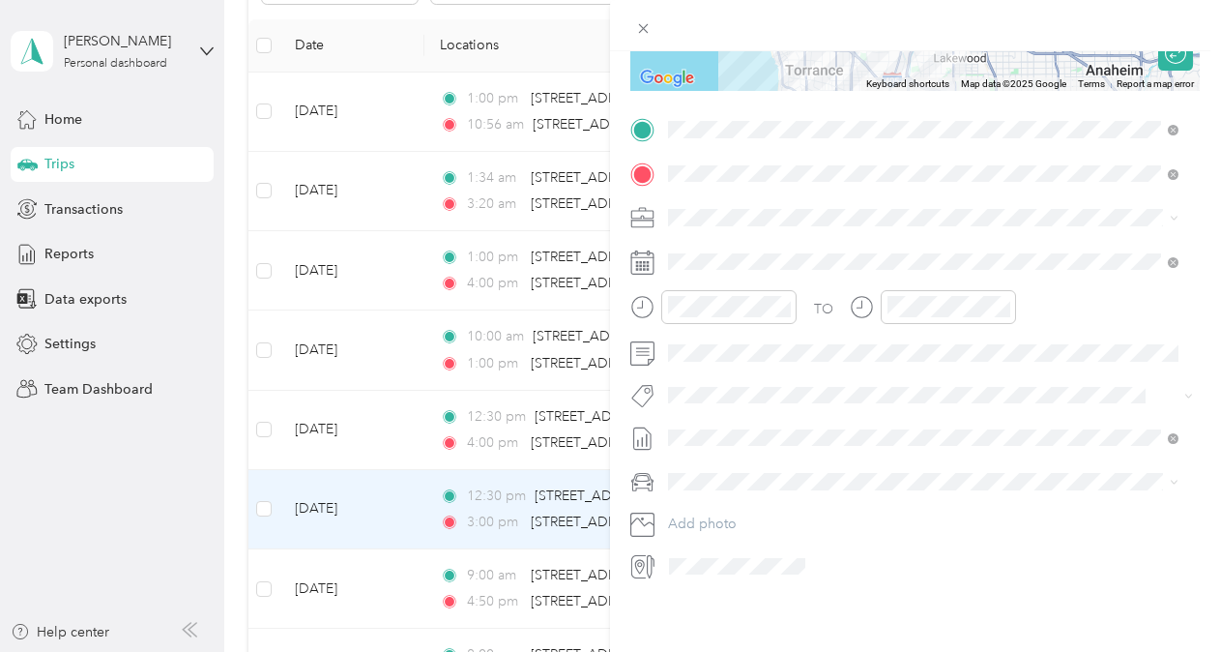
click at [520, 41] on div "Trip details Save This trip cannot be edited because it is either under review,…" at bounding box center [610, 326] width 1220 height 652
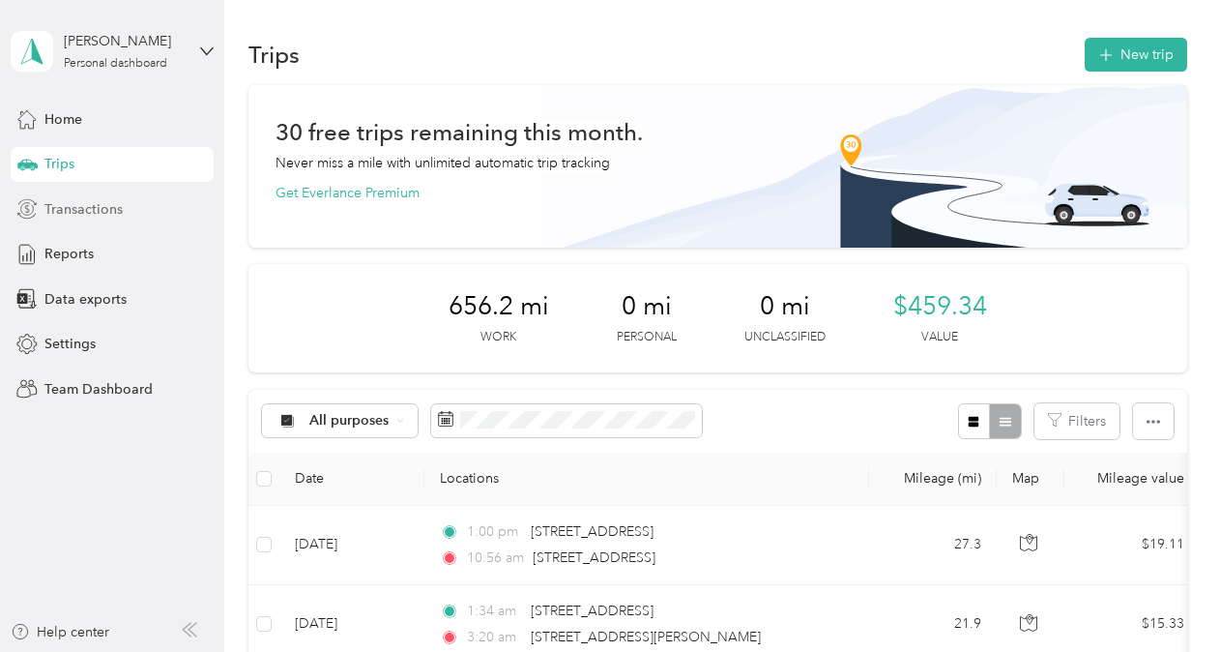
click at [106, 210] on span "Transactions" at bounding box center [83, 209] width 78 height 20
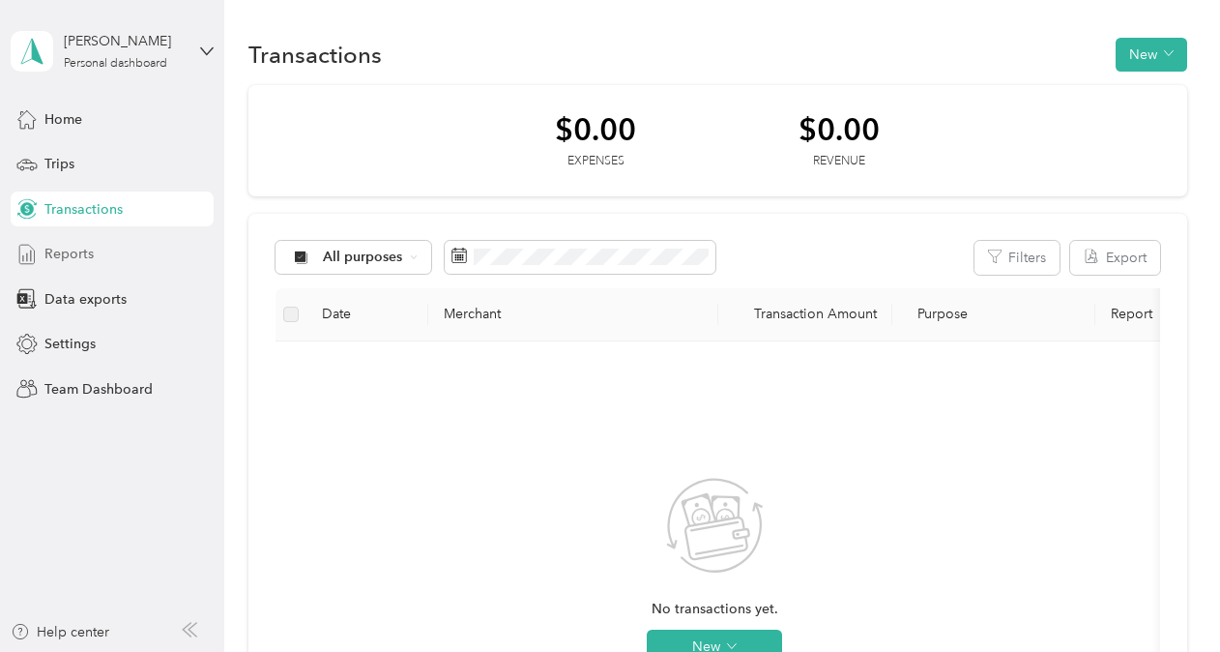
click at [91, 242] on div "Reports" at bounding box center [112, 254] width 203 height 35
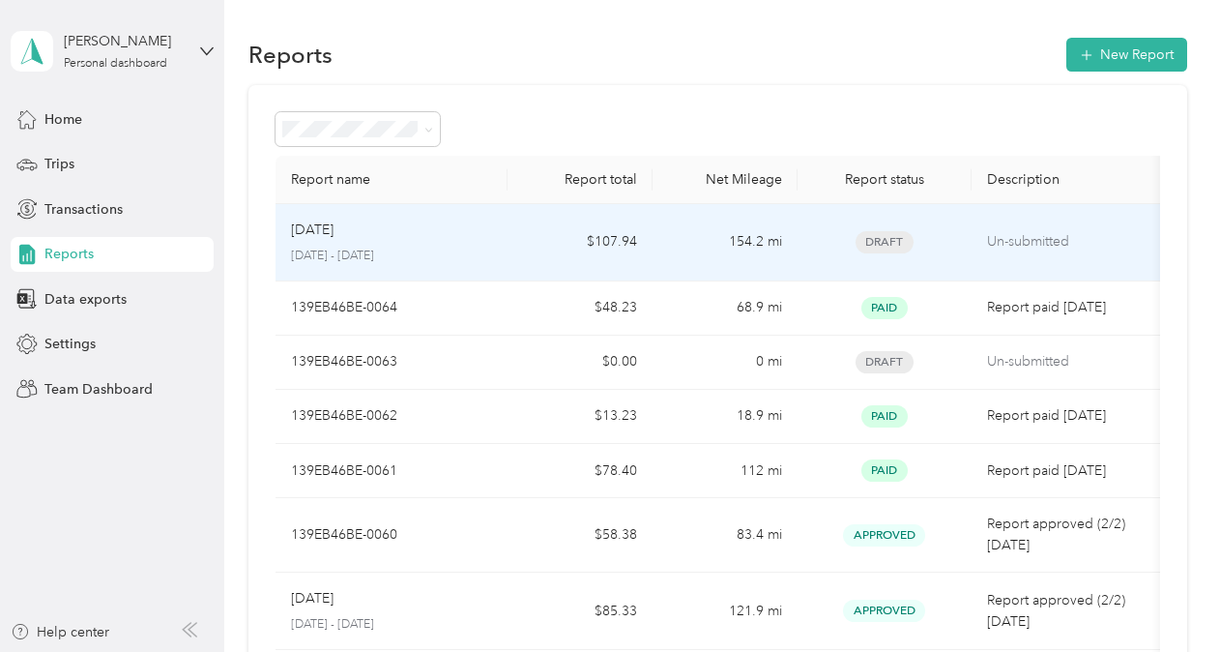
click at [489, 251] on p "[DATE] - [DATE]" at bounding box center [391, 255] width 201 height 17
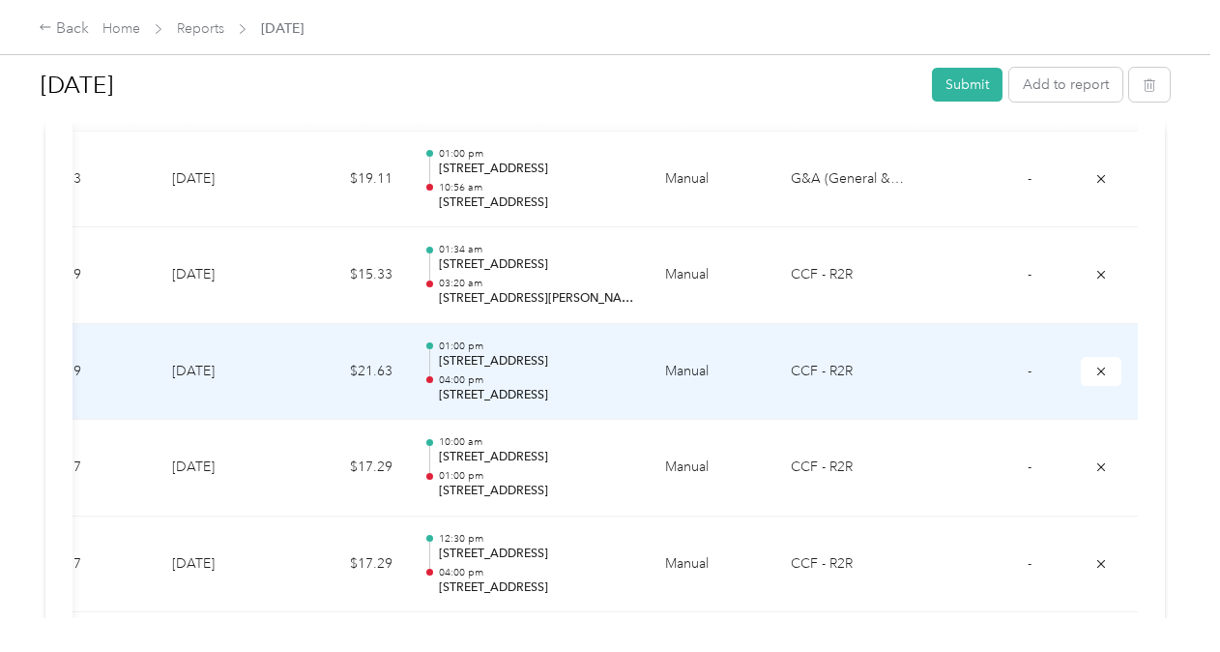
scroll to position [556, 0]
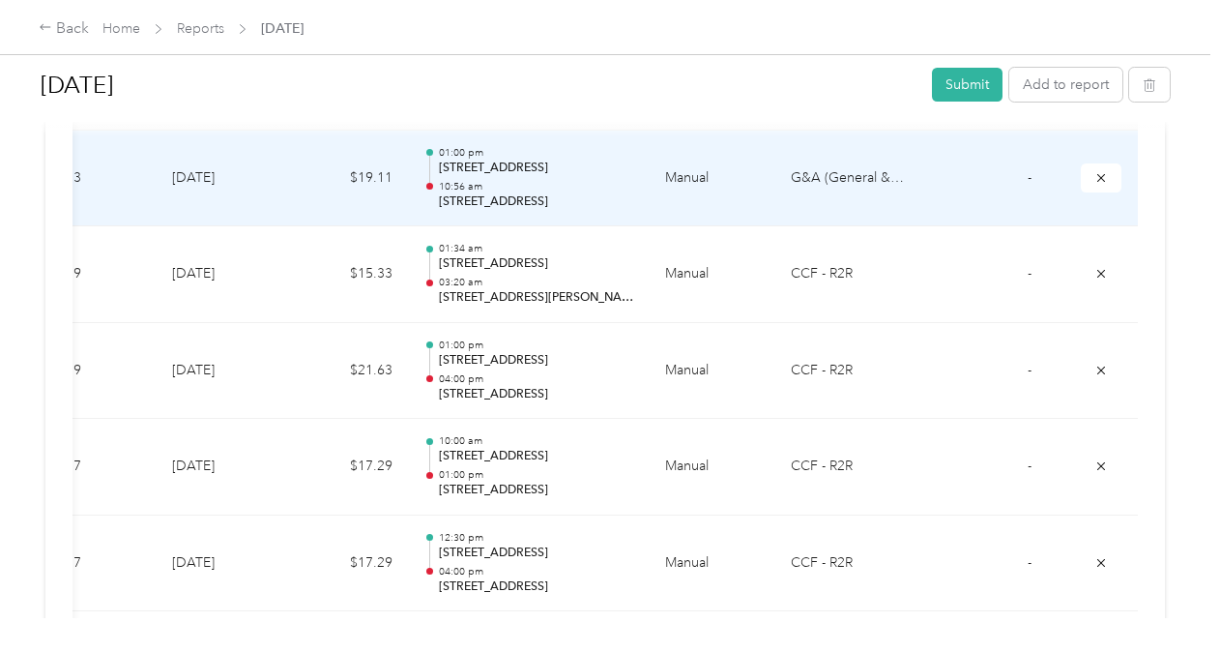
click at [834, 176] on td "G&A (General & Administrative)" at bounding box center [847, 179] width 145 height 97
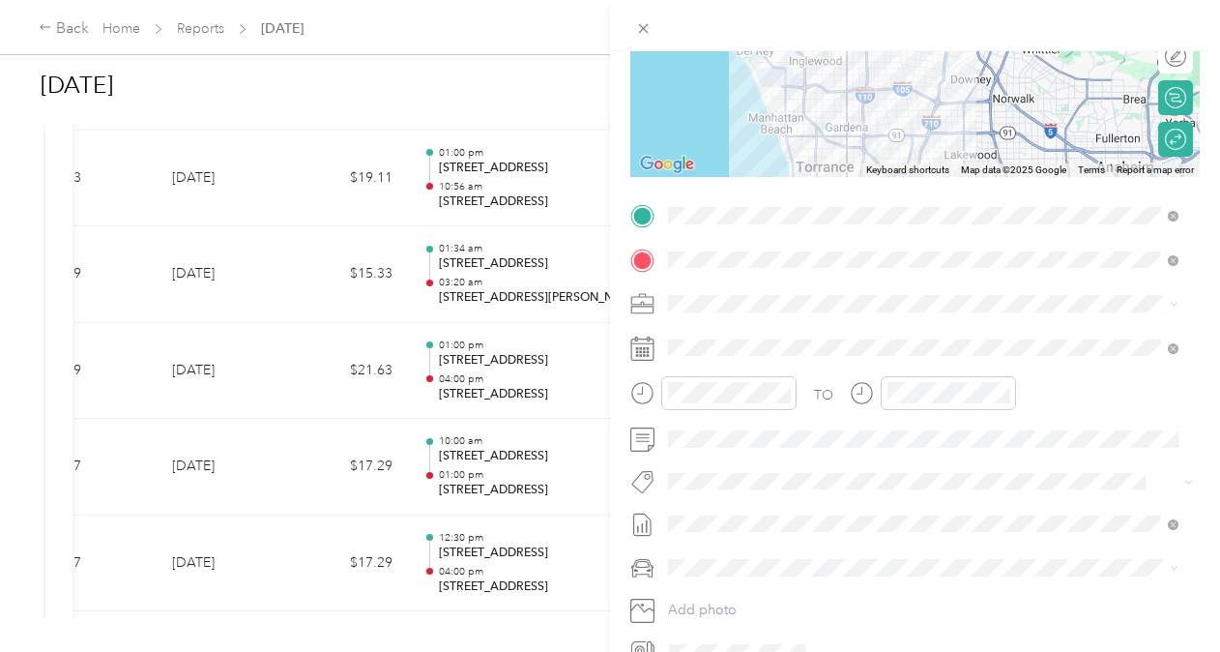
scroll to position [363, 0]
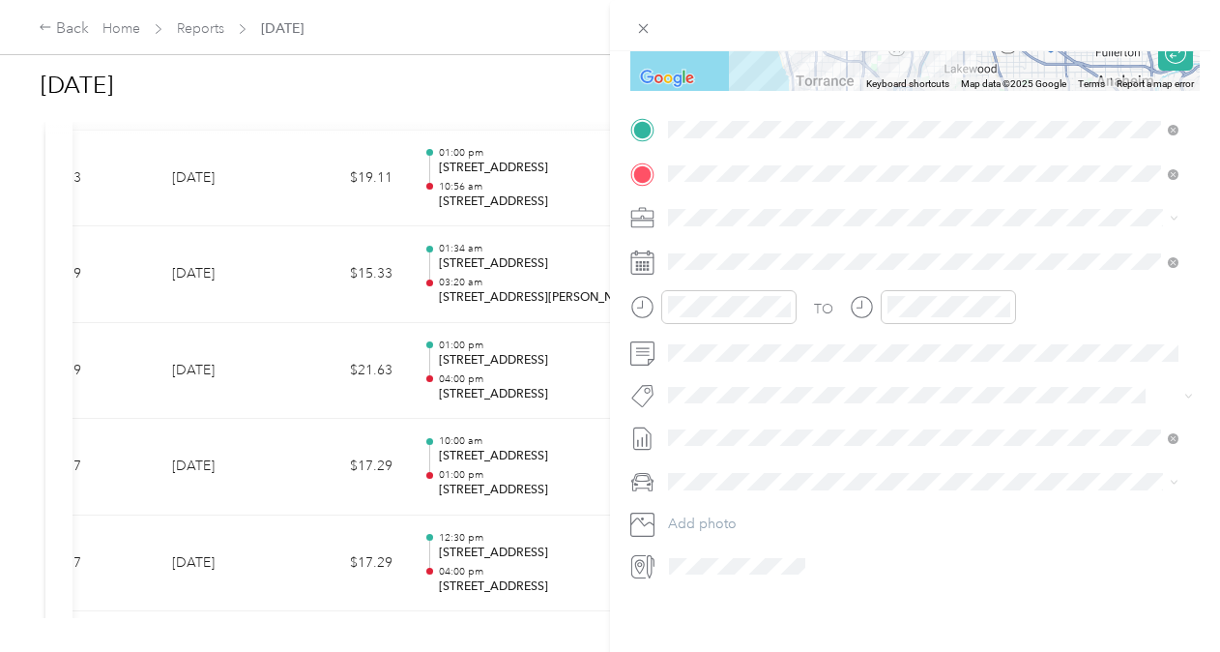
click at [739, 406] on li "CCF - R2R" at bounding box center [923, 406] width 524 height 34
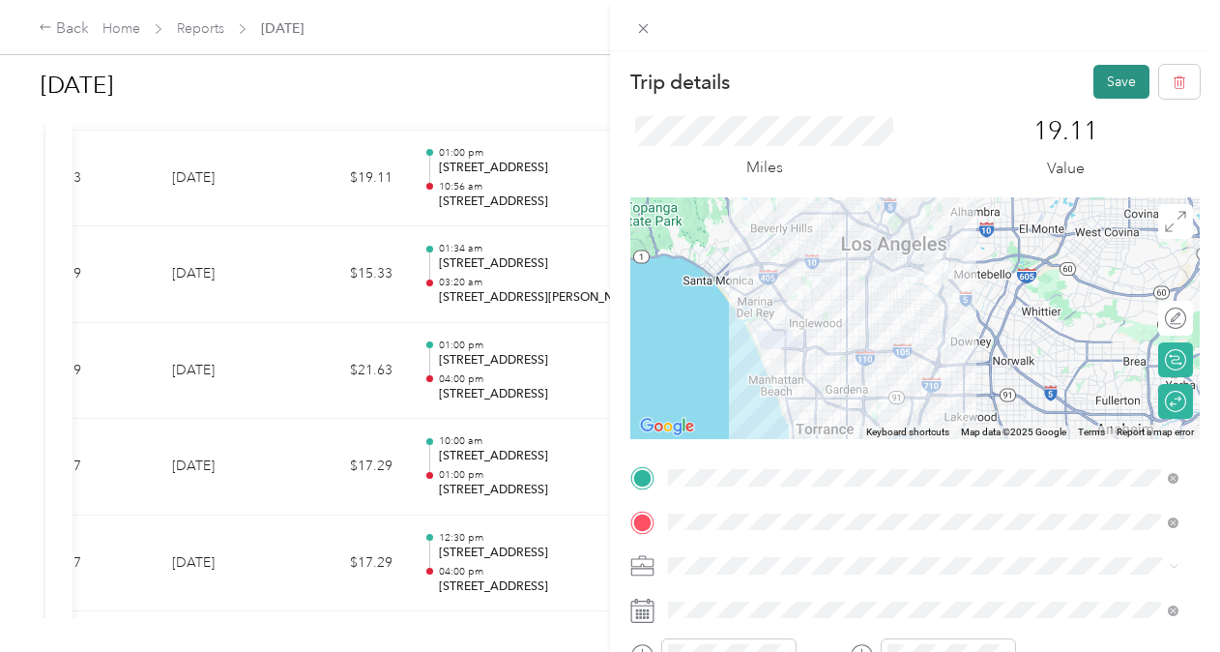
click at [1096, 85] on button "Save" at bounding box center [1121, 82] width 56 height 34
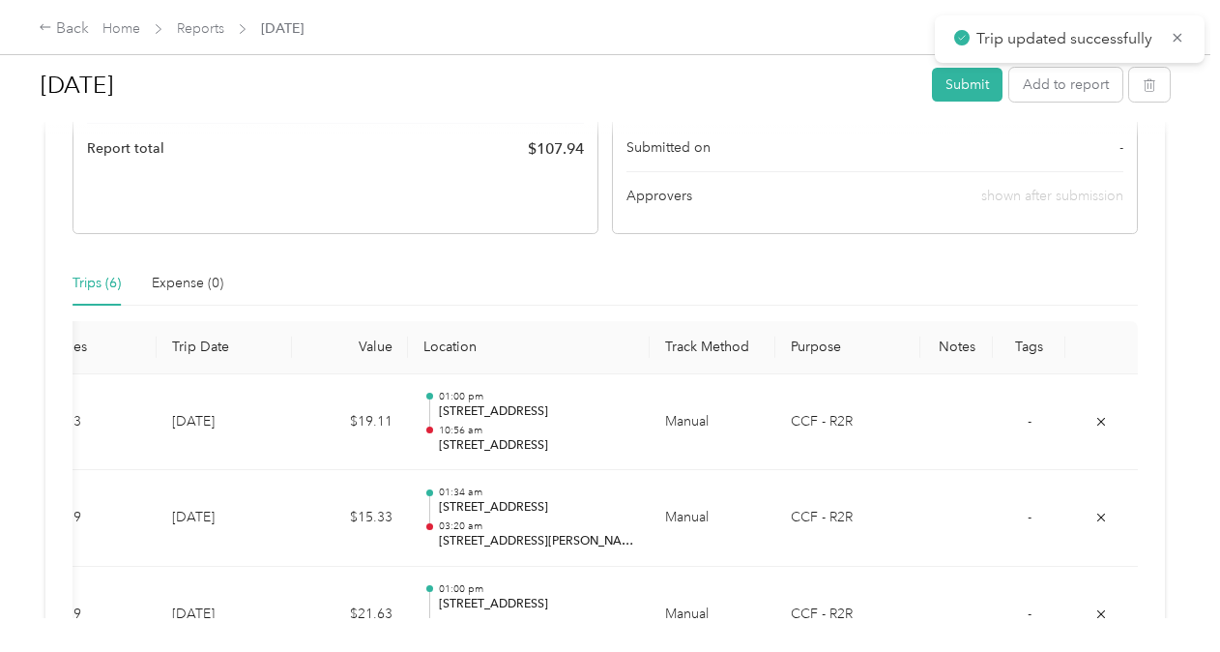
scroll to position [243, 0]
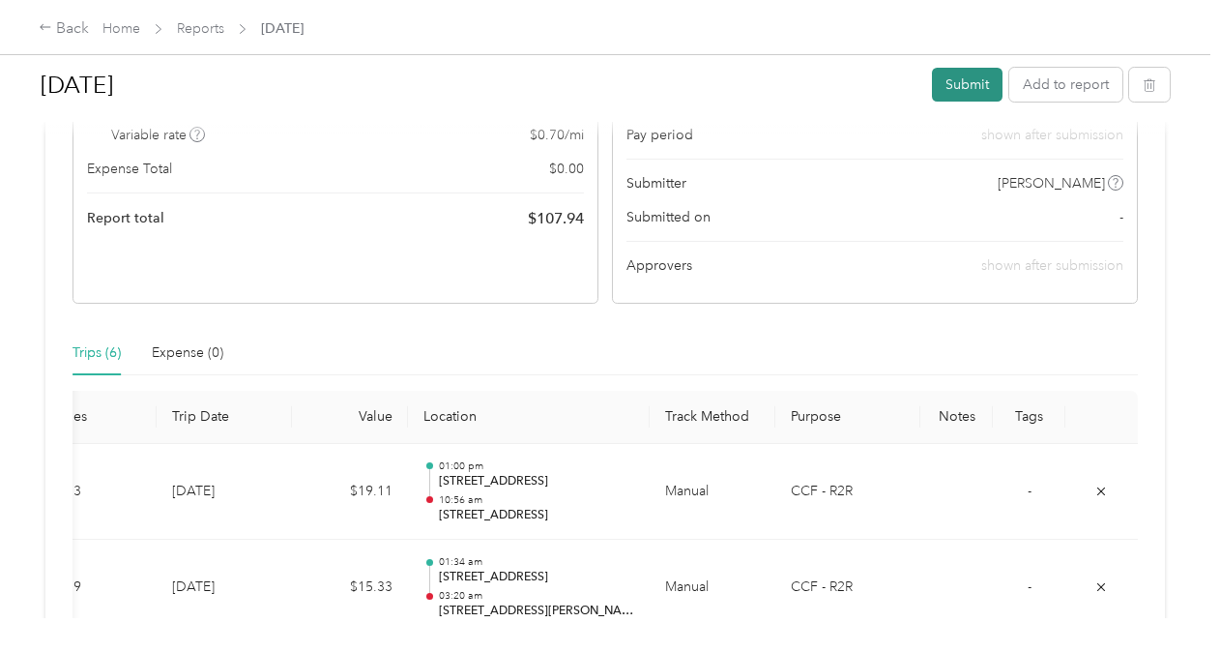
click at [979, 95] on button "Submit" at bounding box center [967, 85] width 71 height 34
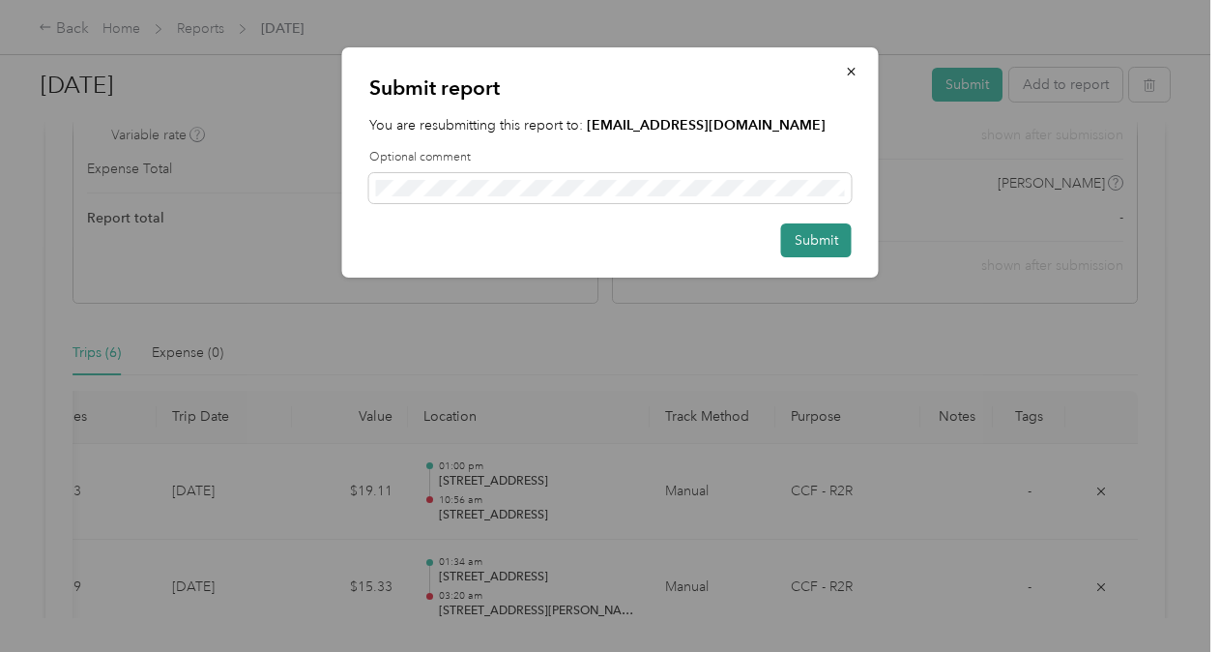
click at [799, 234] on button "Submit" at bounding box center [816, 240] width 71 height 34
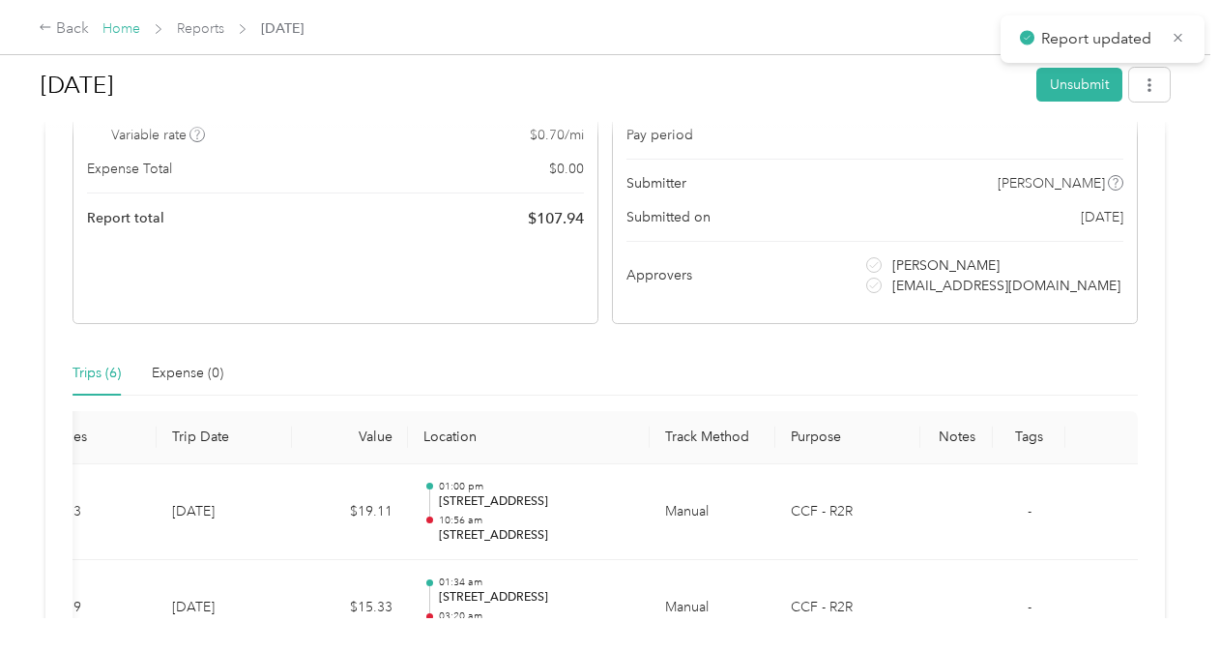
click at [124, 35] on link "Home" at bounding box center [121, 28] width 38 height 16
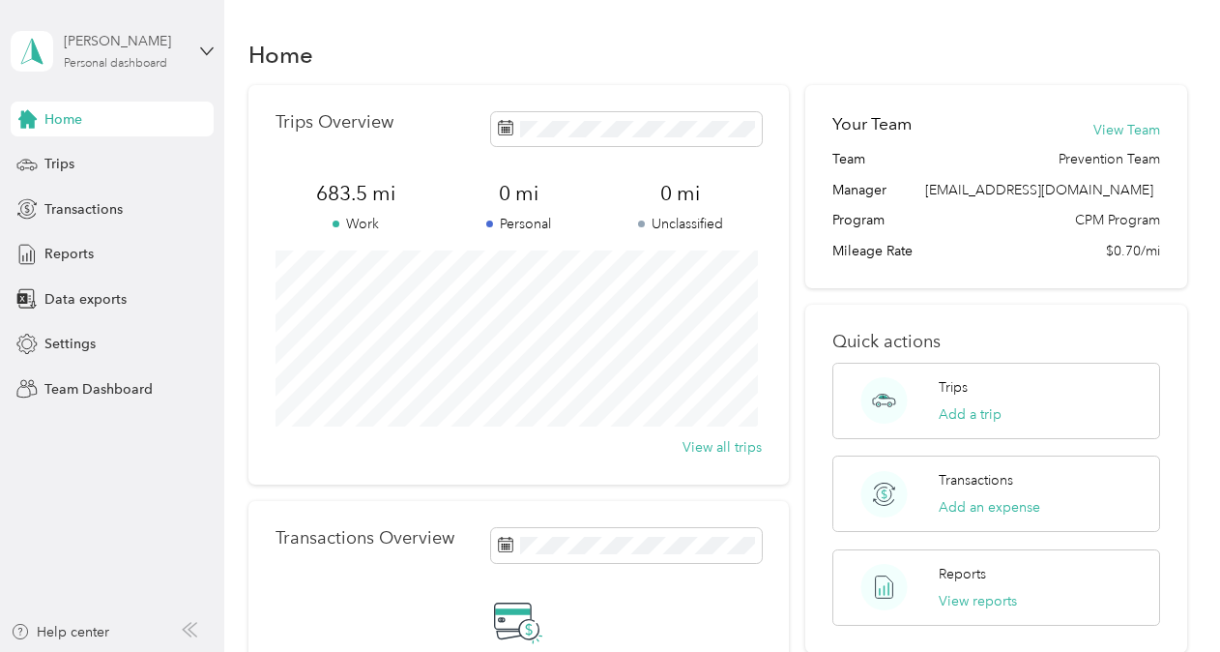
click at [121, 58] on div "Personal dashboard" at bounding box center [115, 64] width 103 height 12
click at [115, 151] on div "Team dashboard" at bounding box center [79, 147] width 103 height 20
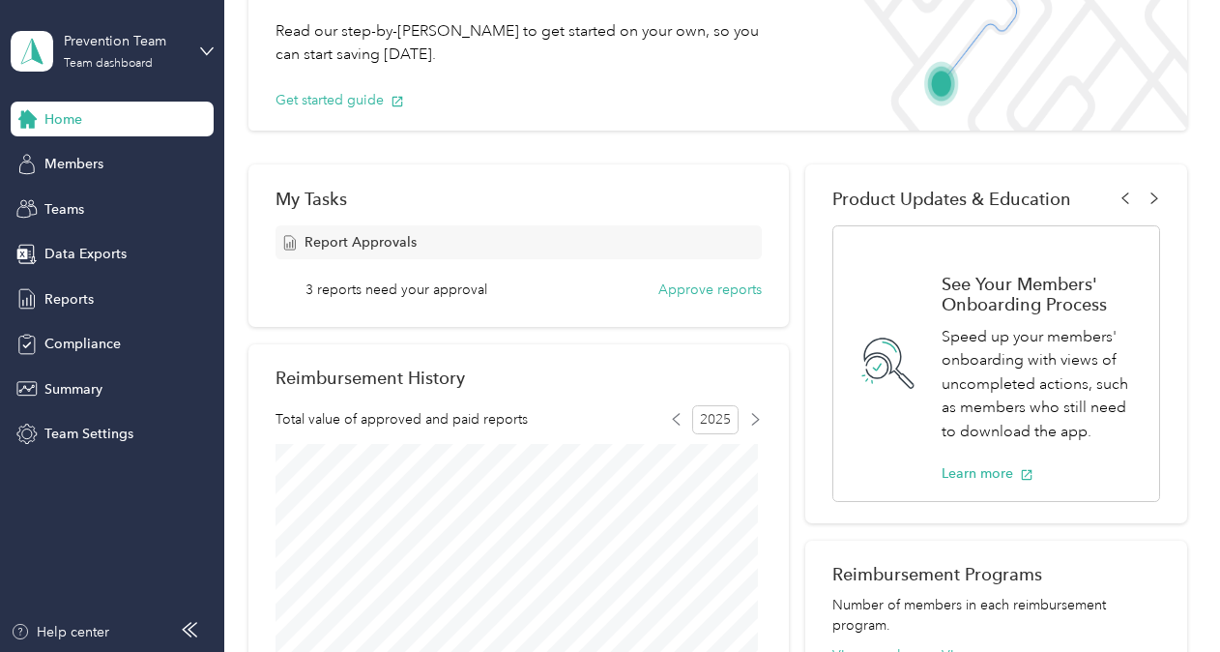
scroll to position [155, 0]
click at [714, 287] on button "Approve reports" at bounding box center [709, 288] width 103 height 20
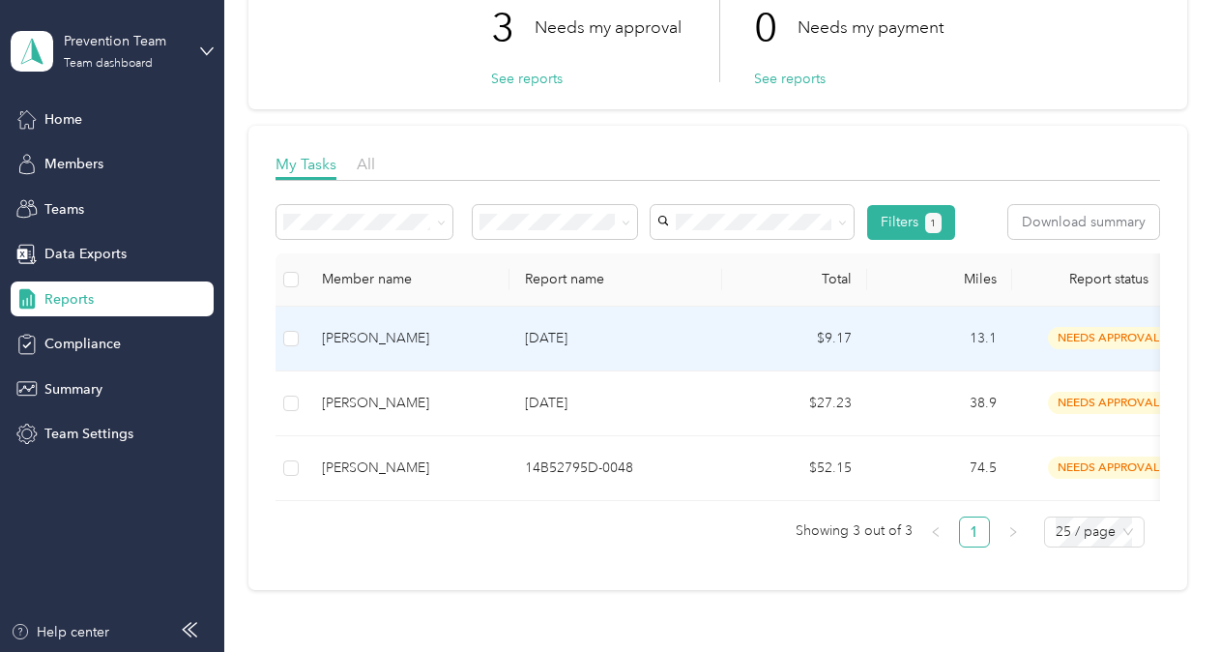
click at [484, 342] on div "[PERSON_NAME]" at bounding box center [408, 338] width 172 height 21
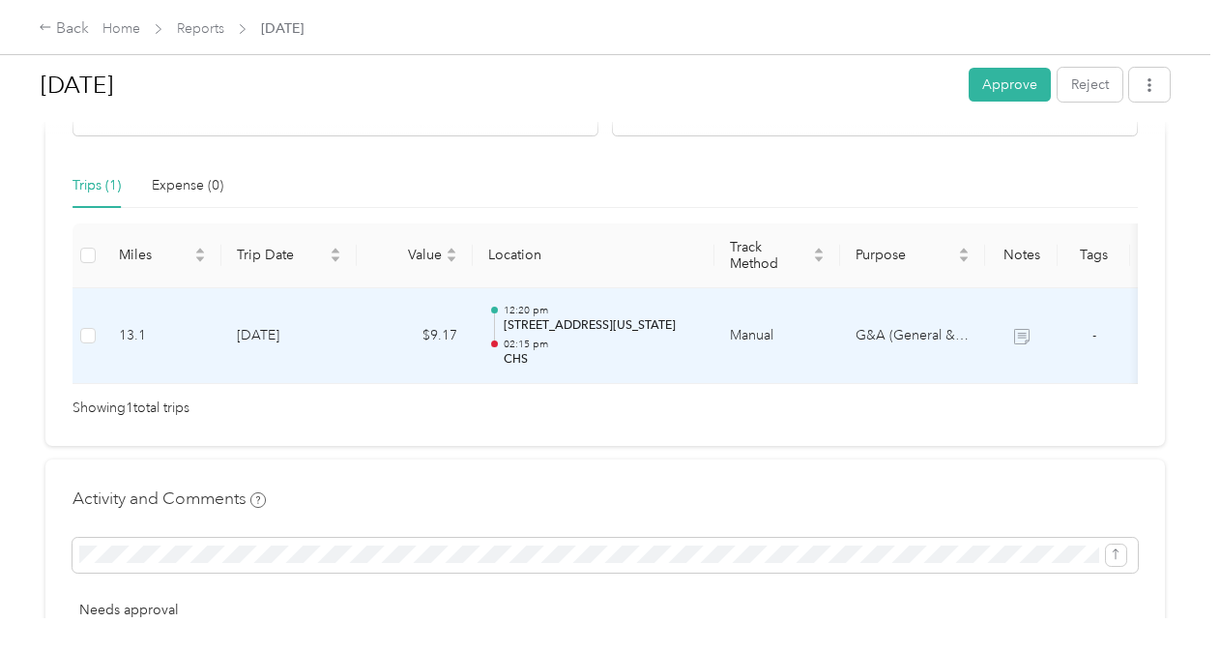
scroll to position [0, 70]
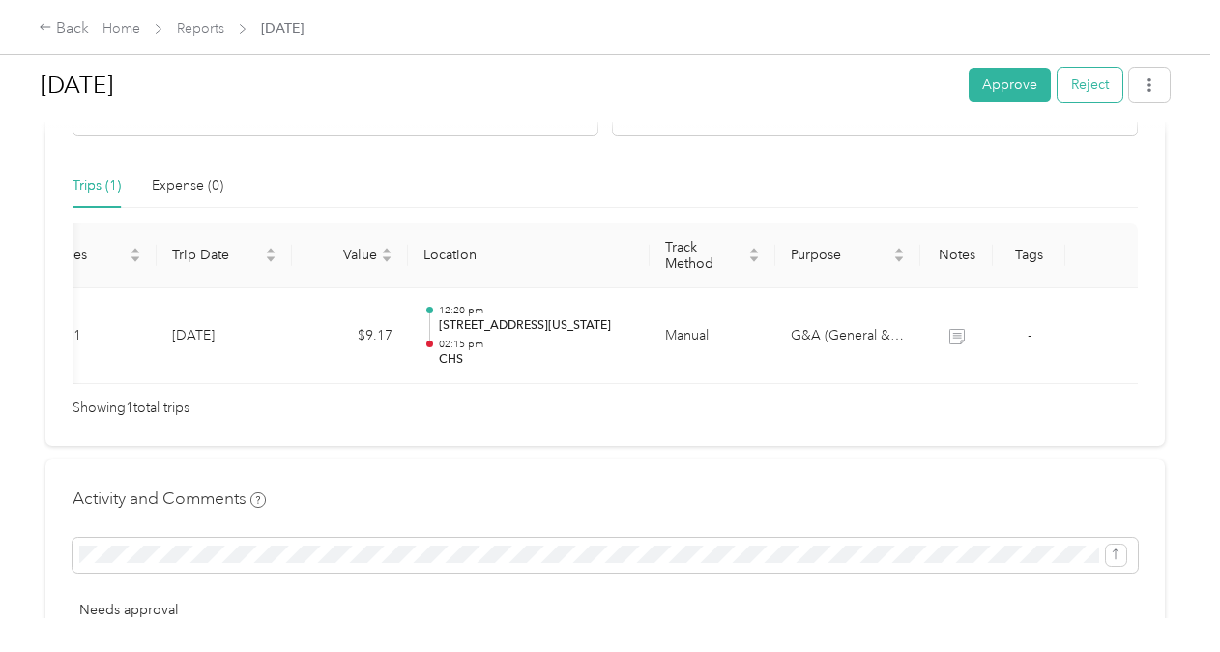
click at [1076, 80] on button "Reject" at bounding box center [1090, 85] width 65 height 34
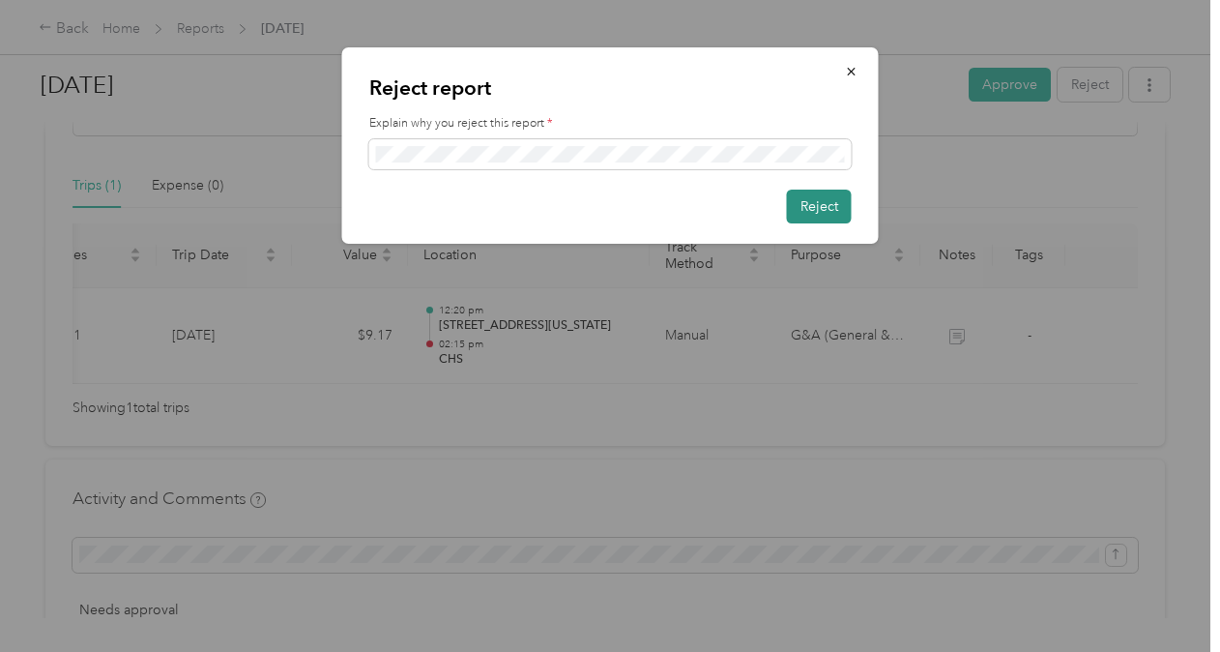
click at [820, 214] on button "Reject" at bounding box center [819, 206] width 65 height 34
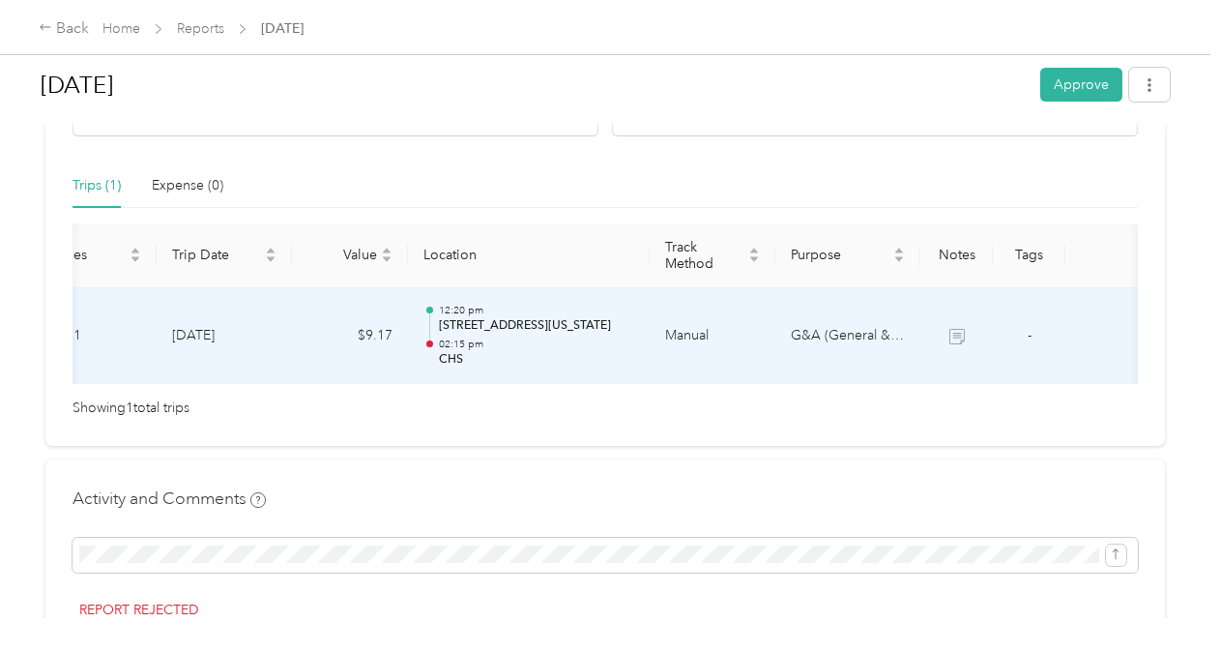
scroll to position [0, 0]
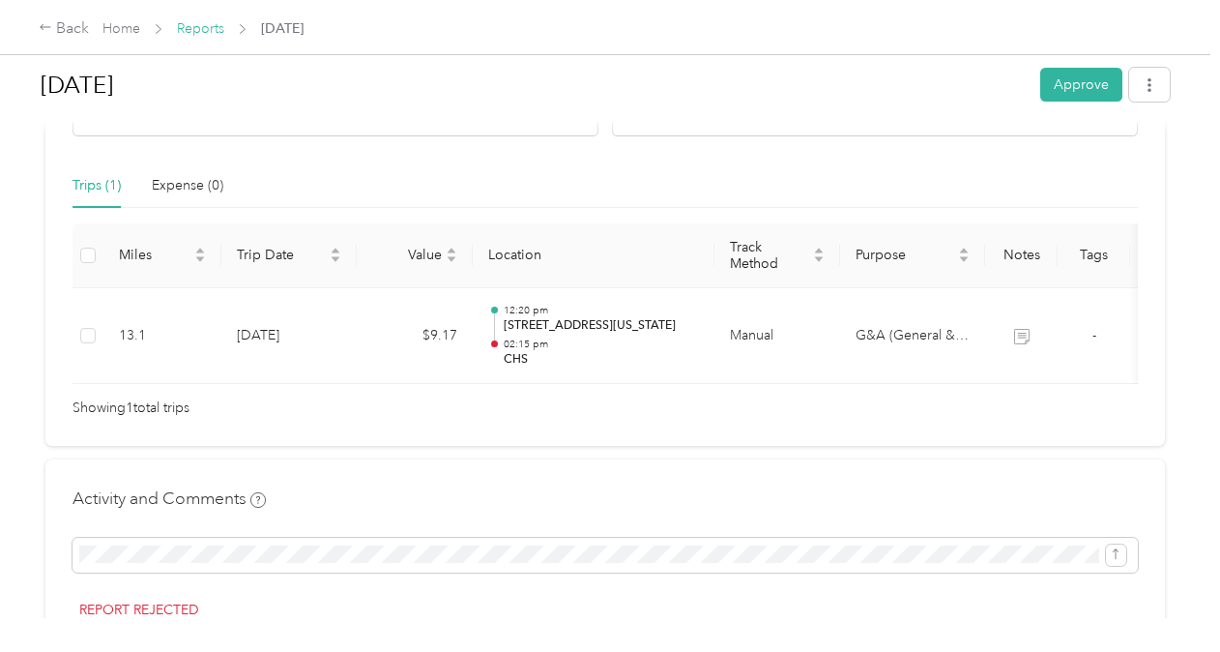
click at [208, 28] on link "Reports" at bounding box center [200, 28] width 47 height 16
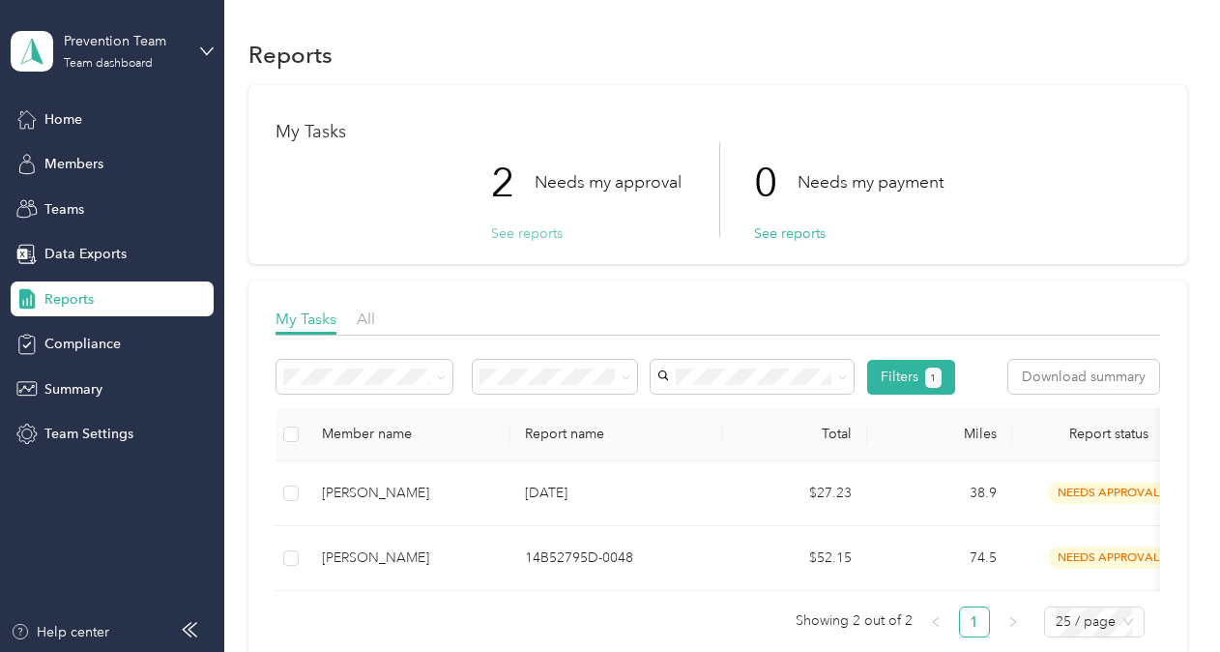
click at [526, 231] on button "See reports" at bounding box center [527, 233] width 72 height 20
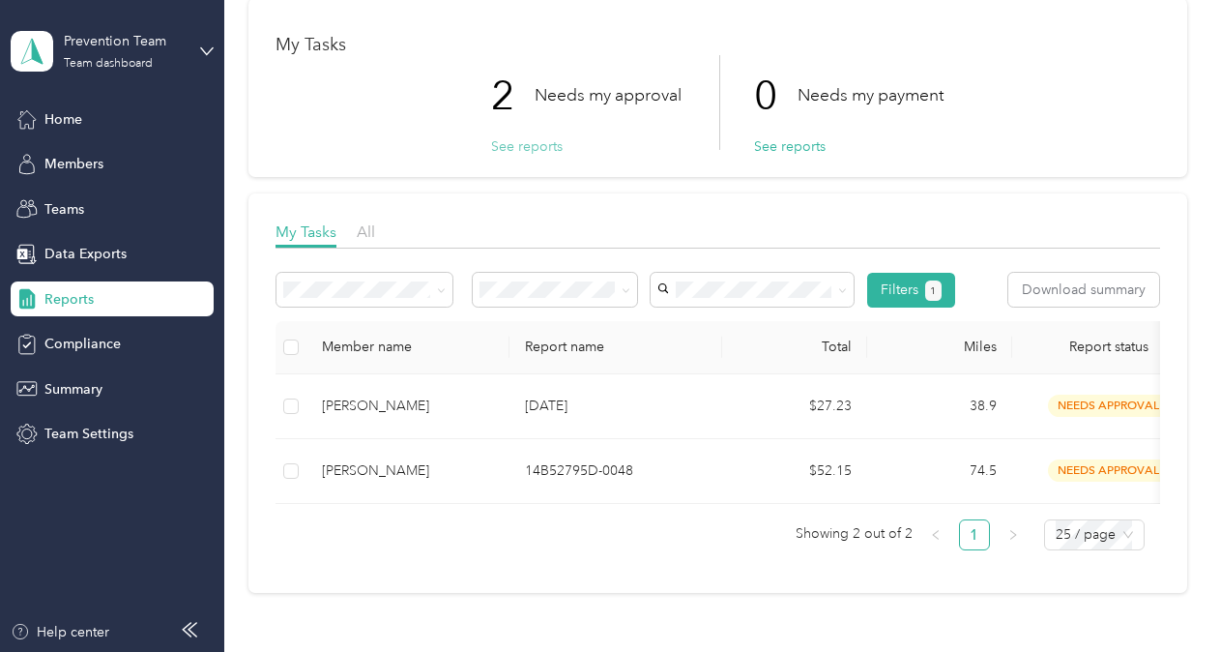
scroll to position [92, 0]
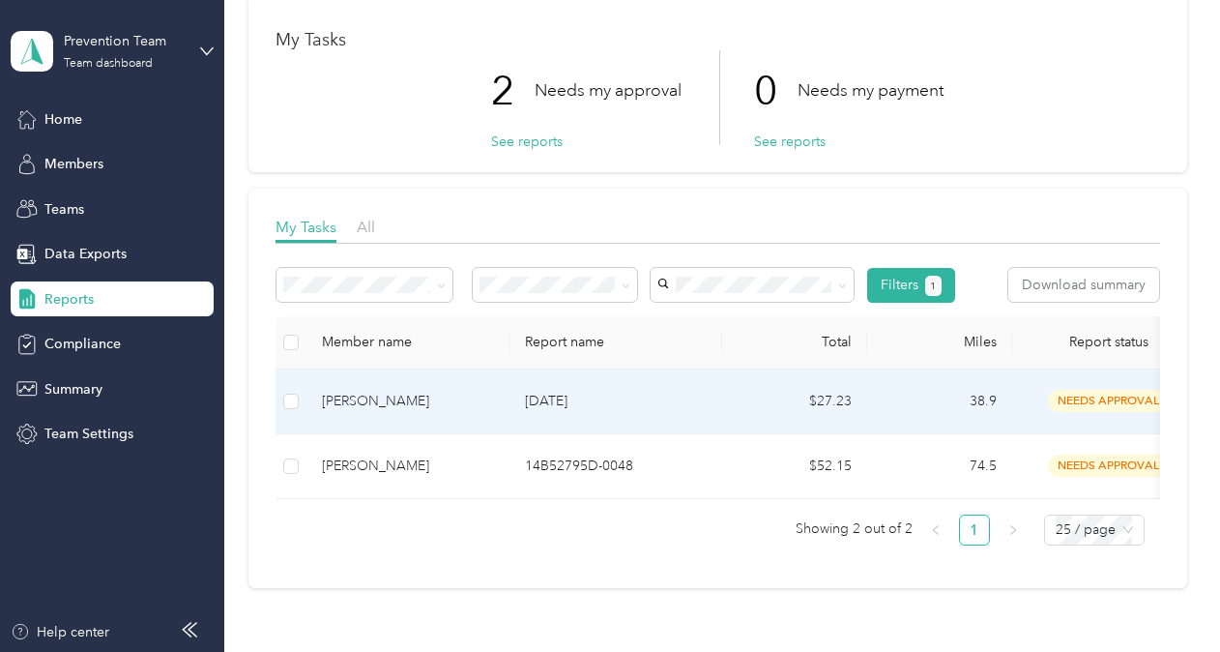
click at [590, 421] on td "[DATE]" at bounding box center [615, 401] width 213 height 65
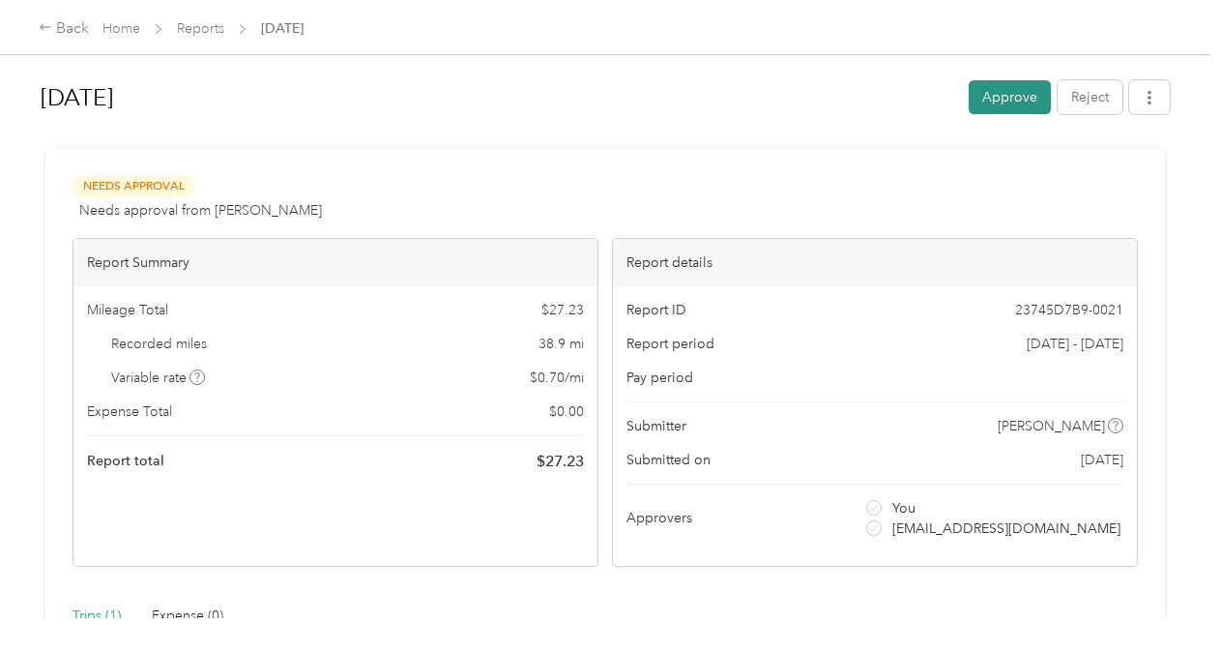
click at [986, 93] on button "Approve" at bounding box center [1010, 97] width 82 height 34
click at [106, 30] on link "Home" at bounding box center [121, 28] width 38 height 16
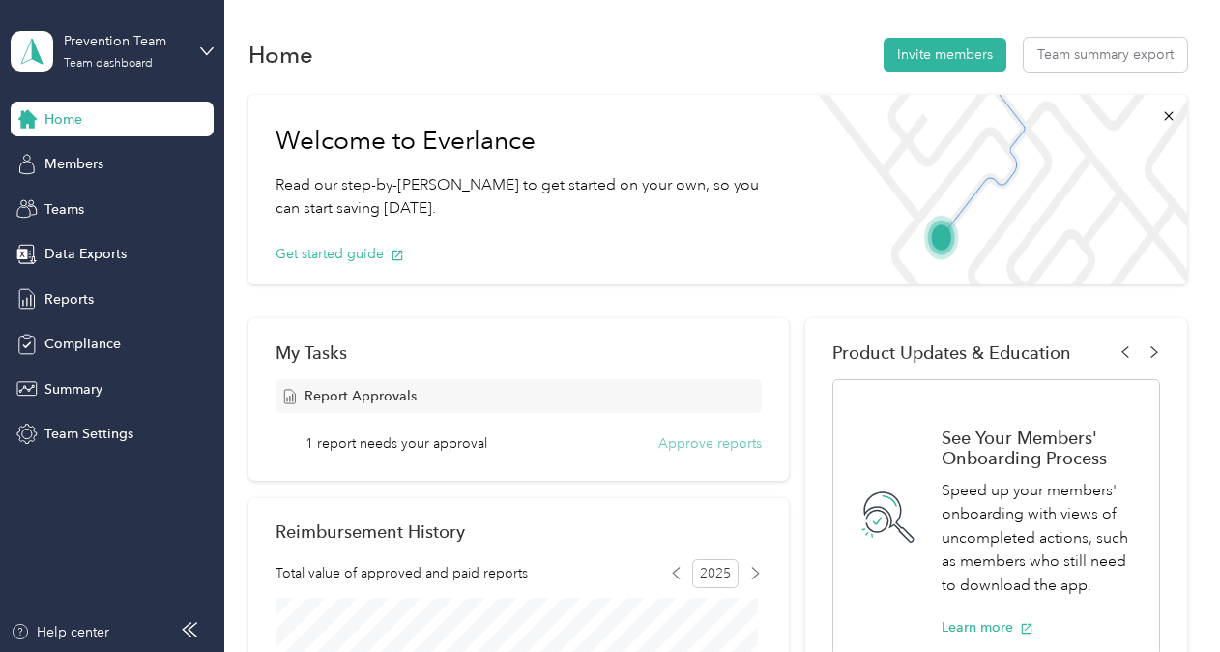
click at [682, 449] on button "Approve reports" at bounding box center [709, 443] width 103 height 20
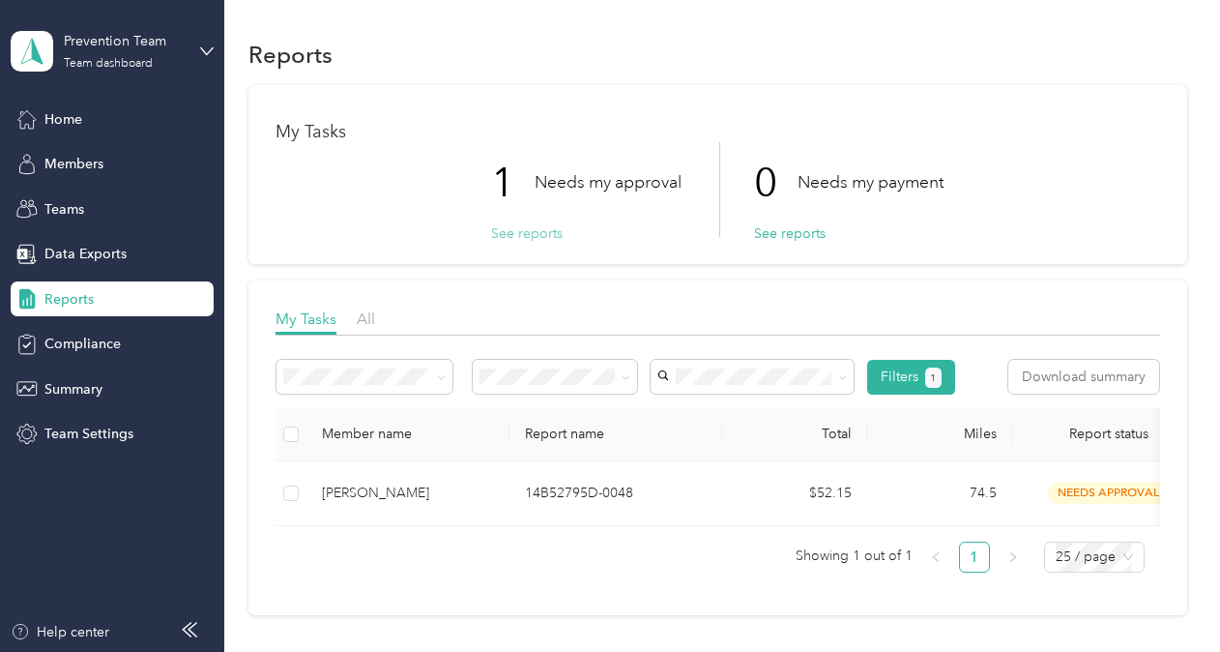
click at [537, 223] on button "See reports" at bounding box center [527, 233] width 72 height 20
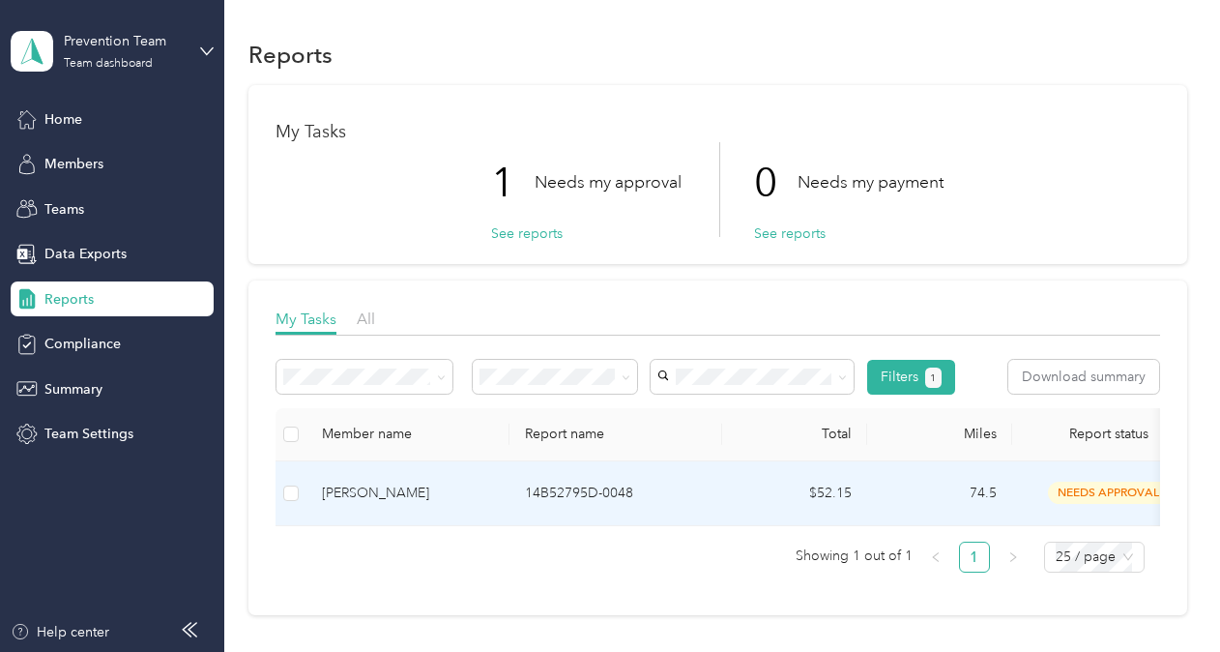
click at [676, 471] on td "14B52795D-0048" at bounding box center [615, 493] width 213 height 65
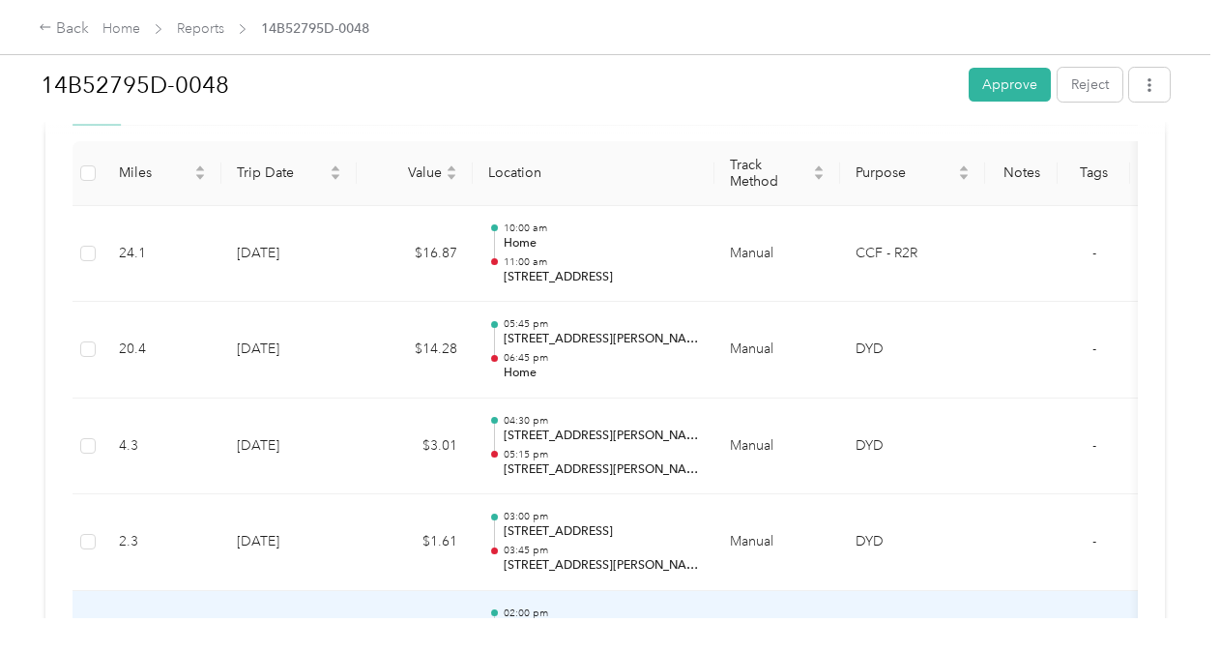
scroll to position [498, 0]
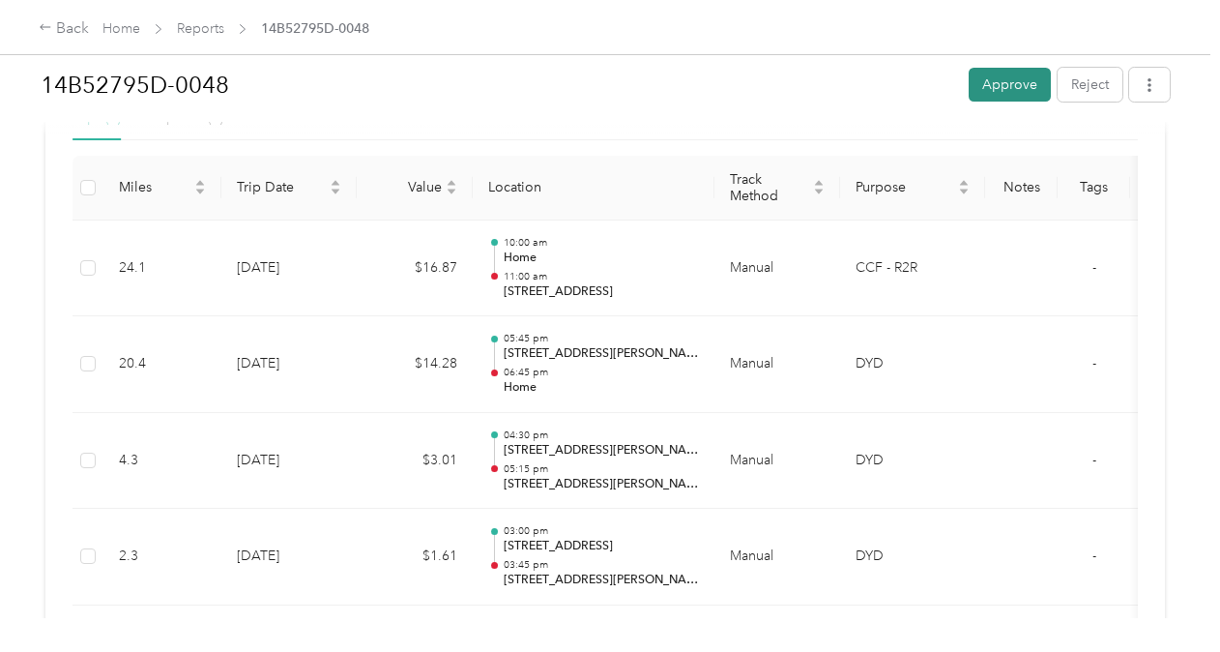
click at [998, 76] on button "Approve" at bounding box center [1010, 85] width 82 height 34
